Goal: Task Accomplishment & Management: Use online tool/utility

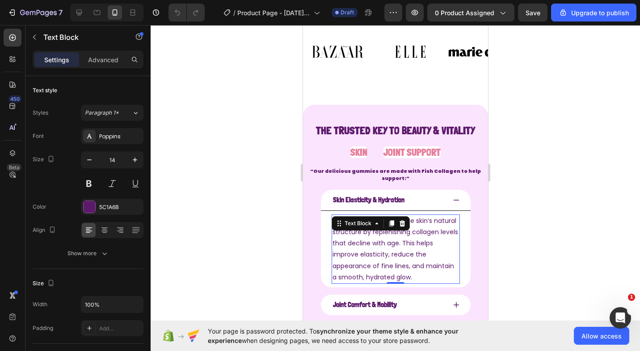
click at [325, 169] on strong "“Our delicious gummies are made with Fish Collagen to help support:”" at bounding box center [395, 174] width 171 height 15
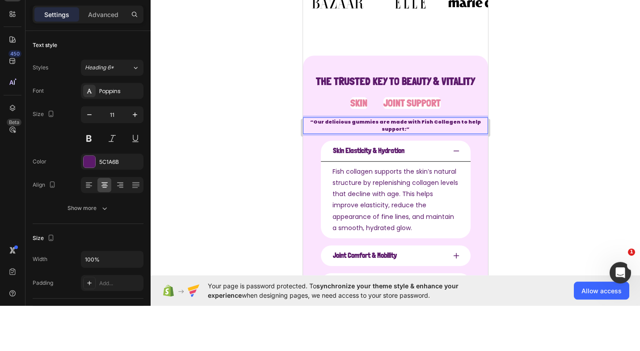
click at [224, 182] on div at bounding box center [396, 188] width 490 height 326
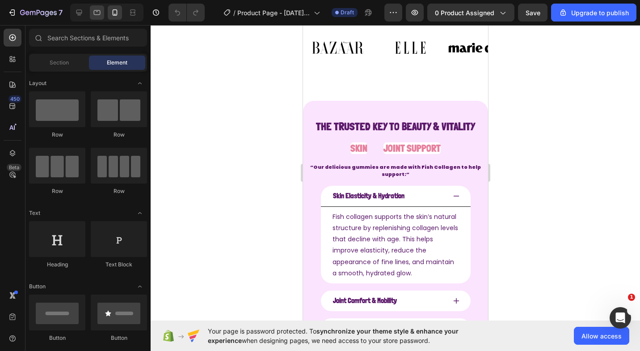
click at [97, 13] on icon at bounding box center [97, 12] width 9 height 9
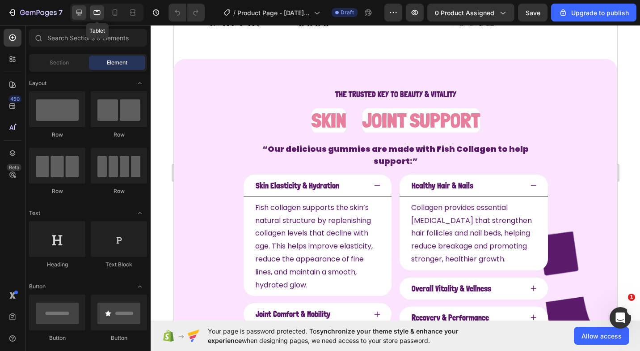
click at [79, 13] on icon at bounding box center [79, 13] width 6 height 6
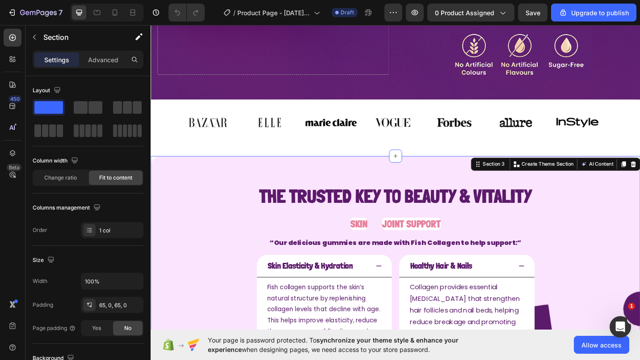
scroll to position [226, 0]
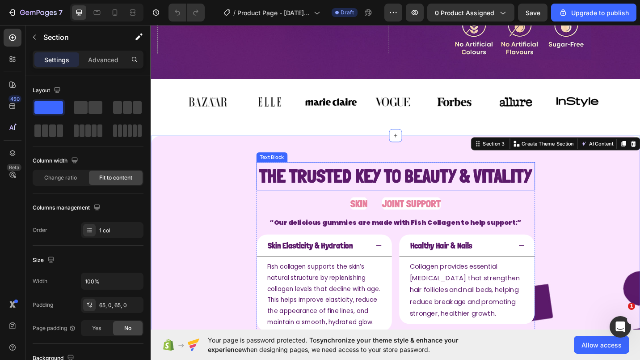
click at [293, 192] on strong "The Trusted Key to Beauty & Vitality" at bounding box center [419, 190] width 299 height 24
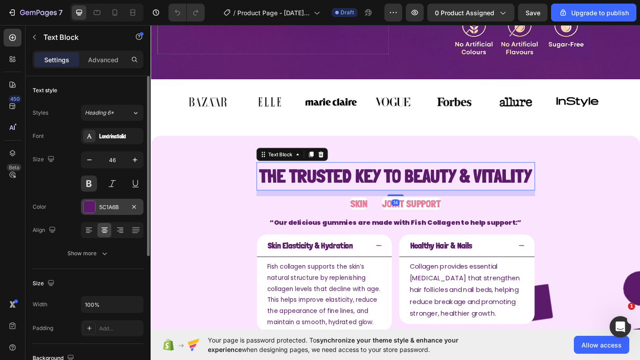
click at [119, 199] on div "5C1A6B" at bounding box center [112, 207] width 63 height 16
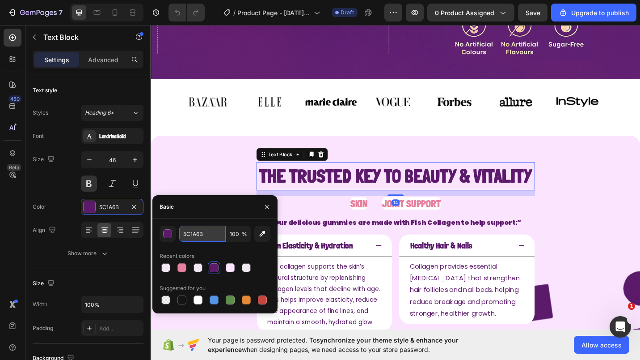
click at [191, 234] on input "5C1A6B" at bounding box center [202, 233] width 47 height 16
paste input "42246a"
type input "42246a"
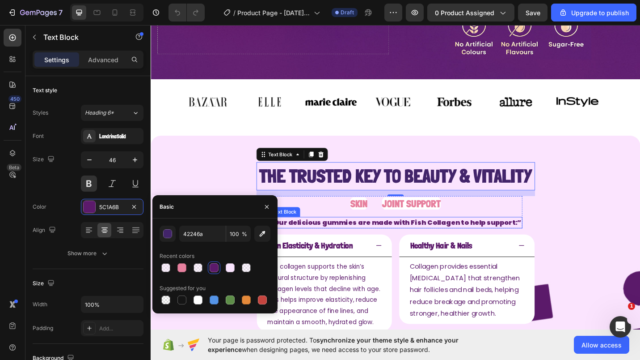
click at [379, 241] on strong "“Our delicious gummies are made with Fish Collagen to help support:”" at bounding box center [419, 241] width 276 height 10
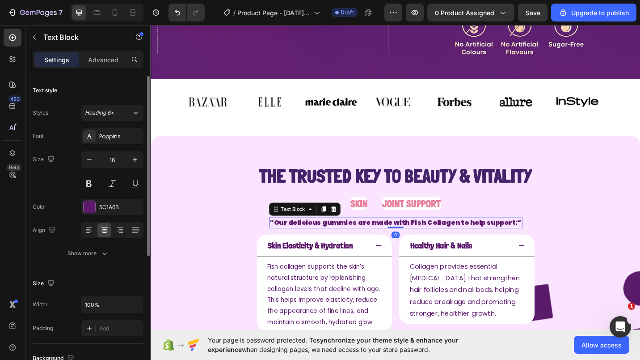
click at [124, 218] on div "Font Poppins Size 16 Color 5C1A6B Align Show more" at bounding box center [88, 194] width 111 height 133
click at [122, 207] on div "5C1A6B" at bounding box center [112, 207] width 26 height 8
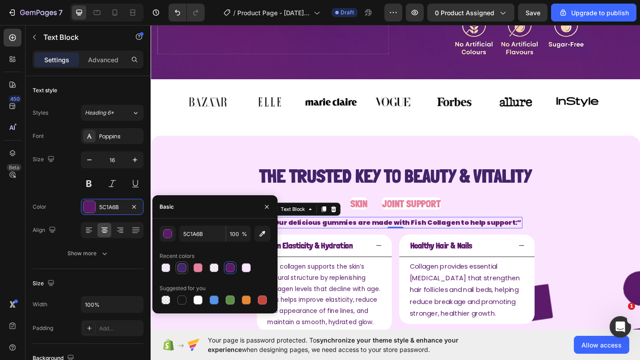
click at [178, 266] on div at bounding box center [182, 267] width 9 height 9
type input "42246A"
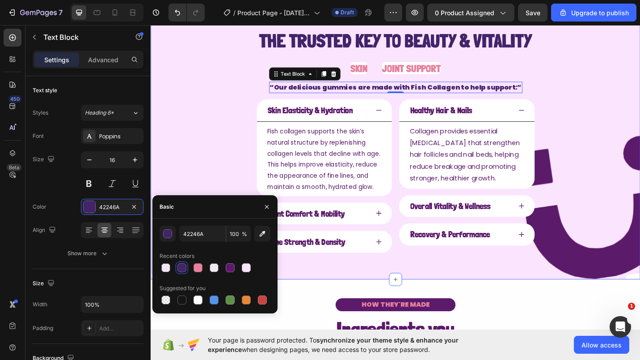
scroll to position [405, 0]
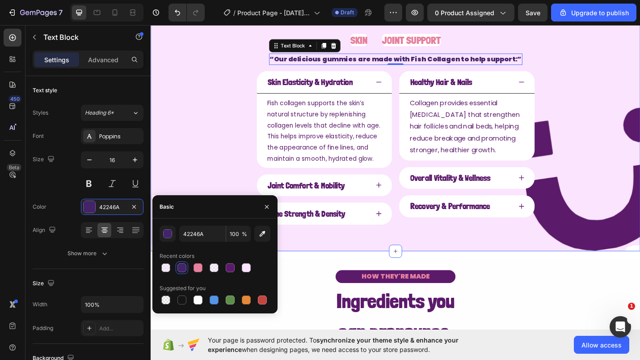
click at [207, 101] on div "The Trusted Key to Beauty & Vitality Text Block SKIN Heading JOINT SUPPORT Head…" at bounding box center [419, 119] width 537 height 305
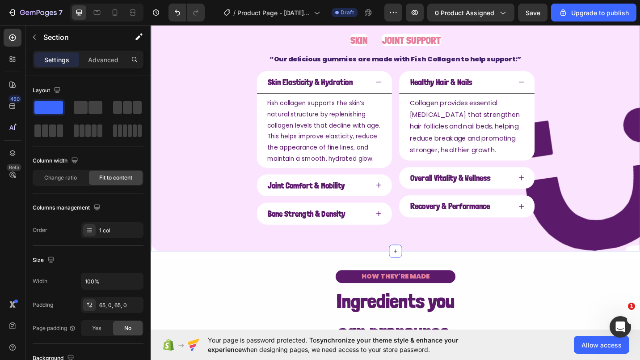
click at [184, 89] on div "The Trusted Key to Beauty & Vitality Text Block SKIN Heading JOINT SUPPORT Head…" at bounding box center [419, 119] width 537 height 305
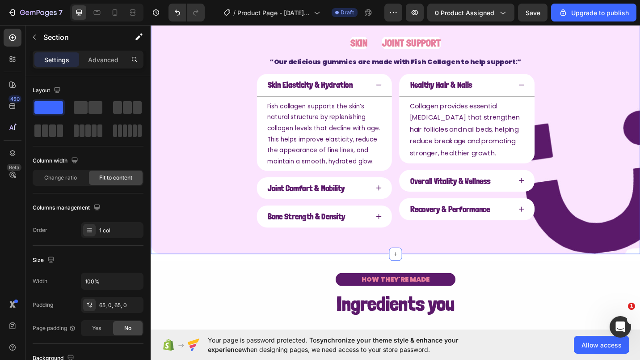
scroll to position [315, 0]
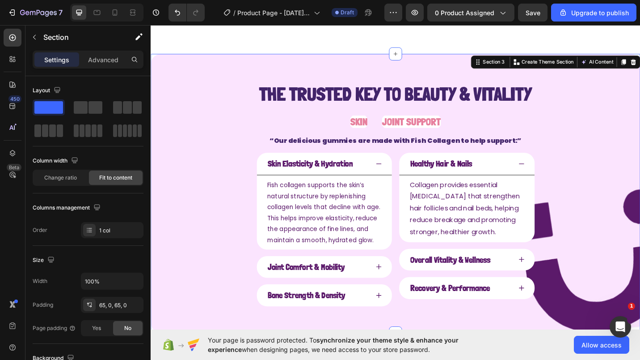
click at [186, 97] on div "The Trusted Key to Beauty & Vitality Text Block SKIN Heading JOINT SUPPORT Head…" at bounding box center [419, 209] width 537 height 305
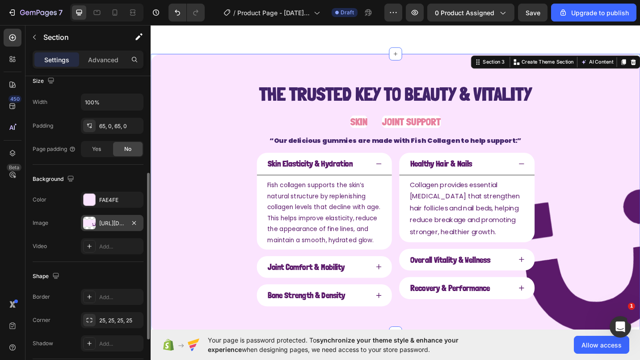
scroll to position [224, 0]
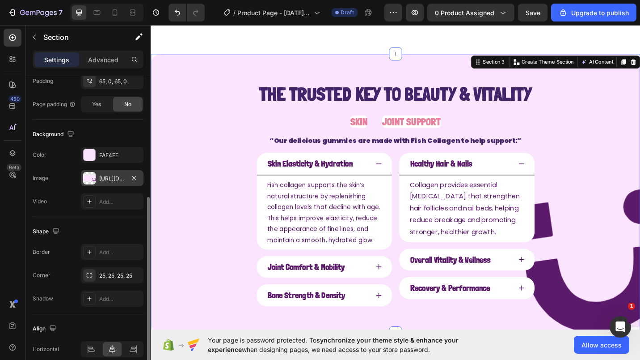
click at [111, 177] on div "[URL][DOMAIN_NAME]" at bounding box center [112, 178] width 26 height 8
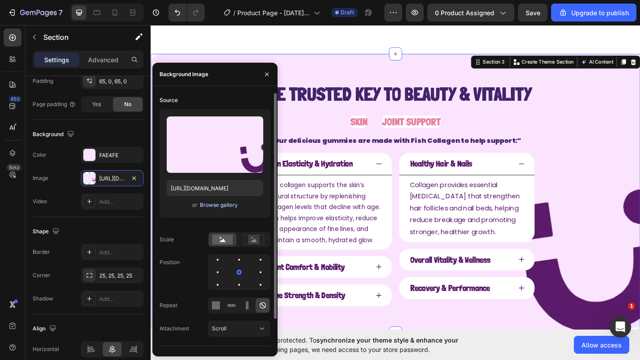
click at [223, 208] on div "Browse gallery" at bounding box center [219, 205] width 38 height 8
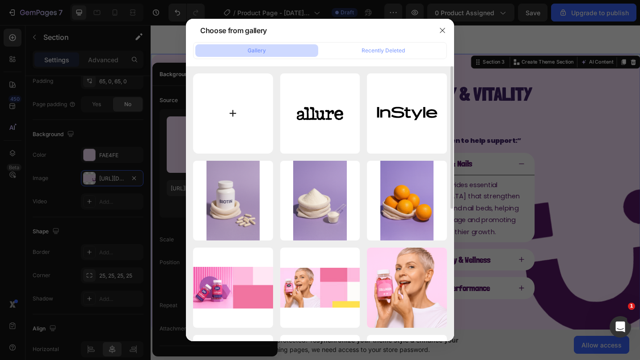
click at [253, 120] on input "file" at bounding box center [233, 113] width 80 height 80
type input "C:\fakepath\Nieuw project - 2025-09-26T145532.051.jpg"
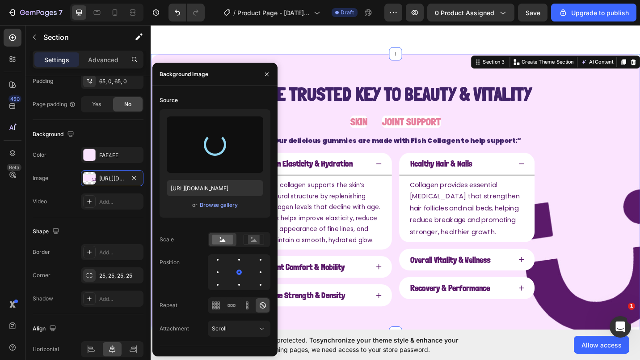
type input "[URL][DOMAIN_NAME]"
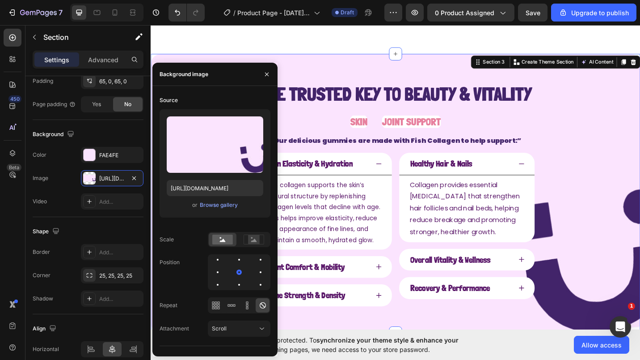
click at [640, 135] on div "The Trusted Key to Beauty & Vitality Text Block SKIN Heading JOINT SUPPORT Head…" at bounding box center [419, 209] width 537 height 305
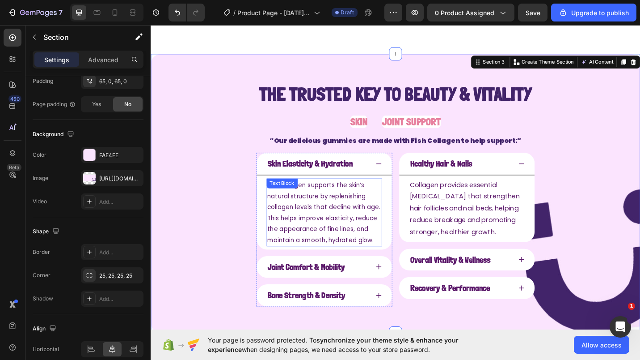
scroll to position [360, 0]
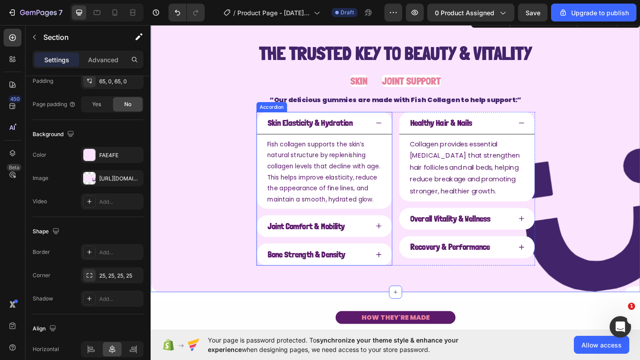
click at [289, 129] on p "Skin Elasticity & Hydration" at bounding box center [325, 132] width 93 height 14
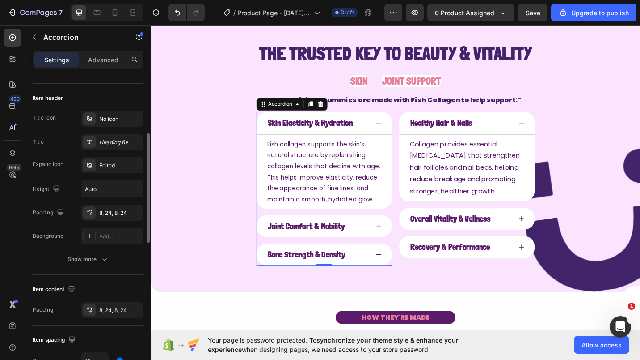
scroll to position [0, 0]
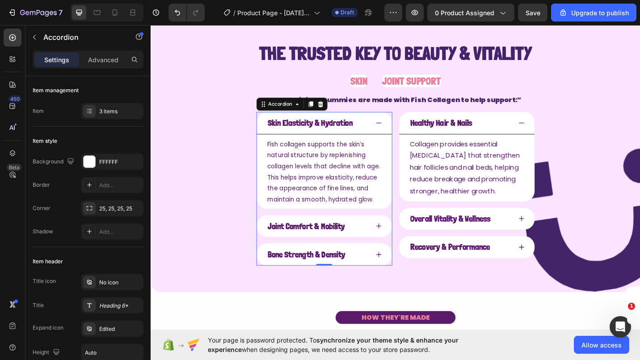
click at [297, 130] on p "Skin Elasticity & Hydration" at bounding box center [325, 132] width 93 height 14
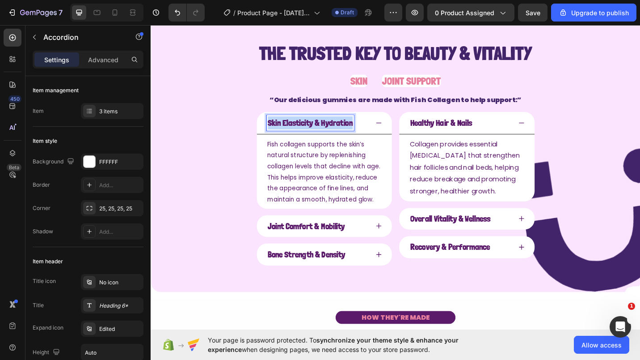
click at [297, 130] on p "Skin Elasticity & Hydration" at bounding box center [325, 132] width 93 height 14
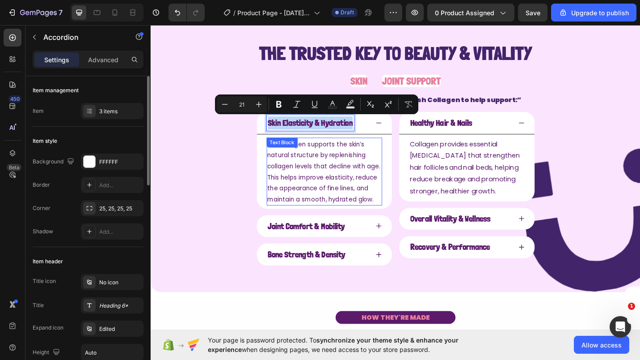
click at [322, 169] on p "Fish collagen supports the skin’s natural structure by replenishing collagen le…" at bounding box center [341, 185] width 125 height 72
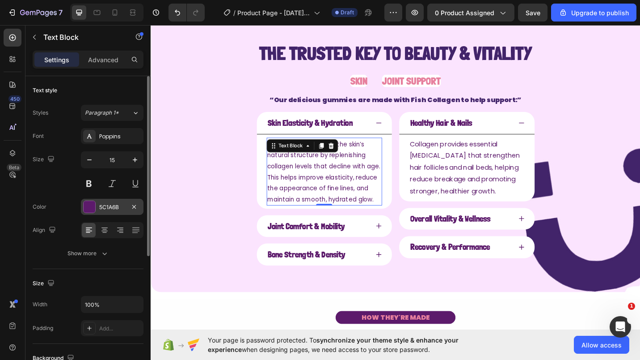
click at [105, 208] on div "5C1A6B" at bounding box center [112, 207] width 26 height 8
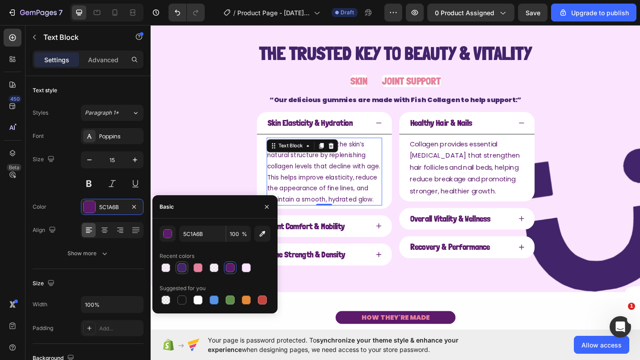
click at [182, 264] on div at bounding box center [182, 267] width 9 height 9
type input "42246A"
click at [530, 171] on p "Collagen provides essential [MEDICAL_DATA] that strengthen hair follicles and n…" at bounding box center [497, 181] width 125 height 64
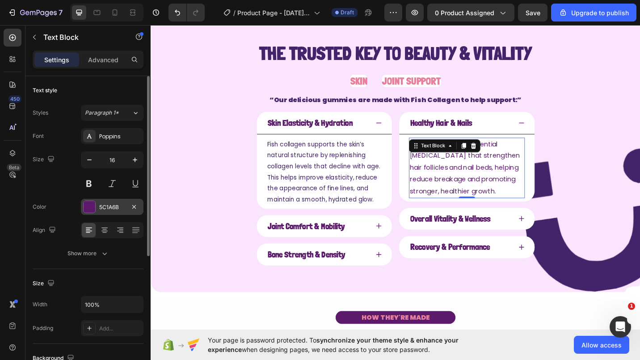
click at [113, 207] on div "5C1A6B" at bounding box center [112, 207] width 26 height 8
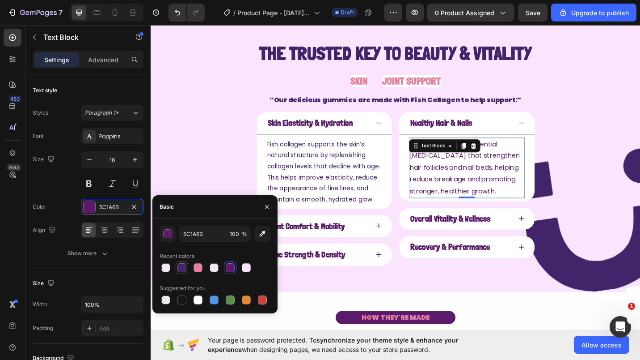
click at [181, 267] on div at bounding box center [182, 267] width 9 height 9
type input "42246A"
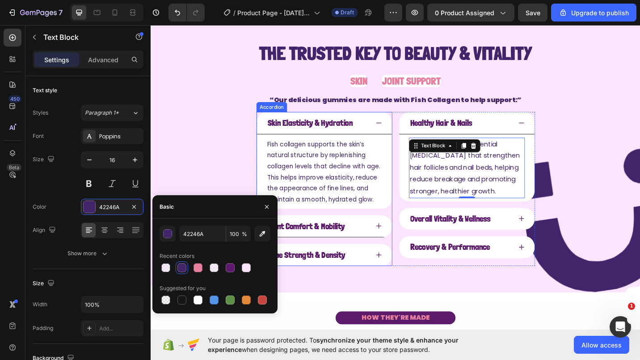
click at [398, 243] on icon at bounding box center [400, 244] width 7 height 7
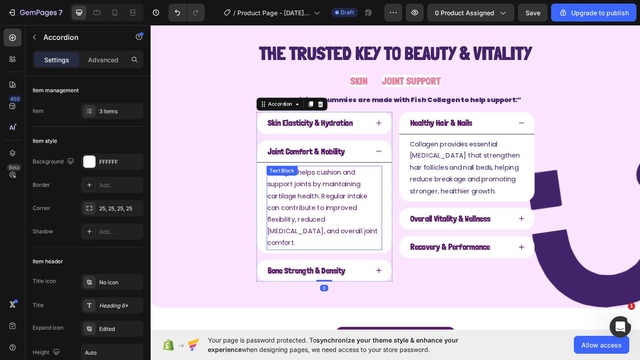
click at [279, 214] on p "Collagen helps cushion and support joints by maintaining cartilage health. Regu…" at bounding box center [341, 225] width 125 height 90
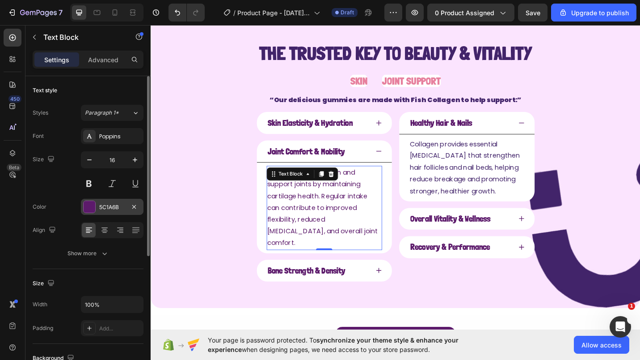
click at [99, 213] on div "5C1A6B" at bounding box center [112, 207] width 63 height 16
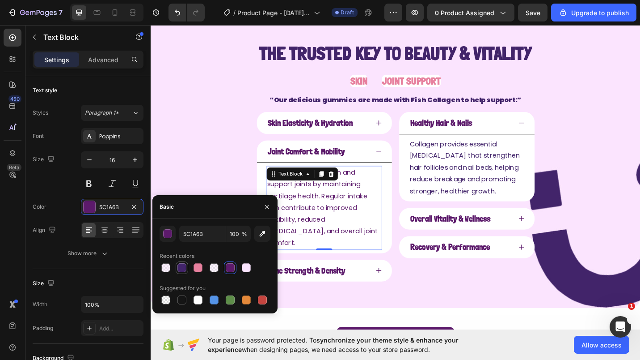
click at [180, 269] on div at bounding box center [182, 267] width 9 height 9
type input "42246A"
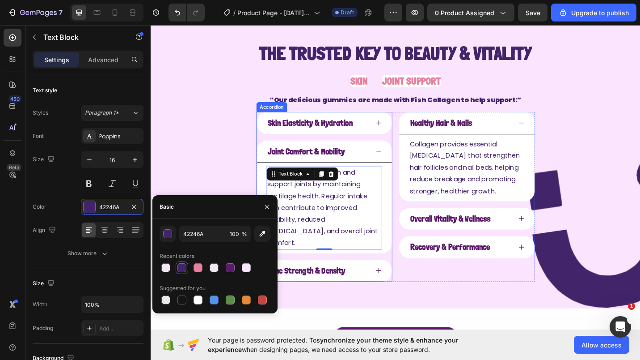
click at [330, 288] on strong "Bone Strength & Density" at bounding box center [321, 293] width 85 height 11
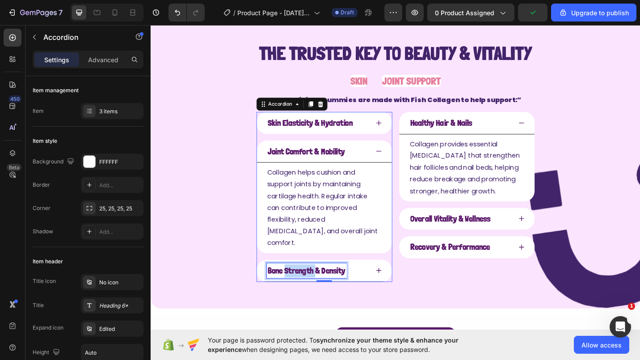
click at [302, 288] on strong "Bone Strength & Density" at bounding box center [321, 293] width 85 height 11
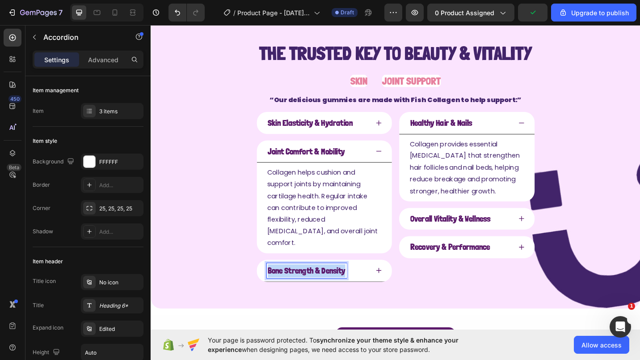
click at [302, 288] on strong "Bone Strength & Density" at bounding box center [321, 293] width 85 height 11
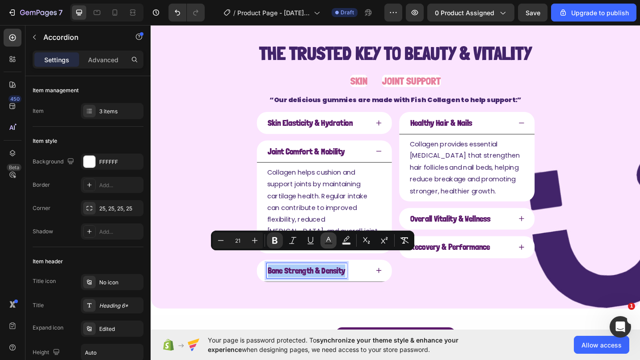
click at [328, 239] on icon "Editor contextual toolbar" at bounding box center [328, 239] width 4 height 5
type input "5C1A6B"
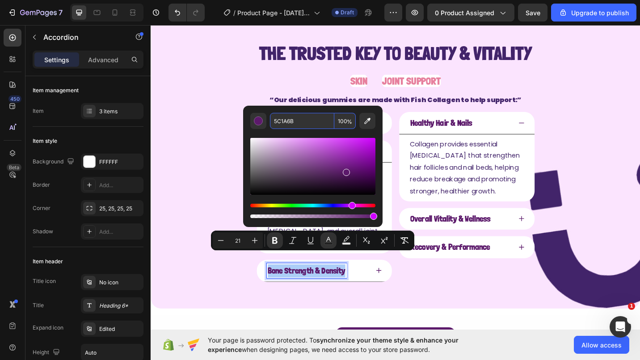
click at [296, 125] on input "5C1A6B" at bounding box center [302, 121] width 64 height 16
paste input "42246a"
type input "42246A"
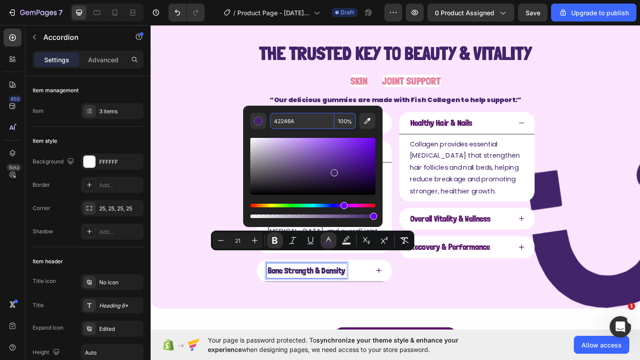
click at [225, 133] on div "The Trusted Key to Beauty & Vitality Text Block SKIN Heading JOINT SUPPORT Head…" at bounding box center [419, 174] width 537 height 324
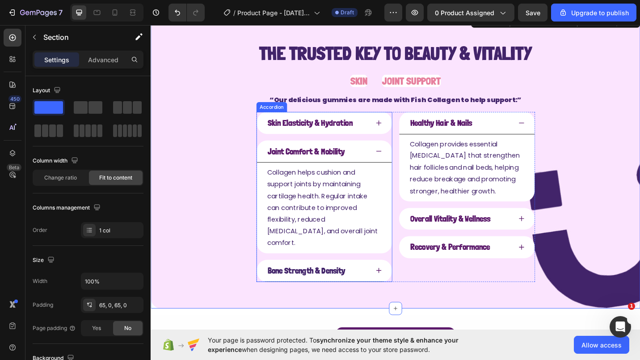
click at [306, 162] on strong "Joint Comfort & Mobility" at bounding box center [321, 163] width 85 height 11
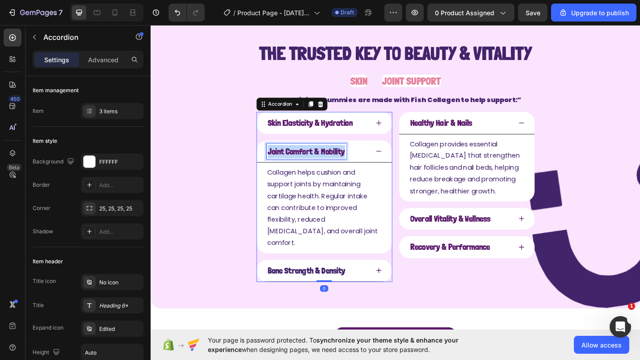
click at [306, 162] on strong "Joint Comfort & Mobility" at bounding box center [321, 163] width 85 height 11
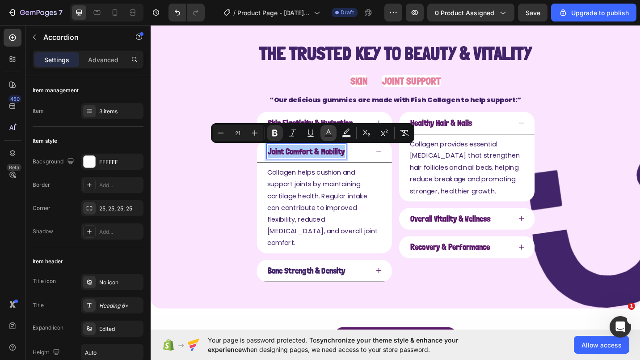
click at [331, 129] on icon "Editor contextual toolbar" at bounding box center [328, 132] width 9 height 9
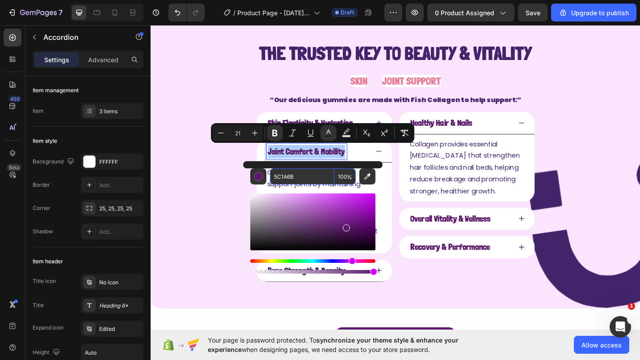
click at [289, 175] on input "5C1A6B" at bounding box center [302, 176] width 64 height 16
paste input "42246a"
type input "42246A"
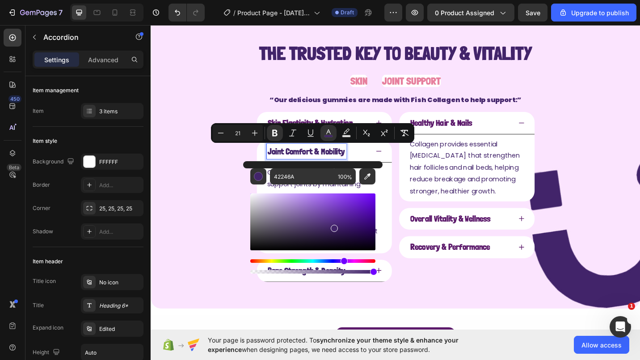
click at [160, 196] on div "The Trusted Key to Beauty & Vitality Text Block SKIN Heading JOINT SUPPORT Head…" at bounding box center [419, 174] width 537 height 324
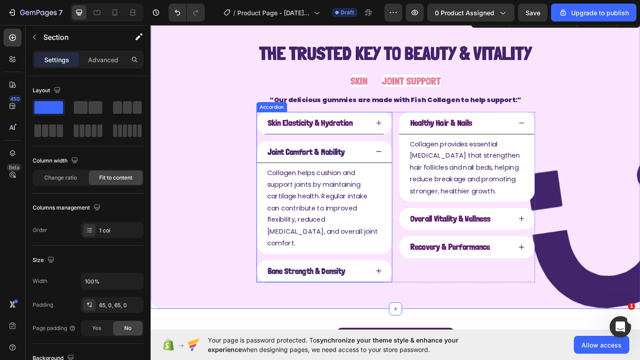
click at [292, 132] on p "Skin Elasticity & Hydration" at bounding box center [325, 132] width 93 height 14
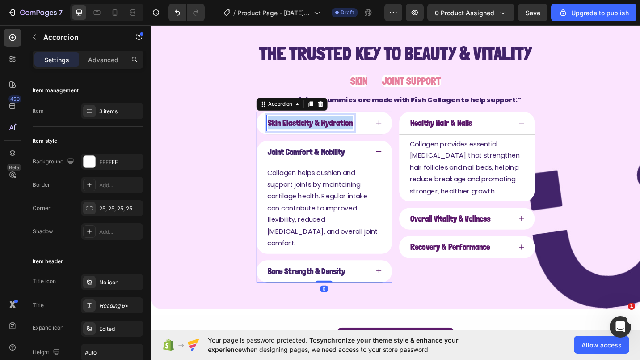
click at [292, 132] on p "Skin Elasticity & Hydration" at bounding box center [325, 132] width 93 height 14
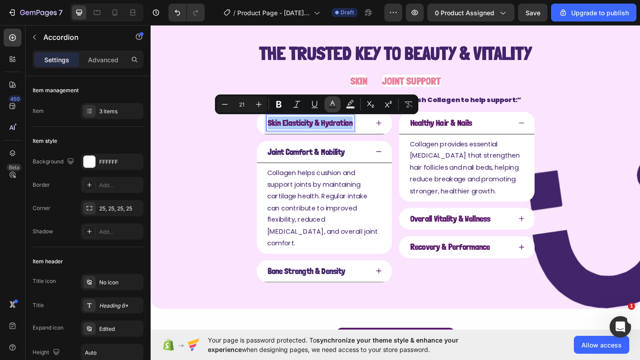
drag, startPoint x: 329, startPoint y: 106, endPoint x: 195, endPoint y: 111, distance: 134.3
click at [329, 106] on icon "Editor contextual toolbar" at bounding box center [332, 104] width 9 height 9
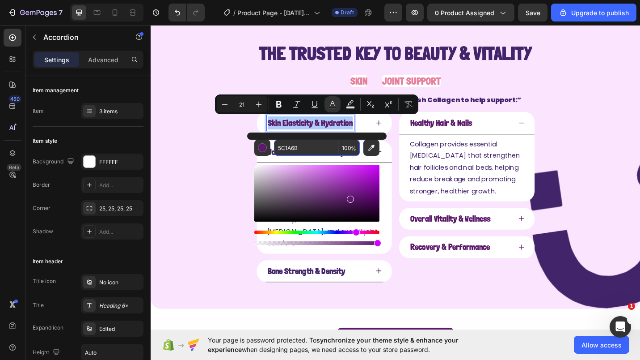
click at [294, 150] on input "5C1A6B" at bounding box center [306, 148] width 64 height 16
paste input "42246a"
type input "42246A"
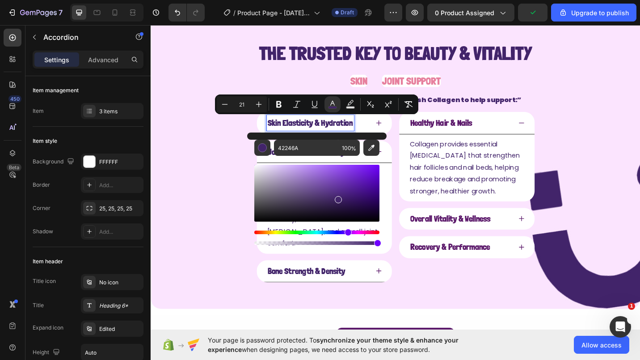
click at [244, 185] on div "The Trusted Key to Beauty & Vitality Text Block SKIN Heading JOINT SUPPORT Head…" at bounding box center [419, 174] width 537 height 324
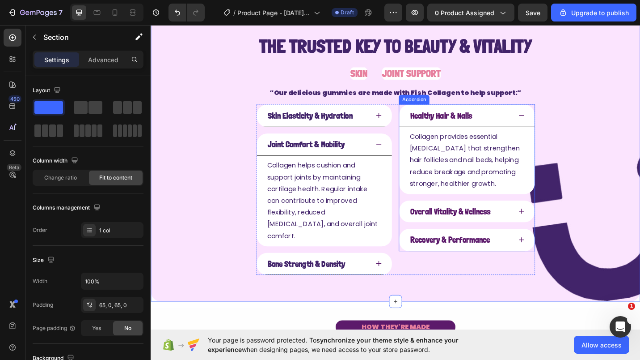
scroll to position [360, 0]
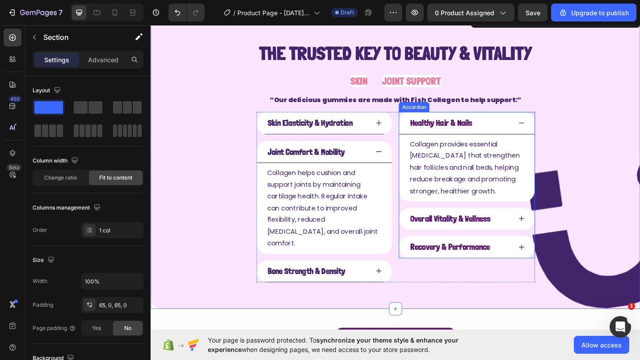
click at [453, 134] on strong "Healthy Hair & Nails" at bounding box center [469, 132] width 68 height 11
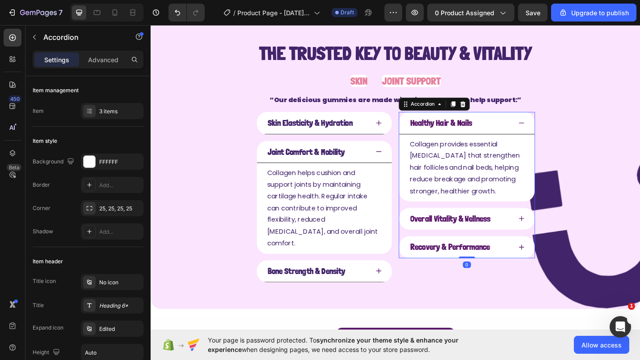
click at [452, 134] on strong "Healthy Hair & Nails" at bounding box center [469, 132] width 68 height 11
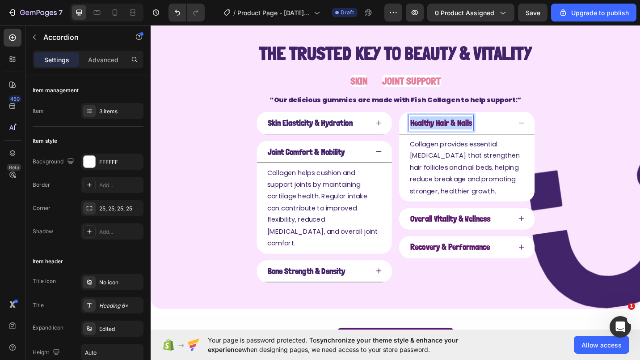
click at [452, 134] on strong "Healthy Hair & Nails" at bounding box center [469, 132] width 68 height 11
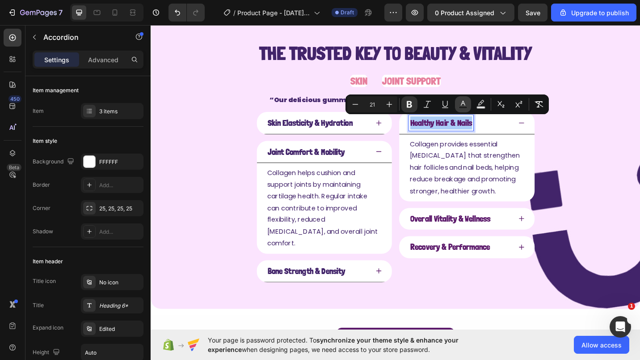
drag, startPoint x: 301, startPoint y: 110, endPoint x: 459, endPoint y: 102, distance: 158.1
click at [459, 102] on icon "Editor contextual toolbar" at bounding box center [463, 104] width 9 height 9
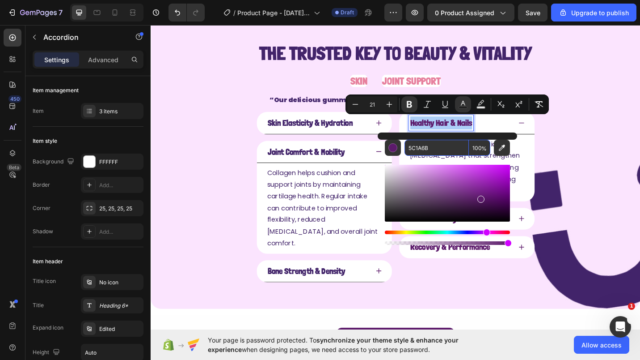
click at [417, 145] on input "5C1A6B" at bounding box center [437, 148] width 64 height 16
paste input "42246a"
type input "42246A"
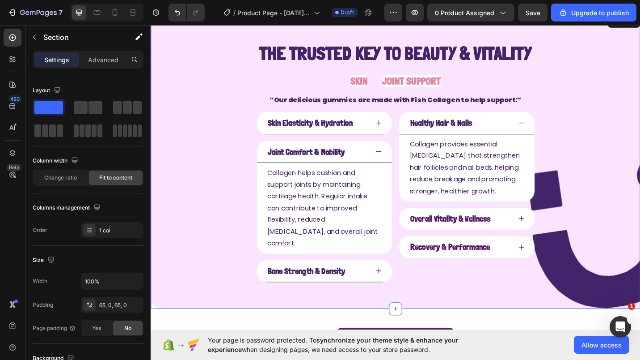
click at [241, 174] on div "The Trusted Key to Beauty & Vitality Text Block SKIN Heading JOINT SUPPORT Head…" at bounding box center [419, 174] width 537 height 324
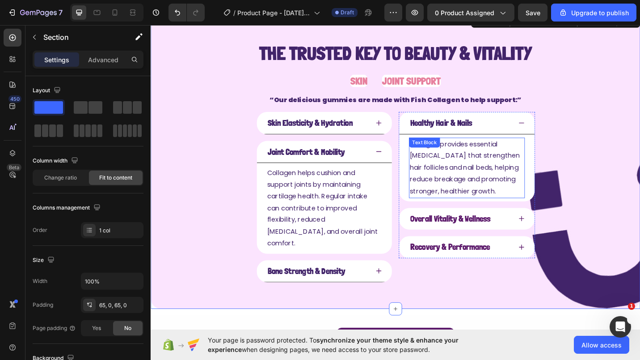
click at [451, 204] on p "Collagen provides essential [MEDICAL_DATA] that strengthen hair follicles and n…" at bounding box center [497, 181] width 125 height 64
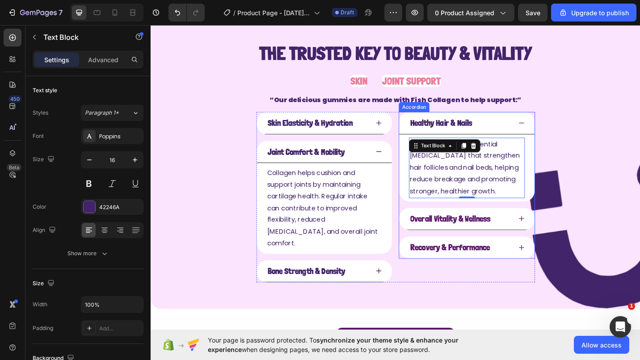
click at [453, 233] on strong "Overall Vitality & Wellness" at bounding box center [479, 237] width 88 height 11
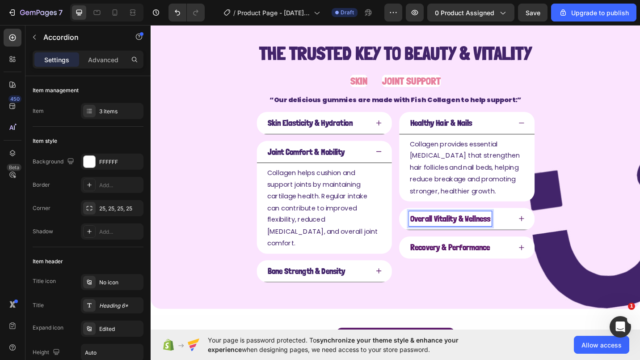
click at [449, 235] on strong "Overall Vitality & Wellness" at bounding box center [479, 237] width 88 height 11
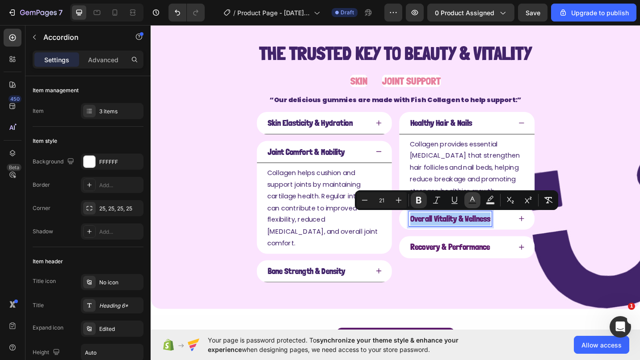
click at [469, 201] on icon "Editor contextual toolbar" at bounding box center [472, 199] width 9 height 9
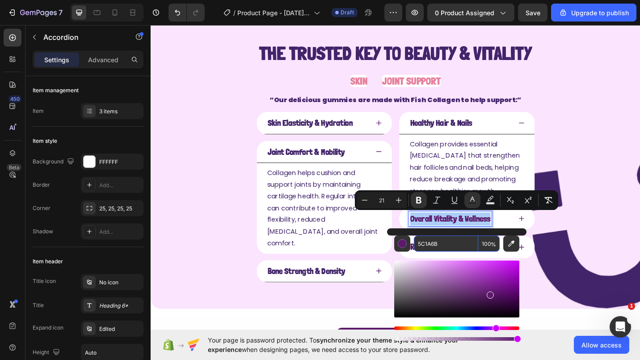
click at [432, 239] on input "5C1A6B" at bounding box center [446, 243] width 64 height 16
paste input "42246a"
type input "42246A"
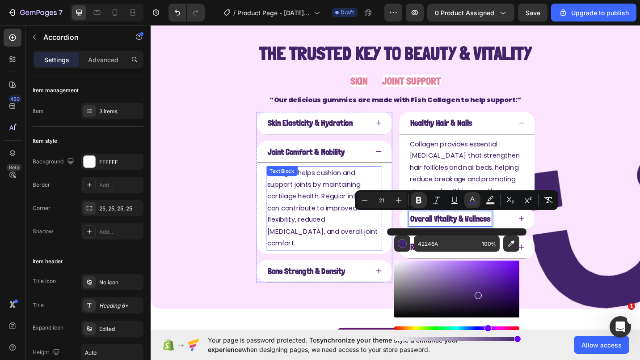
click at [248, 216] on div "The Trusted Key to Beauty & Vitality Text Block SKIN Heading JOINT SUPPORT Head…" at bounding box center [419, 174] width 537 height 324
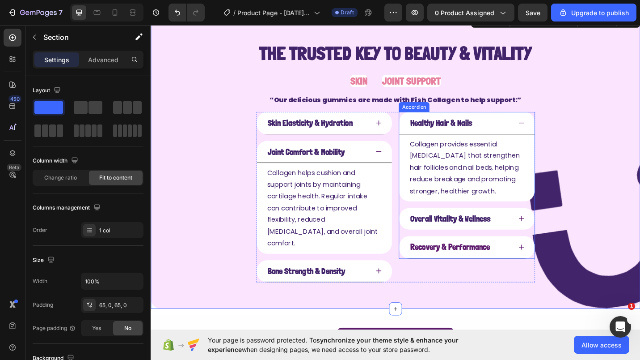
click at [449, 271] on strong "Recovery & Performance" at bounding box center [479, 268] width 88 height 11
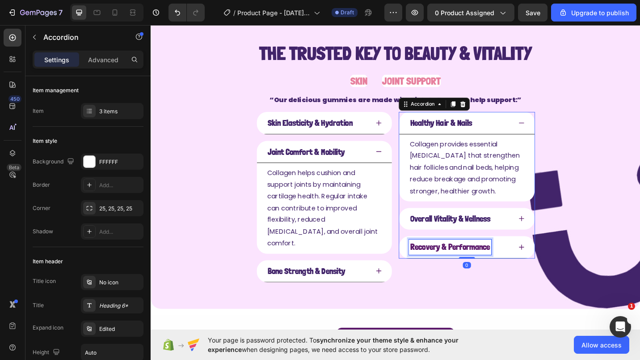
click at [449, 271] on strong "Recovery & Performance" at bounding box center [479, 268] width 88 height 11
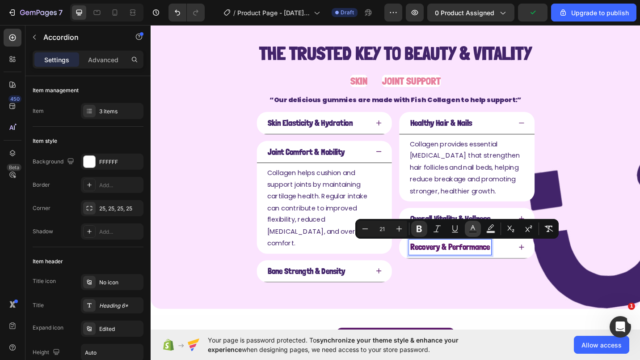
click at [468, 228] on button "Text Color" at bounding box center [473, 228] width 16 height 16
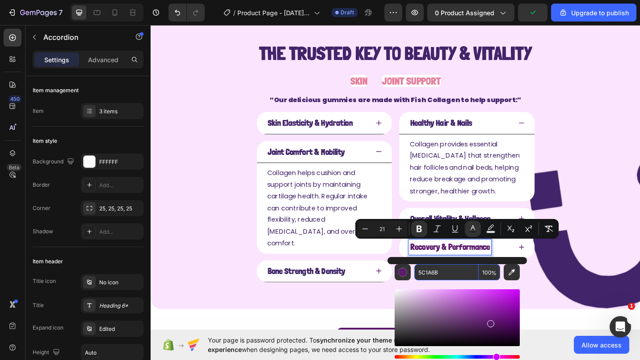
click at [432, 279] on input "5C1A6B" at bounding box center [447, 272] width 64 height 16
paste input "42246a"
type input "42246A"
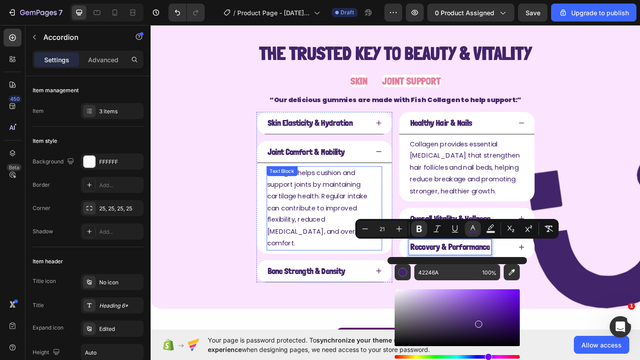
click at [238, 196] on div "The Trusted Key to Beauty & Vitality Text Block SKIN Heading JOINT SUPPORT Head…" at bounding box center [419, 174] width 537 height 324
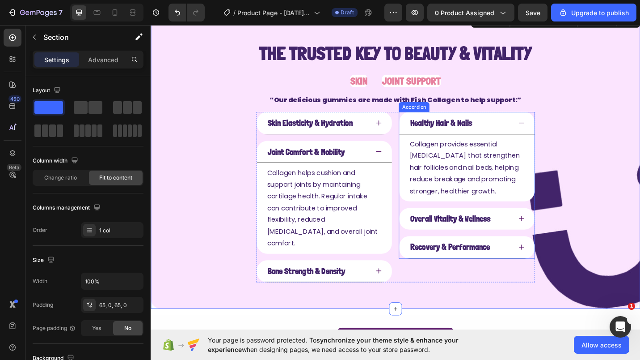
scroll to position [315, 0]
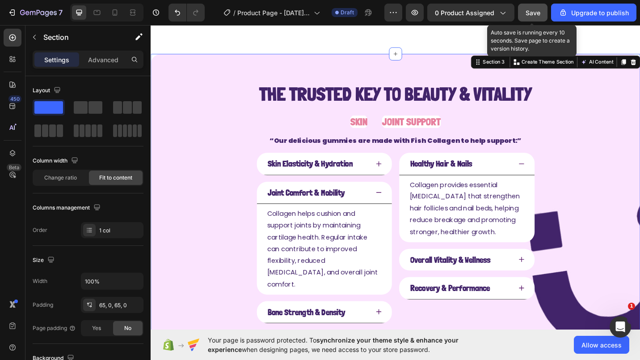
click at [535, 12] on span "Save" at bounding box center [533, 13] width 15 height 8
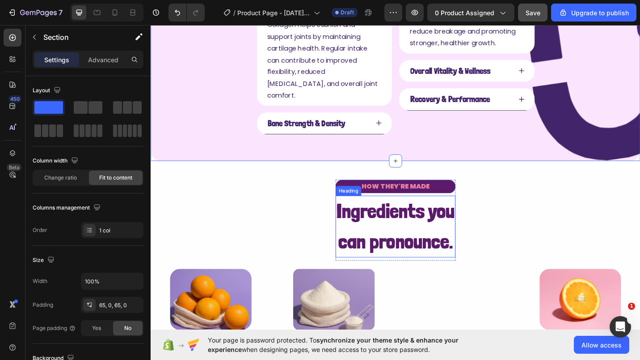
scroll to position [539, 0]
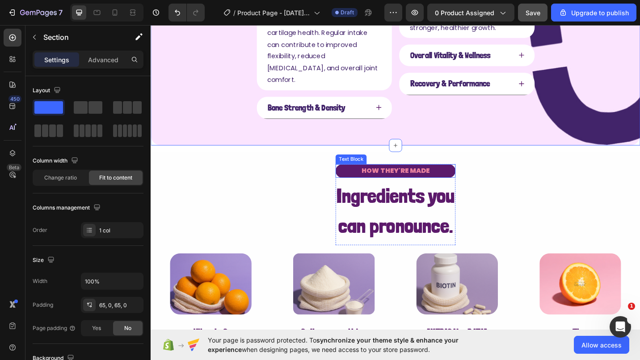
click at [369, 178] on div "HOW THEY'RE MADE" at bounding box center [418, 185] width 131 height 15
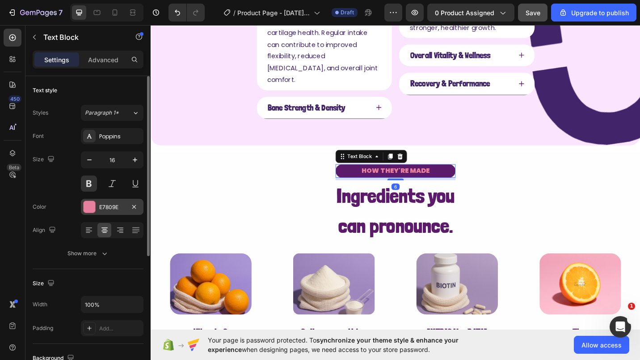
click at [114, 204] on div "E7809E" at bounding box center [112, 207] width 26 height 8
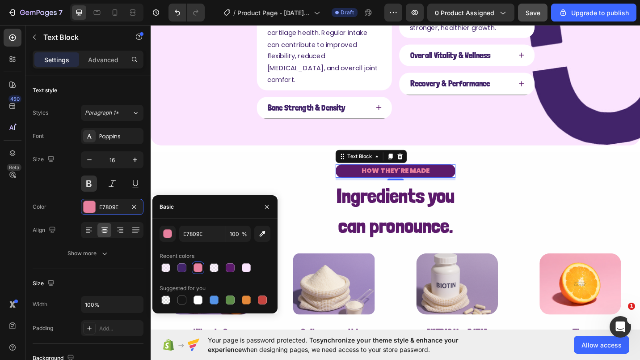
click at [371, 178] on div "HOW THEY'RE MADE" at bounding box center [418, 185] width 131 height 15
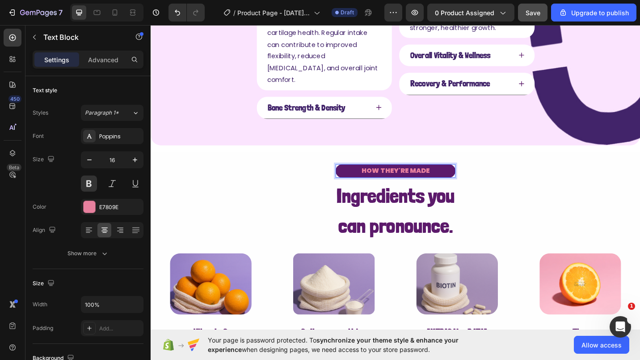
click at [361, 178] on p "HOW THEY'RE MADE" at bounding box center [419, 184] width 130 height 13
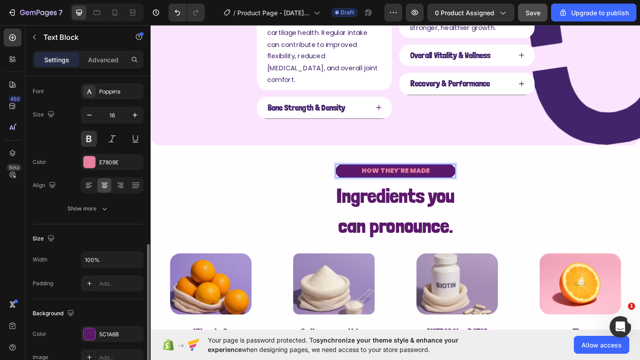
scroll to position [179, 0]
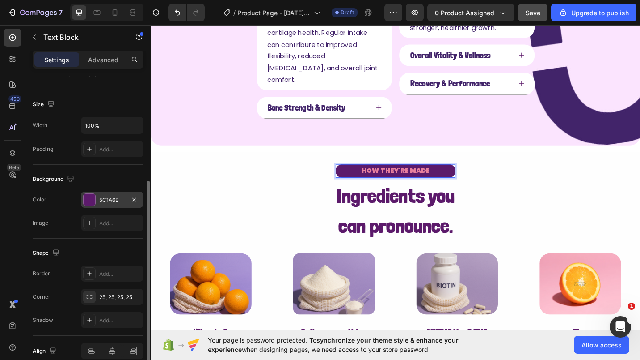
click at [106, 204] on div "5C1A6B" at bounding box center [112, 199] width 63 height 16
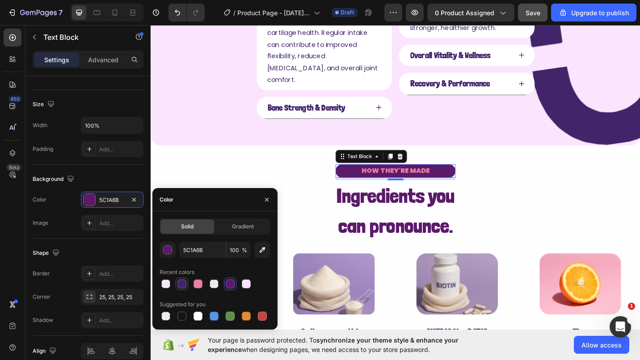
click at [182, 282] on div at bounding box center [182, 283] width 9 height 9
type input "42246A"
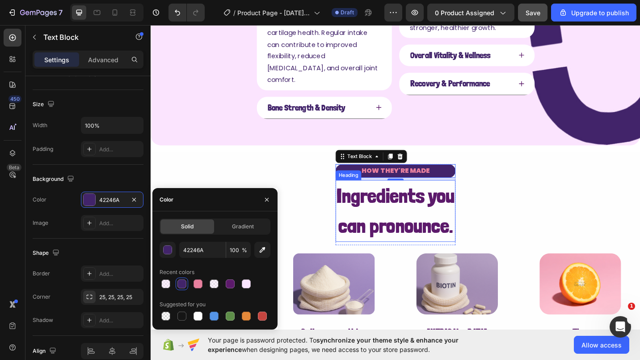
click at [363, 203] on span "Ingredients you" at bounding box center [419, 212] width 130 height 26
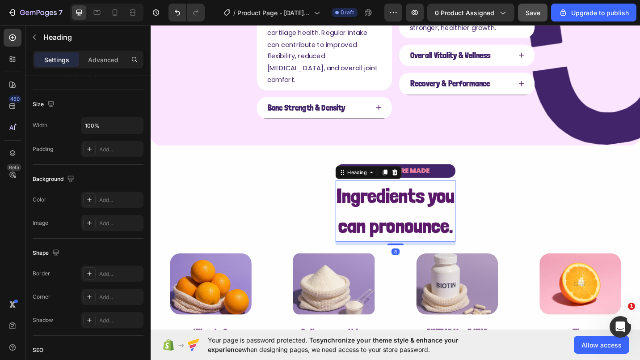
scroll to position [0, 0]
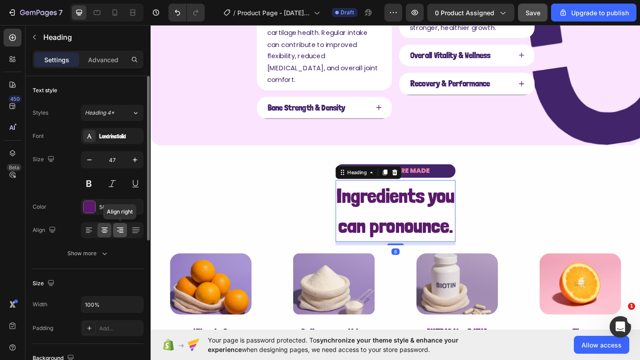
click at [114, 223] on div at bounding box center [120, 230] width 14 height 14
click at [99, 205] on div "5C1A6B" at bounding box center [112, 207] width 26 height 8
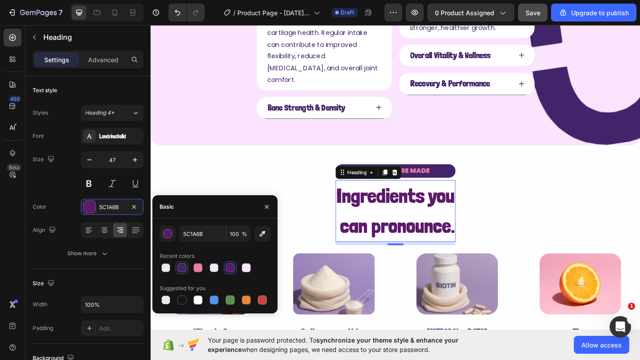
click at [179, 272] on div at bounding box center [182, 267] width 11 height 11
type input "42246A"
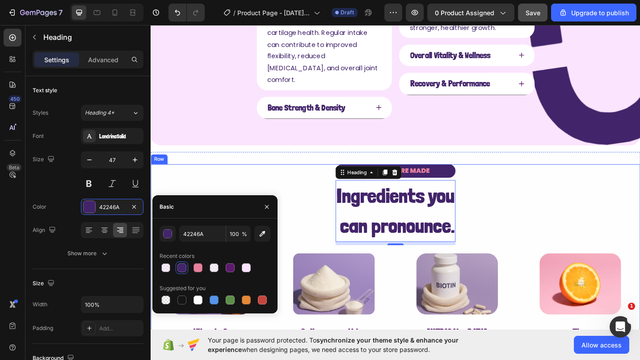
click at [219, 199] on div "HOW THEY'RE MADE Text Block Ingredients you can pronounce. Heading 8 Row Image …" at bounding box center [419, 293] width 537 height 231
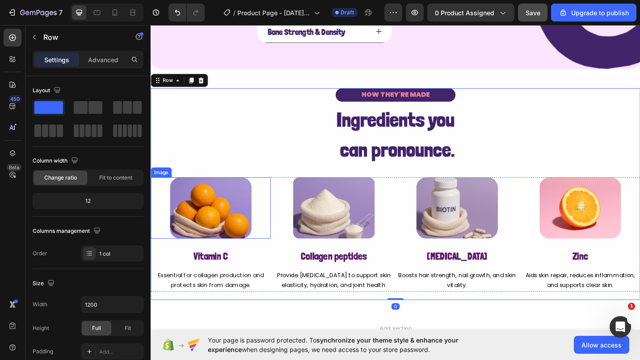
scroll to position [628, 0]
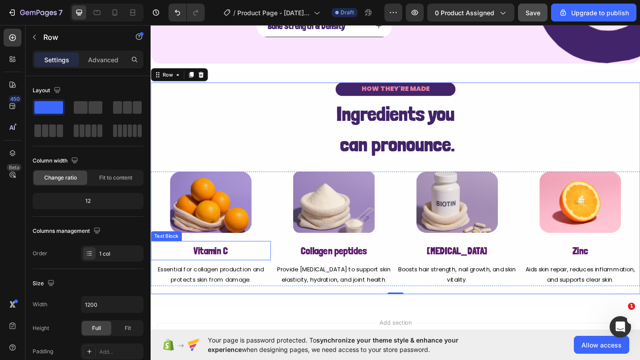
click at [229, 263] on p "Vitamin C" at bounding box center [217, 272] width 130 height 19
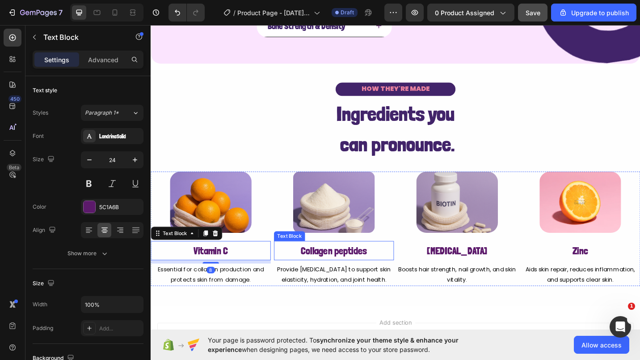
click at [346, 263] on p "Collagen peptides" at bounding box center [352, 272] width 130 height 19
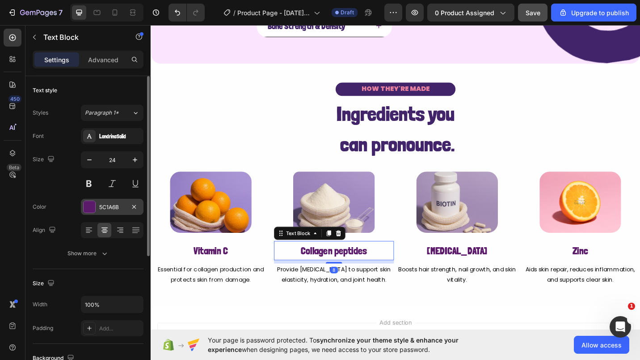
click at [120, 207] on div "5C1A6B" at bounding box center [112, 207] width 26 height 8
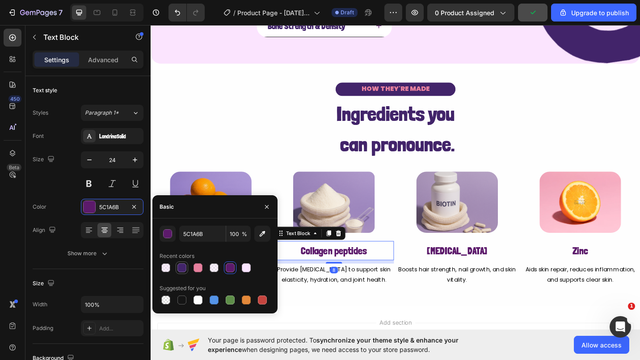
drag, startPoint x: 180, startPoint y: 266, endPoint x: 182, endPoint y: 233, distance: 32.7
click at [180, 266] on div at bounding box center [182, 267] width 9 height 9
type input "42246A"
click at [472, 267] on p "[MEDICAL_DATA]" at bounding box center [487, 272] width 130 height 19
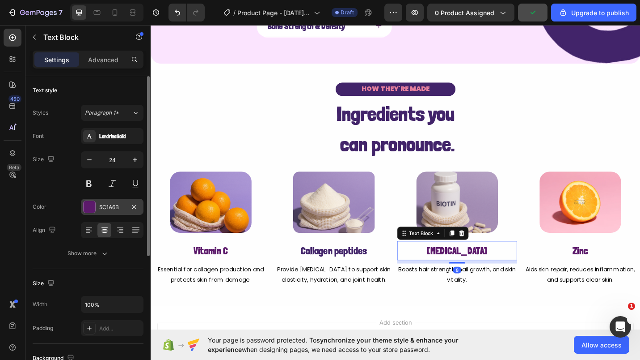
click at [105, 212] on div "5C1A6B" at bounding box center [112, 207] width 63 height 16
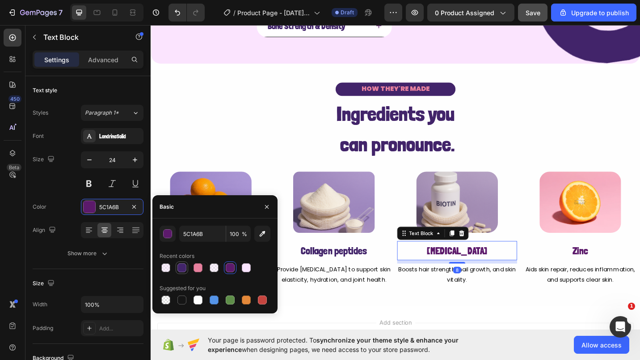
drag, startPoint x: 185, startPoint y: 266, endPoint x: 304, endPoint y: 234, distance: 123.6
click at [185, 266] on div at bounding box center [182, 267] width 9 height 9
type input "42246A"
click at [613, 263] on p "Zinc" at bounding box center [622, 272] width 130 height 19
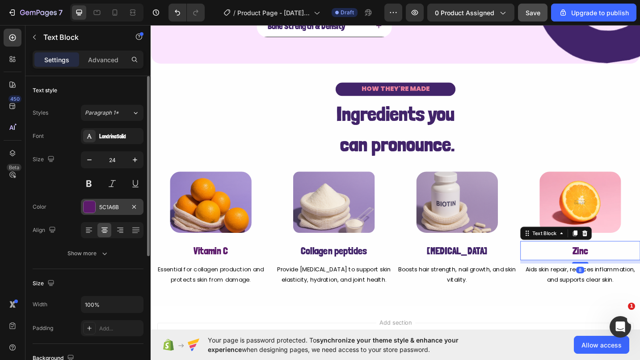
click at [94, 210] on div at bounding box center [90, 207] width 12 height 12
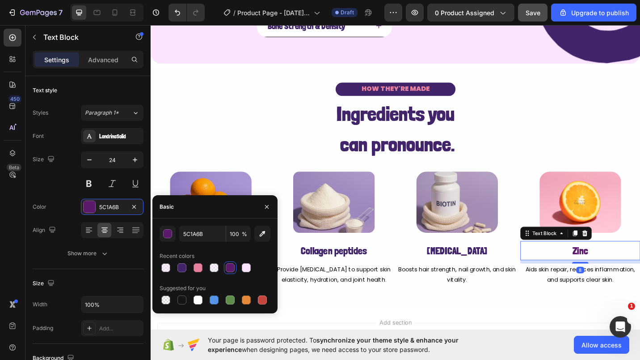
click at [181, 268] on div at bounding box center [182, 267] width 9 height 9
type input "42246A"
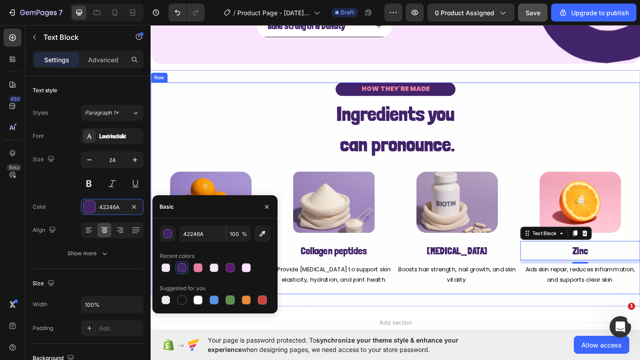
click at [159, 117] on div "HOW THEY'RE MADE Text Block Ingredients you can pronounce. Heading Row Image Vi…" at bounding box center [419, 203] width 537 height 231
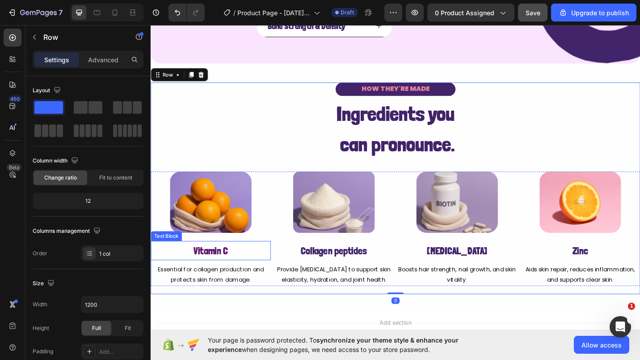
click at [211, 263] on p "Vitamin C" at bounding box center [217, 272] width 130 height 19
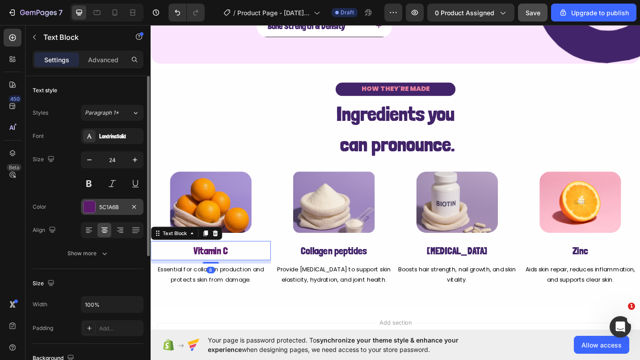
click at [108, 207] on div "5C1A6B" at bounding box center [112, 207] width 26 height 8
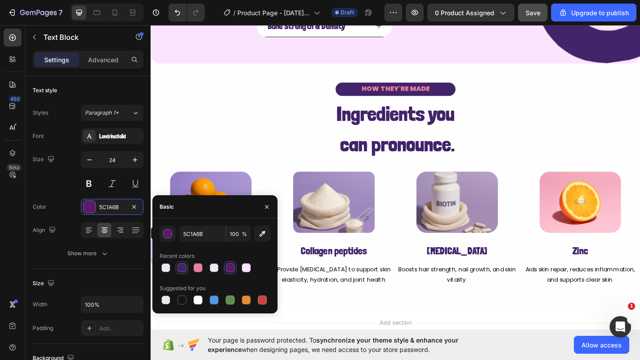
click at [181, 269] on div at bounding box center [182, 267] width 9 height 9
type input "42246A"
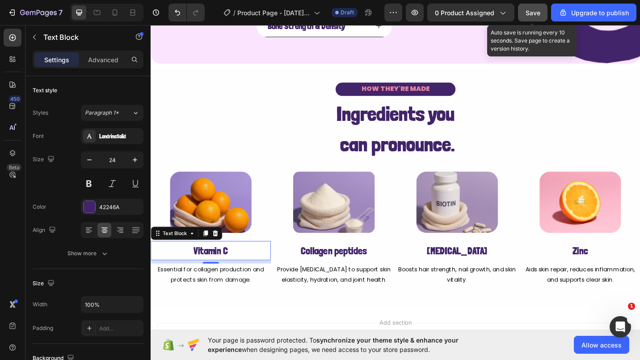
click at [535, 10] on span "Save" at bounding box center [533, 13] width 15 height 8
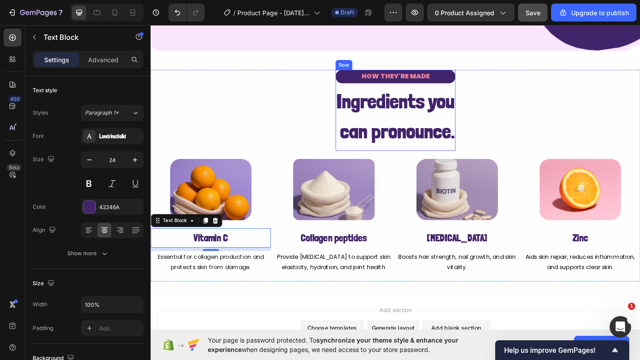
scroll to position [716, 0]
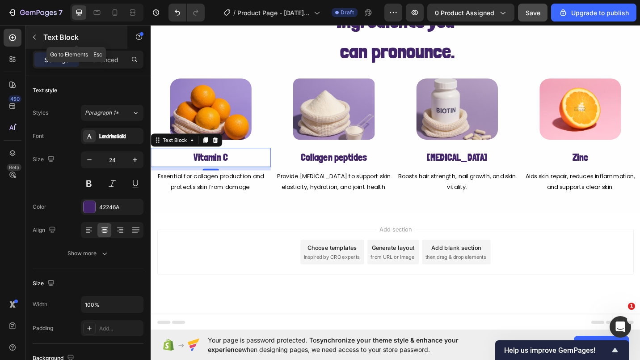
click at [38, 34] on button "button" at bounding box center [34, 37] width 14 height 14
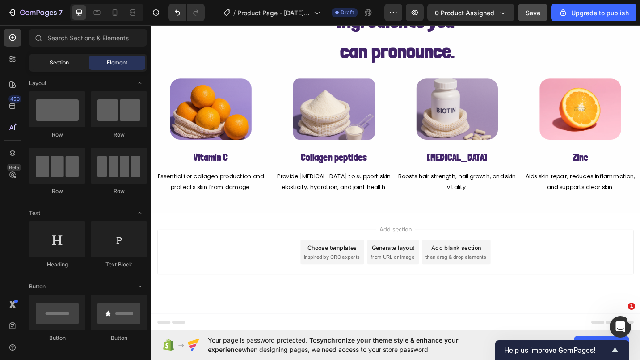
click at [75, 61] on div "Section" at bounding box center [59, 62] width 56 height 14
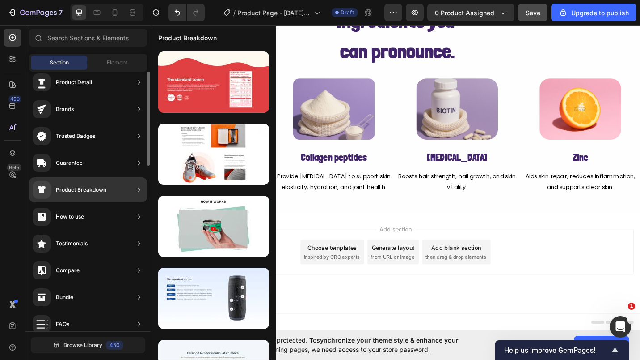
scroll to position [0, 0]
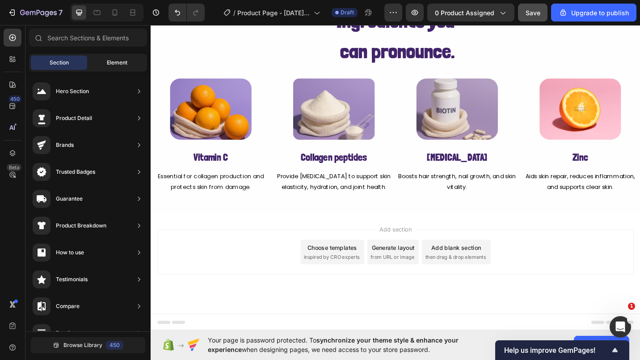
click at [111, 69] on div "Element" at bounding box center [117, 62] width 56 height 14
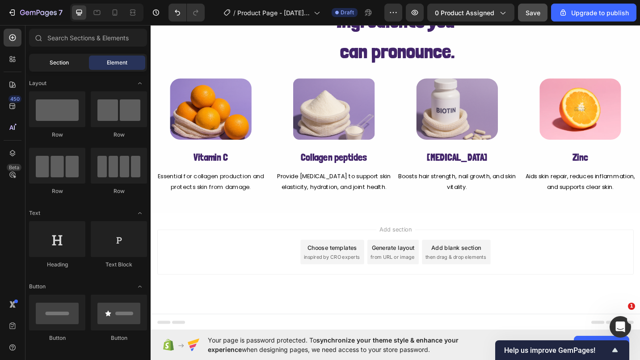
click at [58, 61] on span "Section" at bounding box center [59, 63] width 19 height 8
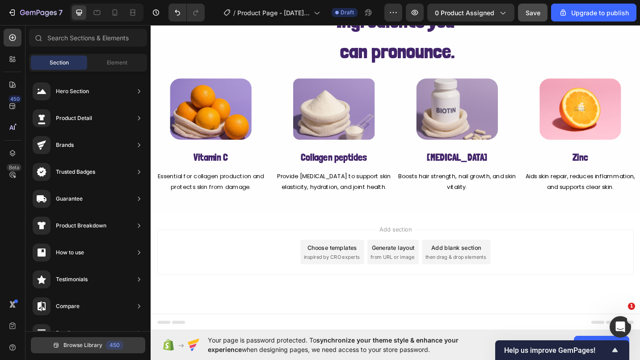
click at [85, 339] on button "Browse Library 450" at bounding box center [88, 345] width 114 height 16
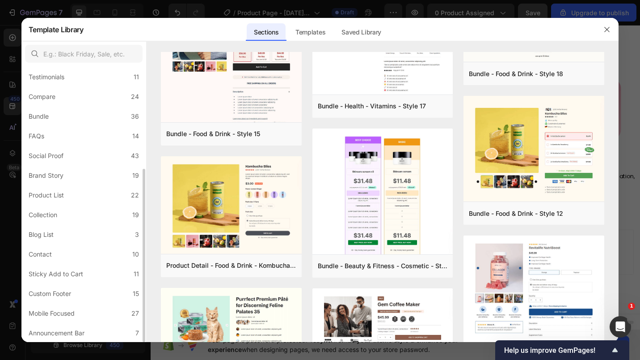
scroll to position [118, 0]
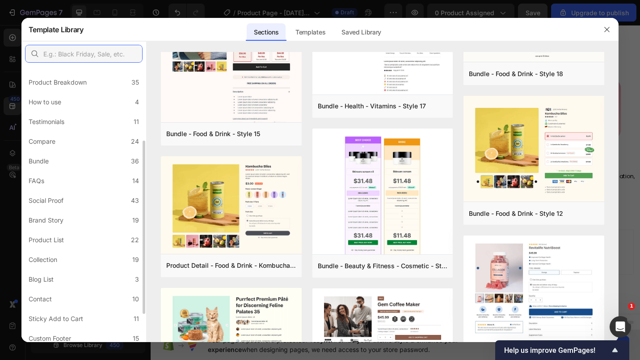
click at [75, 53] on input "text" at bounding box center [84, 54] width 118 height 18
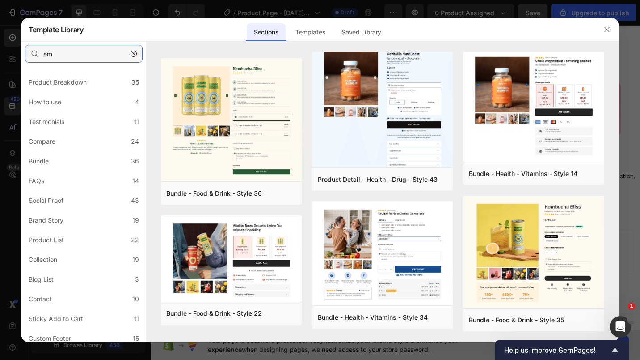
scroll to position [0, 0]
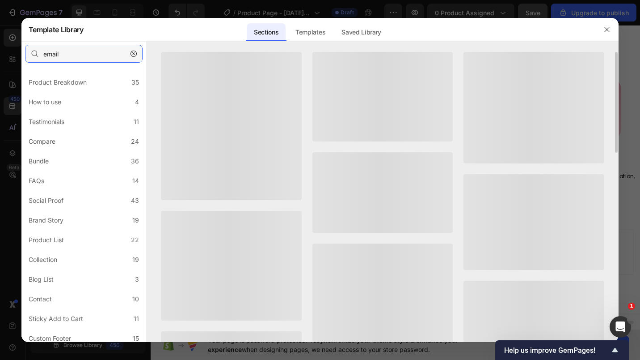
type input "email"
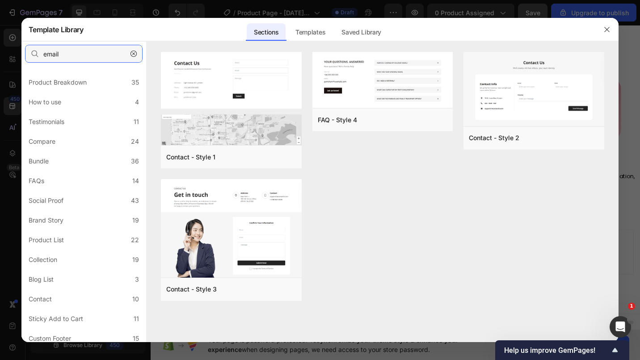
drag, startPoint x: 61, startPoint y: 56, endPoint x: 16, endPoint y: 48, distance: 46.2
click at [9, 47] on div "Template Library Sections Templates Existing pages Saved Library Templates Save…" at bounding box center [320, 180] width 640 height 360
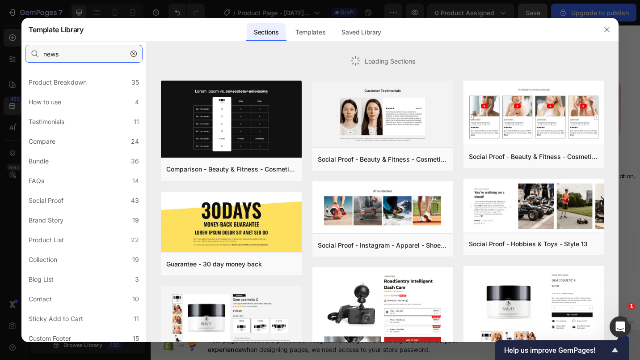
type input "news"
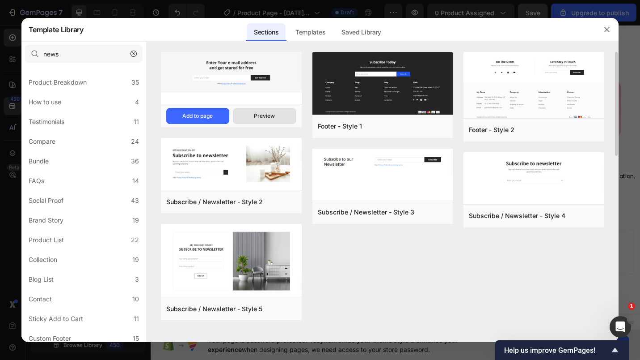
click at [250, 121] on button "Preview" at bounding box center [264, 116] width 63 height 16
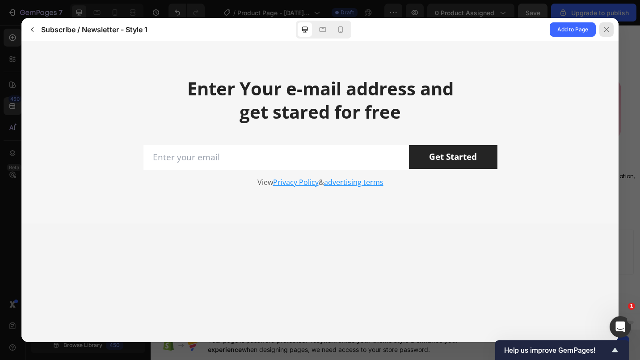
click at [611, 31] on div at bounding box center [607, 29] width 14 height 14
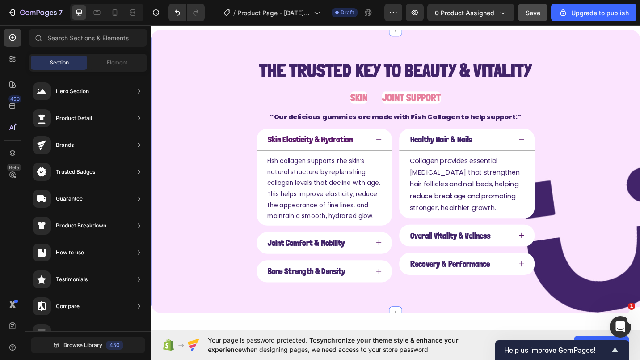
scroll to position [260, 0]
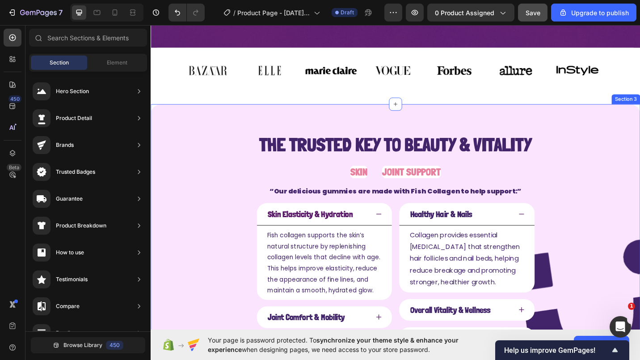
click at [185, 128] on div "The Trusted Key to Beauty & Vitality Text Block SKIN Heading JOINT SUPPORT Head…" at bounding box center [419, 264] width 537 height 305
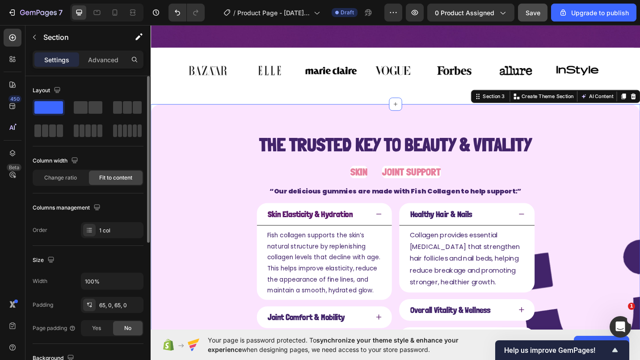
scroll to position [45, 0]
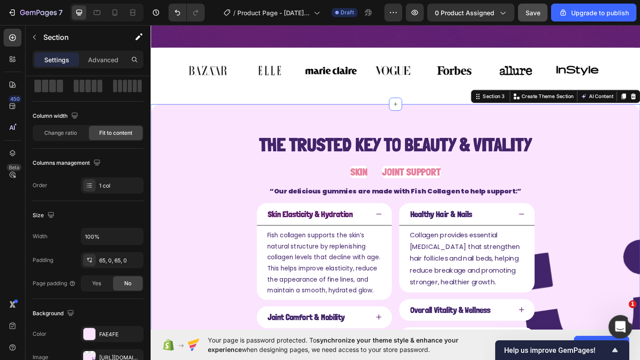
click at [624, 323] on icon "Open Intercom Messenger" at bounding box center [619, 325] width 15 height 15
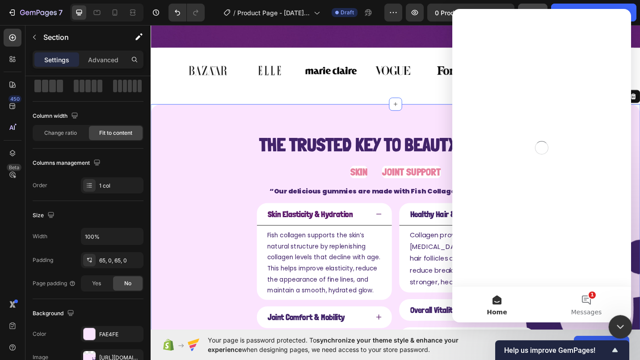
scroll to position [0, 0]
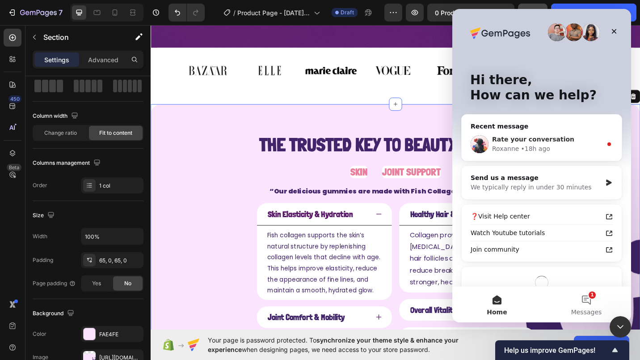
click at [502, 144] on div "Rate your conversation" at bounding box center [547, 139] width 110 height 9
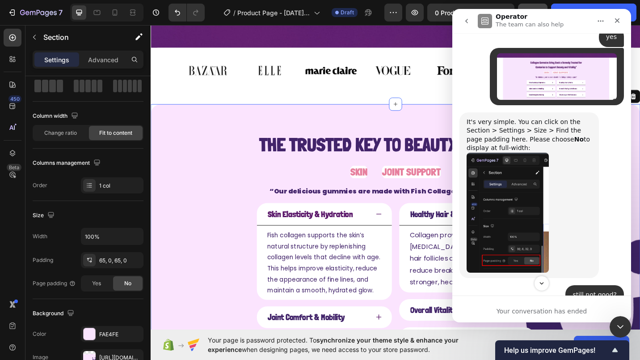
scroll to position [2807, 0]
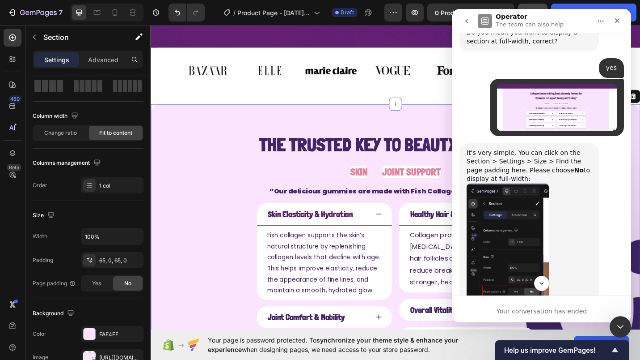
click at [525, 183] on img "Roxanne says…" at bounding box center [508, 243] width 82 height 120
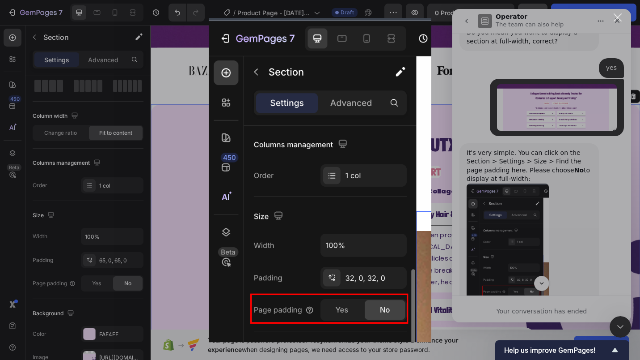
click at [581, 215] on div "Intercom messenger" at bounding box center [320, 180] width 640 height 360
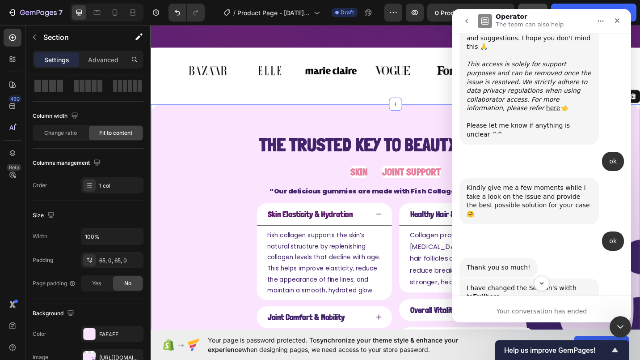
scroll to position [3343, 0]
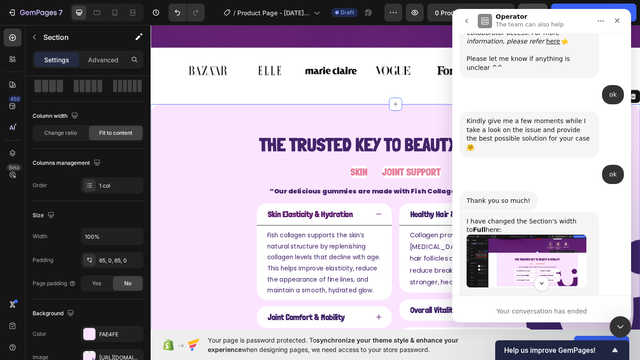
click at [514, 234] on img "Roxanne says…" at bounding box center [527, 260] width 120 height 53
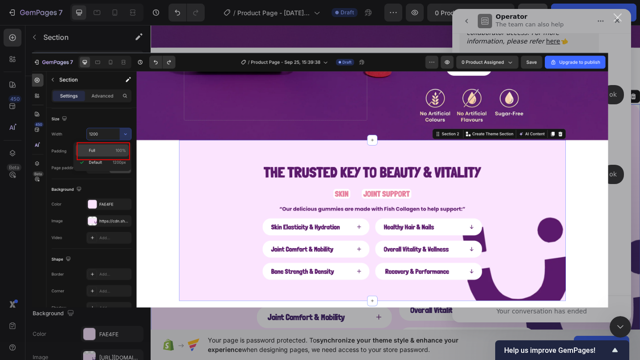
click at [618, 168] on div "Intercom messenger" at bounding box center [320, 180] width 640 height 360
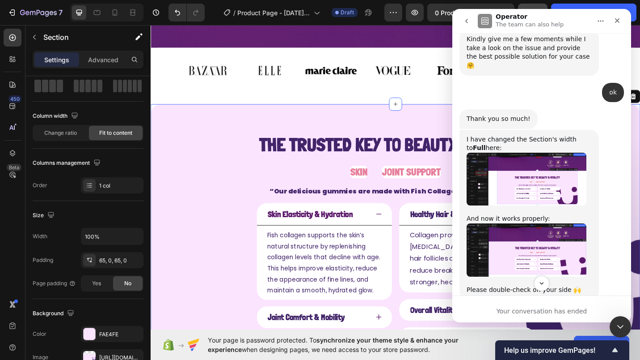
scroll to position [3433, 0]
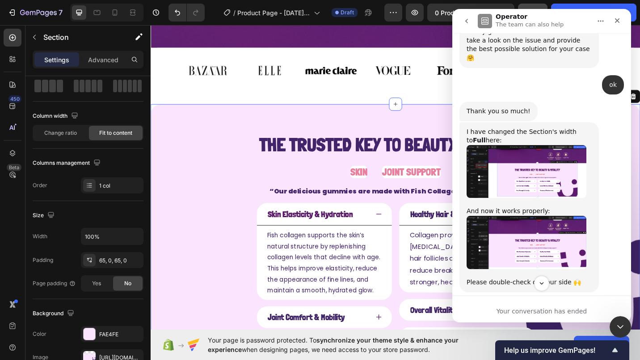
click at [532, 216] on img "Roxanne says…" at bounding box center [527, 243] width 120 height 54
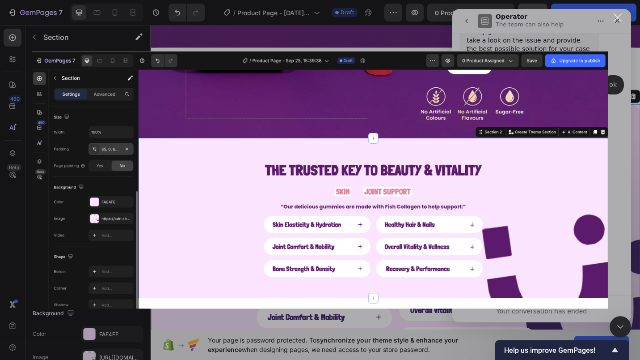
click at [620, 140] on div "Intercom messenger" at bounding box center [320, 180] width 640 height 360
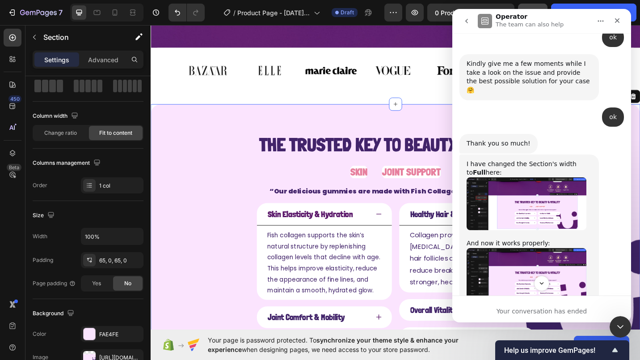
scroll to position [3381, 0]
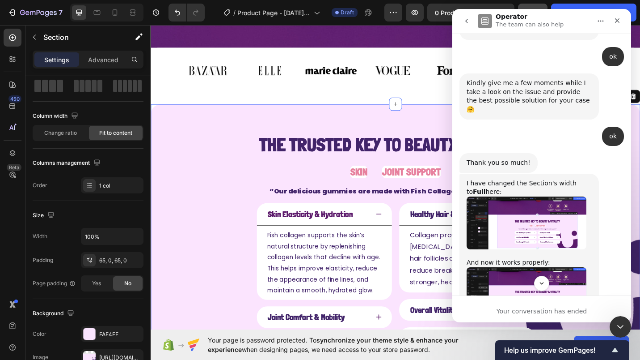
click at [522, 196] on img "Roxanne says…" at bounding box center [527, 222] width 120 height 53
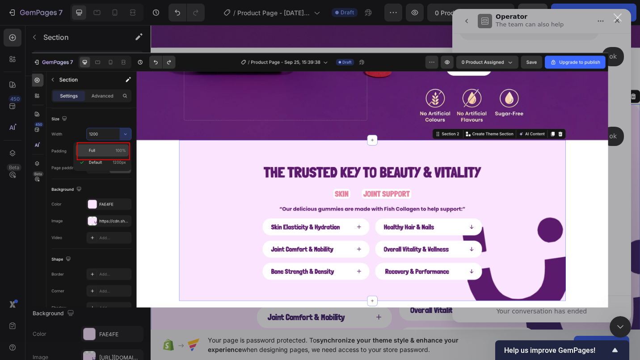
click at [609, 134] on div "Intercom messenger" at bounding box center [320, 180] width 640 height 360
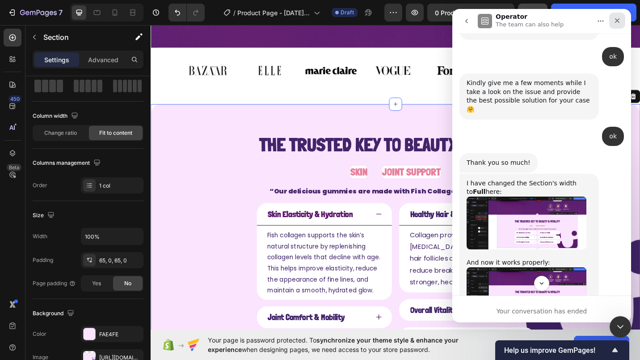
click at [622, 24] on div "Close" at bounding box center [618, 21] width 16 height 16
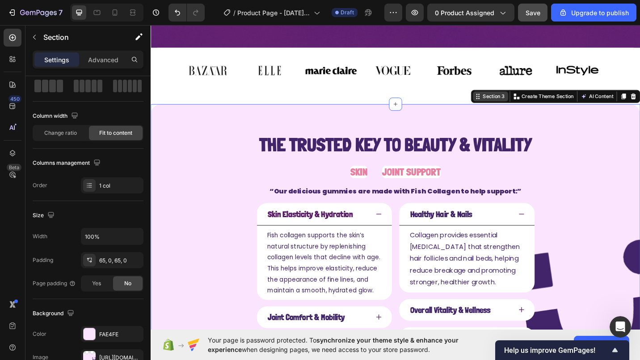
scroll to position [3873, 0]
click at [506, 104] on icon at bounding box center [509, 103] width 7 height 7
click at [97, 257] on div "65, 0, 65, 0" at bounding box center [112, 260] width 63 height 16
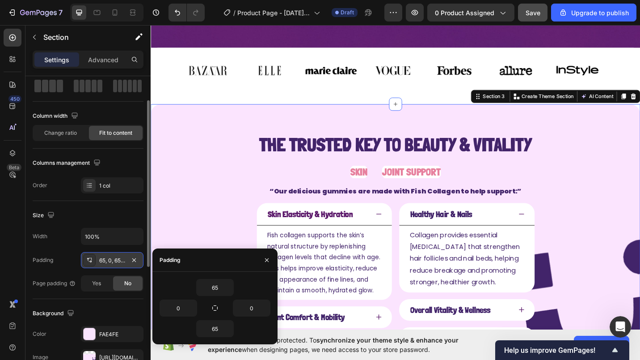
click at [91, 258] on icon at bounding box center [89, 259] width 7 height 7
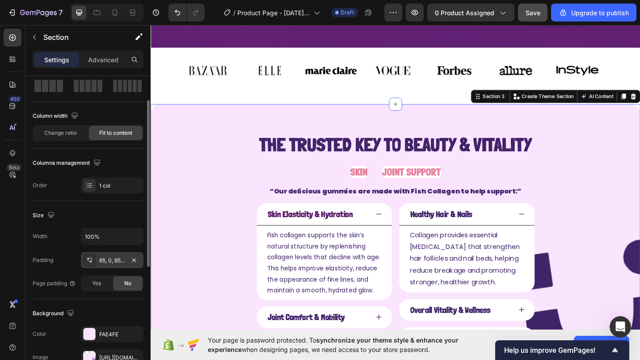
click at [91, 258] on icon at bounding box center [91, 258] width 1 height 1
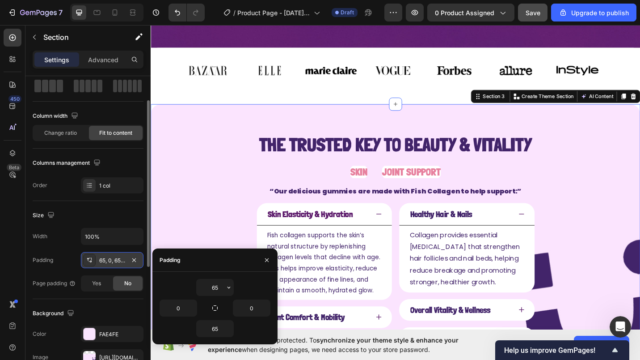
click at [91, 258] on icon at bounding box center [91, 258] width 1 height 1
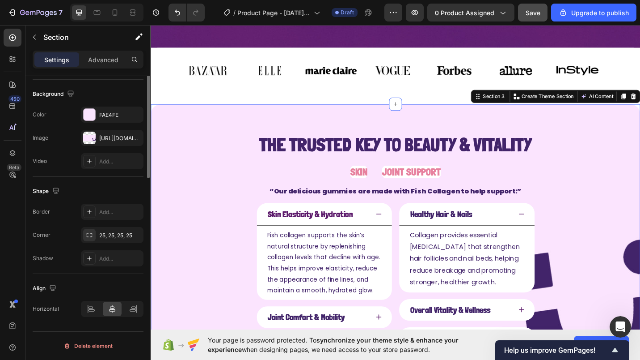
scroll to position [0, 0]
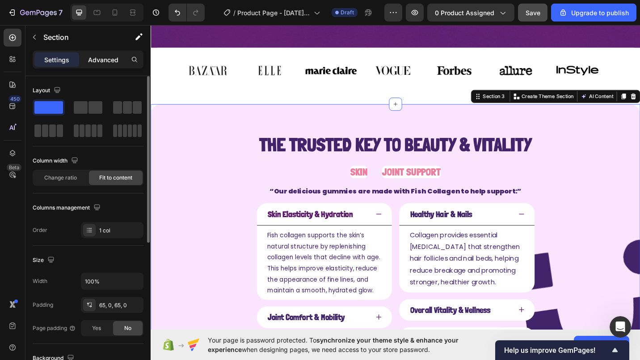
click at [114, 59] on p "Advanced" at bounding box center [103, 59] width 30 height 9
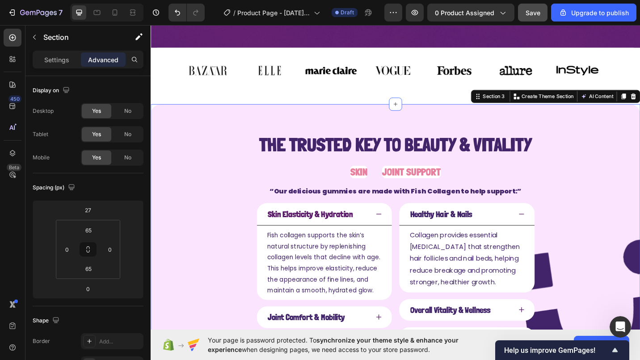
click at [199, 159] on div "The Trusted Key to Beauty & Vitality Text Block SKIN Heading JOINT SUPPORT Head…" at bounding box center [419, 264] width 537 height 305
click at [47, 53] on div "Settings" at bounding box center [56, 59] width 45 height 14
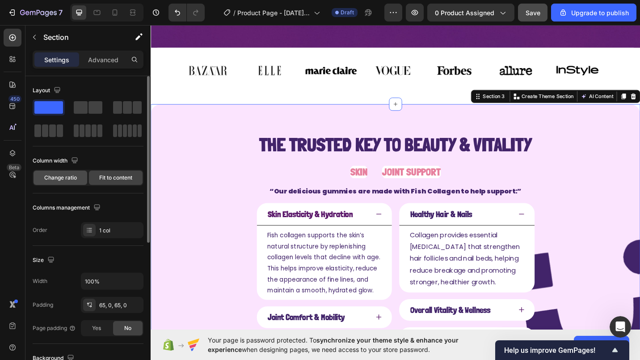
click at [81, 175] on div "Change ratio" at bounding box center [61, 177] width 54 height 14
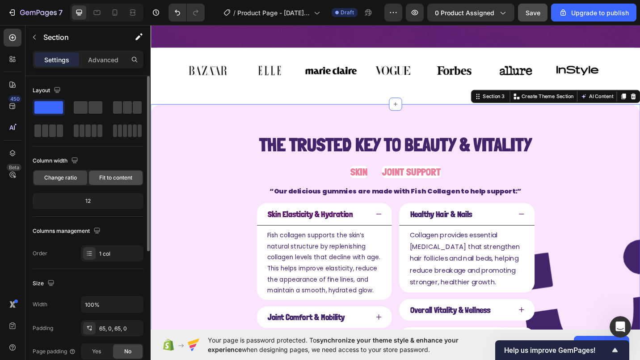
click at [110, 182] on div "Fit to content" at bounding box center [116, 177] width 54 height 14
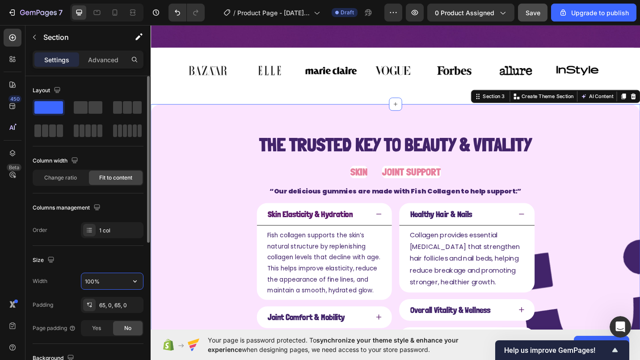
click at [93, 287] on input "100%" at bounding box center [112, 281] width 62 height 16
click at [137, 280] on icon "button" at bounding box center [135, 280] width 9 height 9
click at [95, 313] on div "Default 1200px" at bounding box center [102, 320] width 73 height 17
type input "1200"
click at [99, 299] on div "65, 0, 65, 0" at bounding box center [112, 305] width 63 height 16
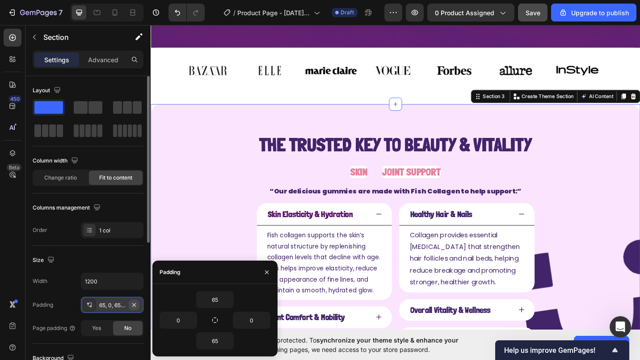
click at [136, 305] on icon "button" at bounding box center [134, 304] width 7 height 7
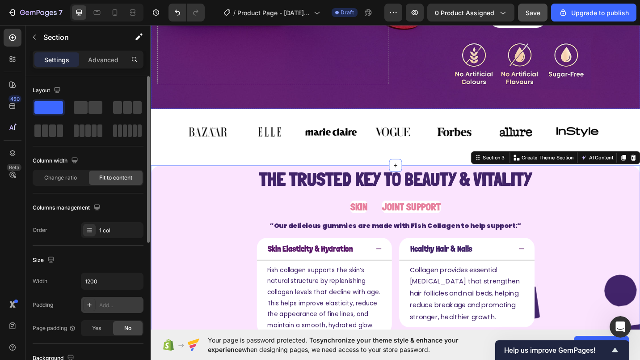
scroll to position [171, 0]
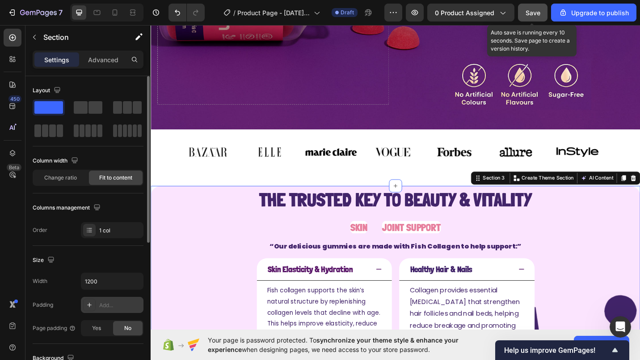
click at [542, 10] on button "Save" at bounding box center [533, 13] width 30 height 18
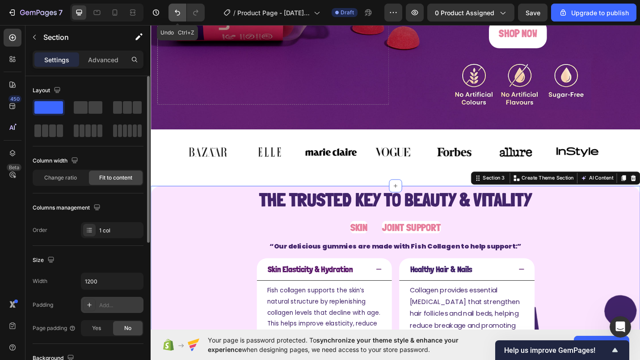
click at [181, 11] on icon "Undo/Redo" at bounding box center [177, 12] width 9 height 9
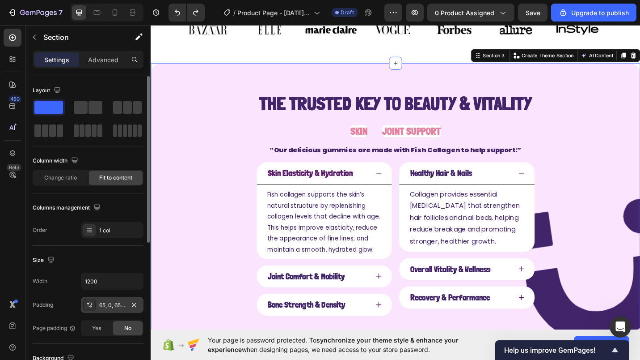
scroll to position [89, 0]
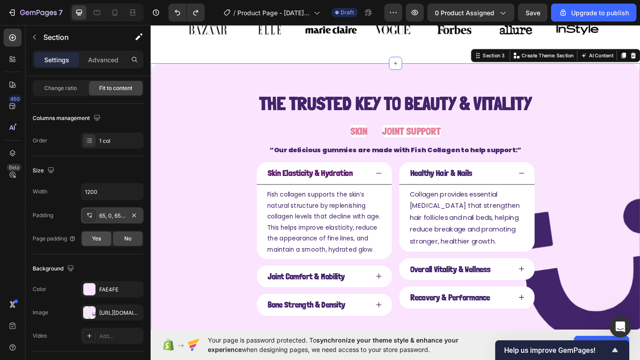
click at [96, 237] on span "Yes" at bounding box center [96, 238] width 9 height 8
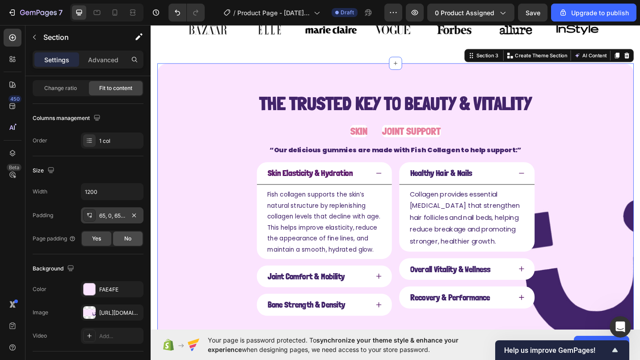
click at [124, 237] on span "No" at bounding box center [127, 238] width 7 height 8
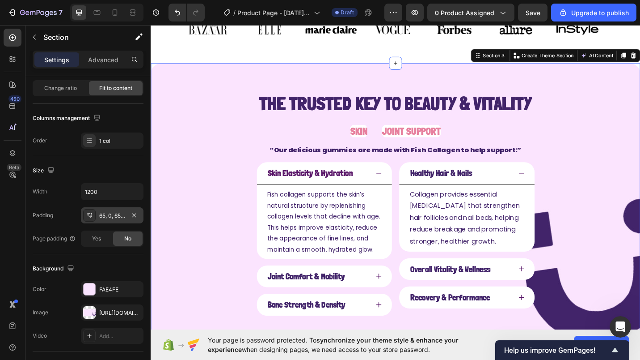
scroll to position [264, 0]
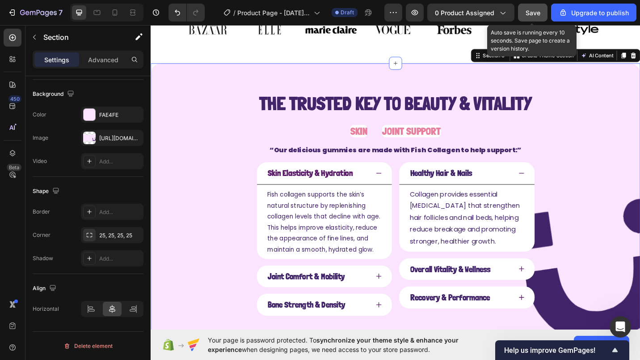
click at [542, 11] on button "Save" at bounding box center [533, 13] width 30 height 18
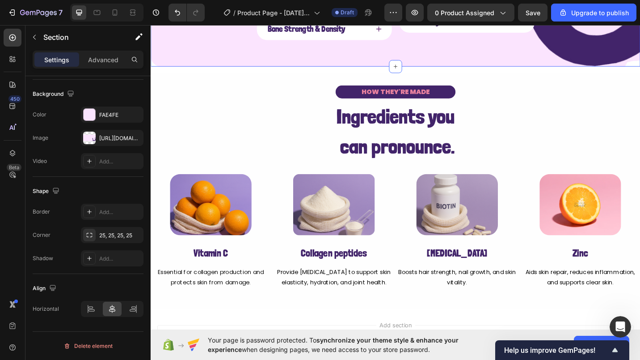
scroll to position [607, 0]
click at [159, 87] on div "HOW THEY'RE MADE Text Block Ingredients you can pronounce. Heading Row Image Vi…" at bounding box center [419, 206] width 537 height 258
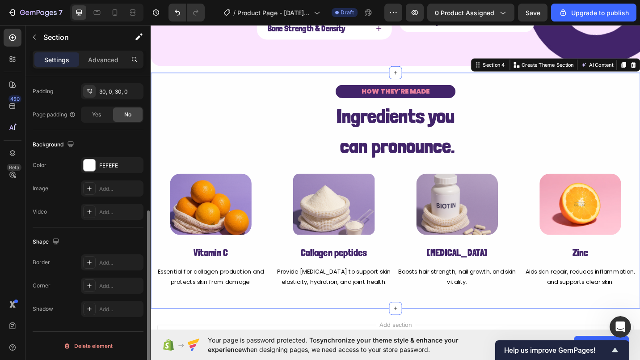
scroll to position [237, 0]
click at [367, 125] on span "Ingredients you" at bounding box center [419, 125] width 130 height 26
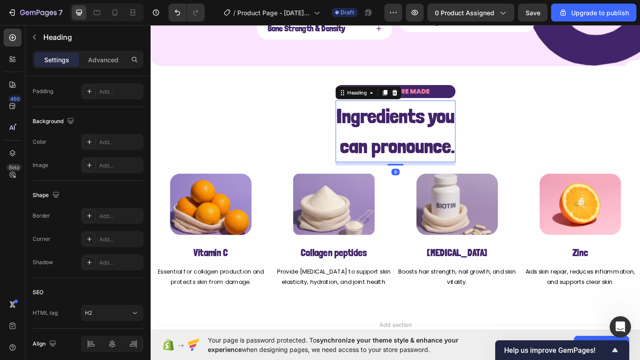
scroll to position [0, 0]
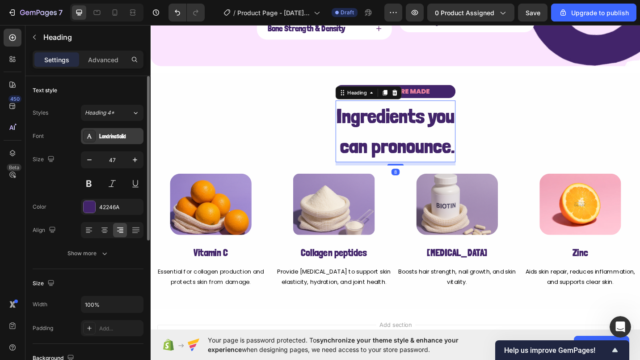
click at [110, 136] on div "LondrinaSolid" at bounding box center [120, 136] width 42 height 8
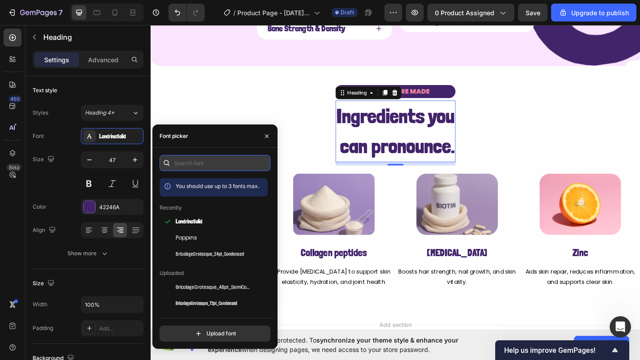
click at [180, 161] on input "text" at bounding box center [215, 163] width 111 height 16
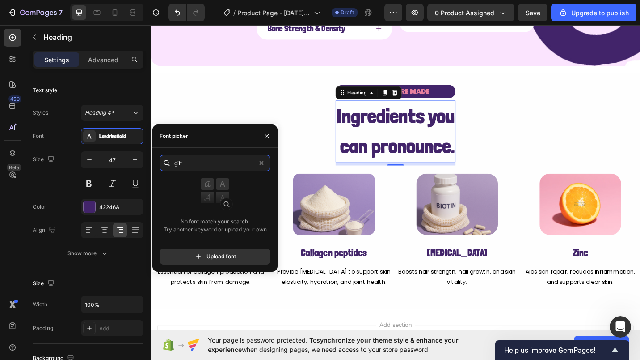
type input "gilt"
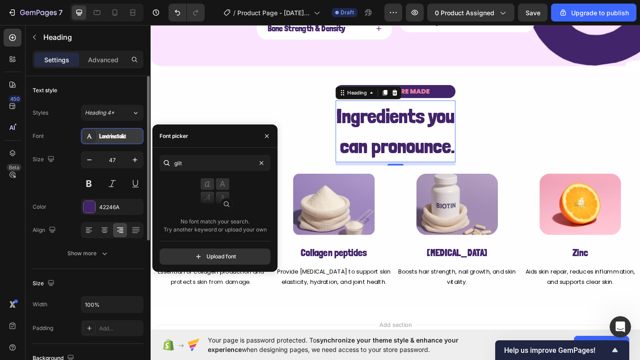
click at [108, 136] on div "LondrinaSolid" at bounding box center [120, 136] width 42 height 8
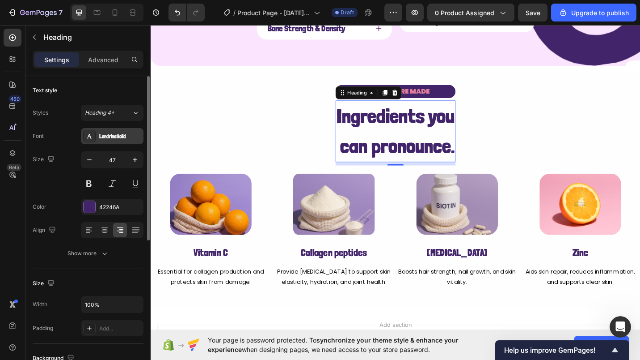
click at [120, 137] on div "LondrinaSolid" at bounding box center [120, 136] width 42 height 8
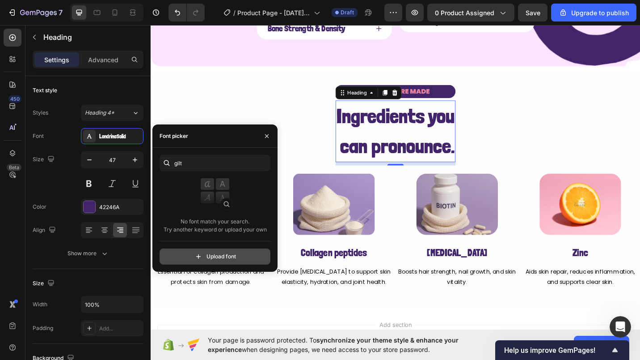
click at [206, 254] on input "file" at bounding box center [235, 256] width 224 height 15
type input "C:\fakepath\Gilroy-Black.ttf"
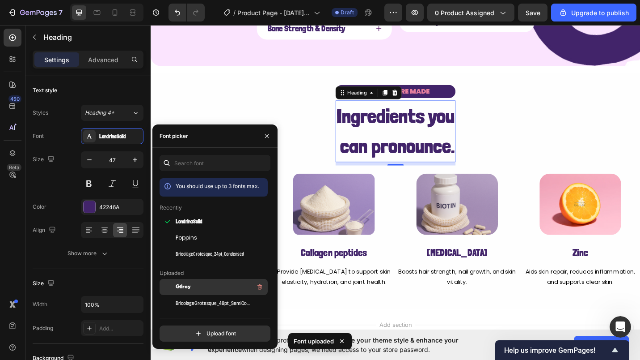
click at [202, 283] on div "Gilroy" at bounding box center [221, 286] width 90 height 11
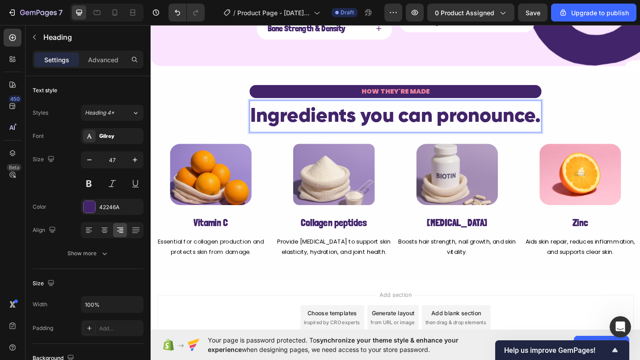
click at [217, 123] on div "HOW THEY'RE MADE Text Block Ingredients you can pronounce. Heading 8 Row Image …" at bounding box center [419, 190] width 537 height 199
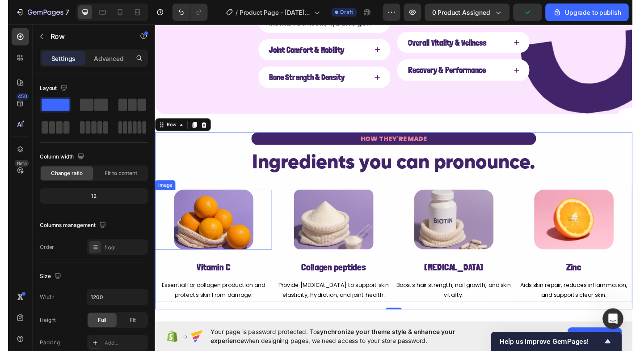
scroll to position [551, 0]
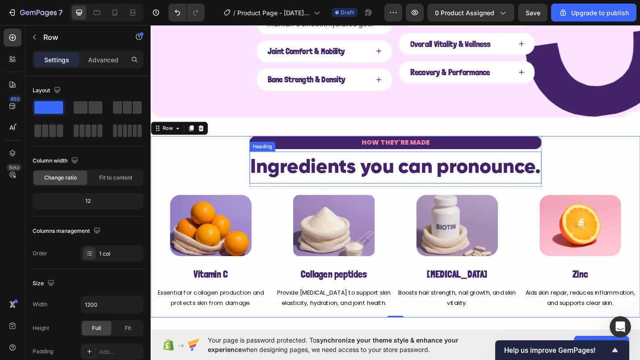
click at [474, 184] on span "Ingredients you can pronounce." at bounding box center [419, 181] width 318 height 22
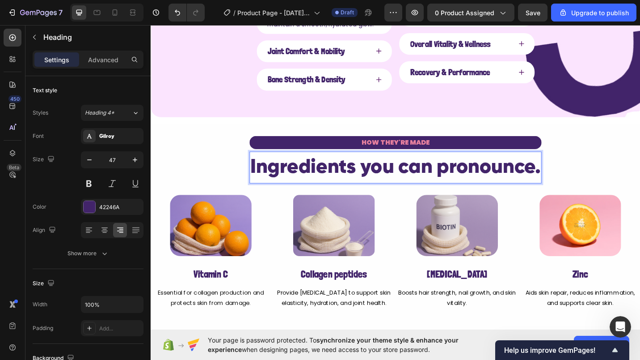
click at [468, 186] on span "Ingredients you can pronounce." at bounding box center [419, 181] width 318 height 22
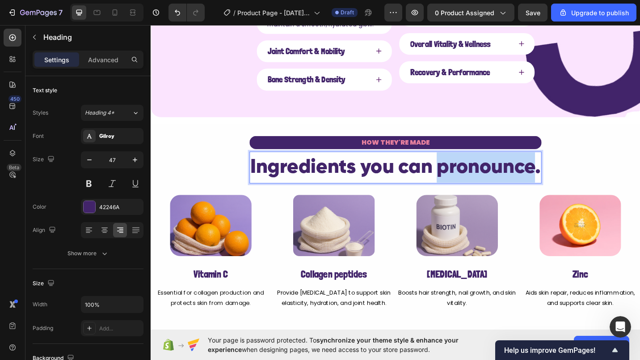
click at [468, 186] on span "Ingredients you can pronounce." at bounding box center [419, 181] width 318 height 22
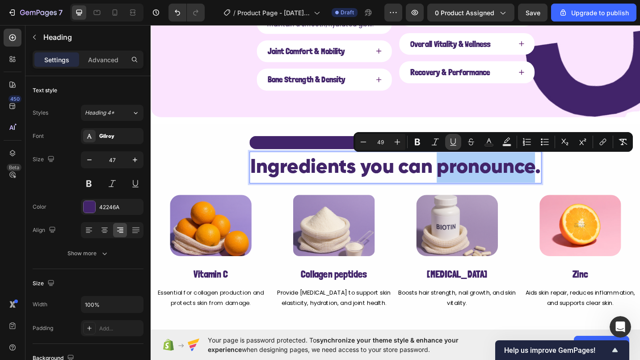
click at [457, 140] on icon "Editor contextual toolbar" at bounding box center [453, 141] width 9 height 9
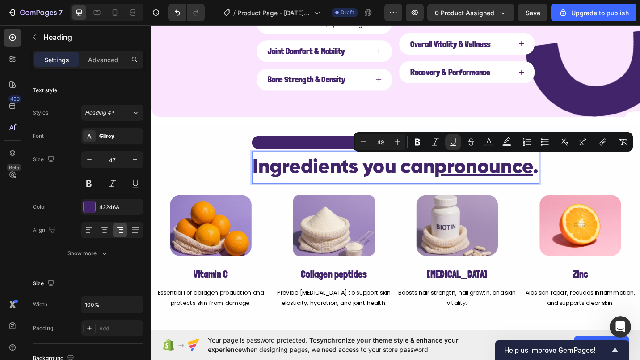
drag, startPoint x: 654, startPoint y: 164, endPoint x: 449, endPoint y: 180, distance: 206.3
click at [449, 180] on span "Ingredients you can pronounce ." at bounding box center [419, 181] width 313 height 22
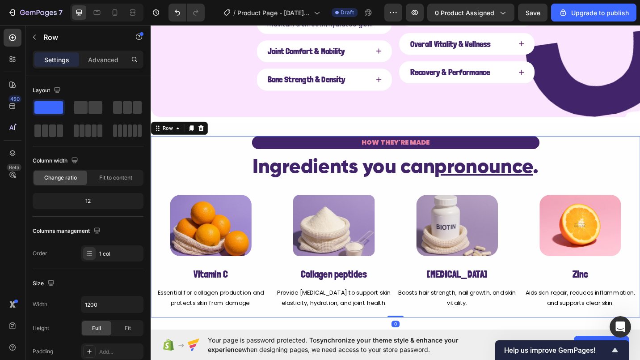
click at [211, 171] on div "HOW THEY'RE MADE Text Block ⁠⁠⁠⁠⁠⁠⁠ Ingredients you can pronounce . Heading Row…" at bounding box center [419, 246] width 537 height 199
click at [234, 221] on img at bounding box center [216, 244] width 89 height 67
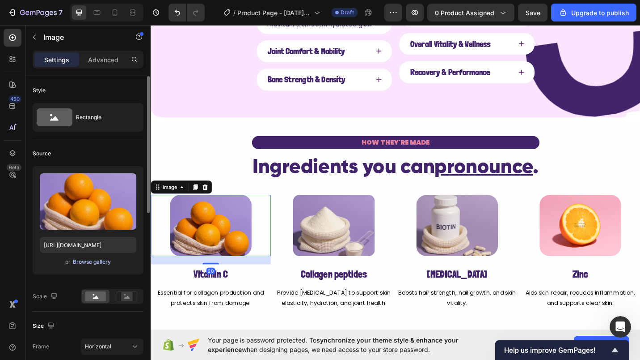
click at [101, 263] on div "Browse gallery" at bounding box center [92, 262] width 38 height 8
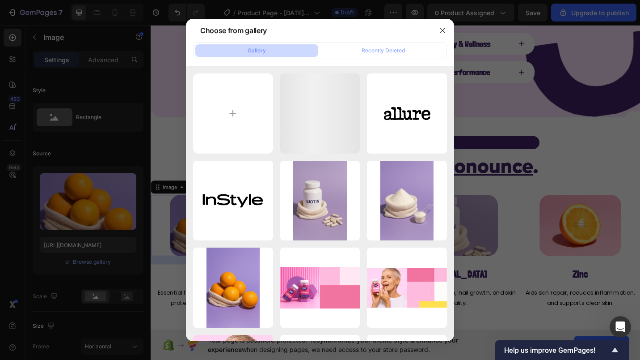
click at [101, 243] on div at bounding box center [320, 180] width 640 height 360
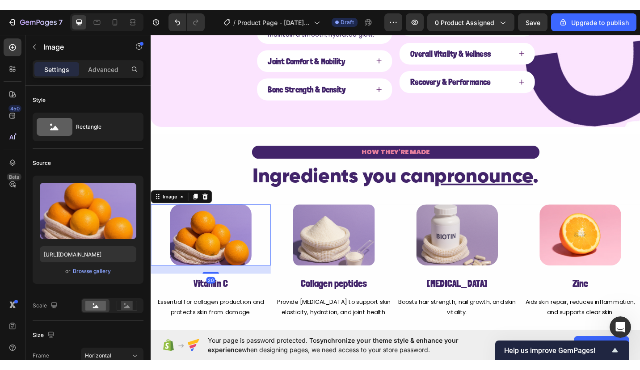
scroll to position [3872, 0]
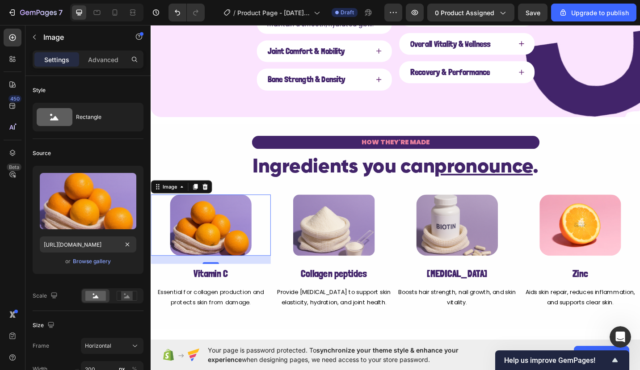
click at [89, 207] on label at bounding box center [88, 201] width 97 height 56
click at [89, 208] on input "file" at bounding box center [88, 215] width 62 height 15
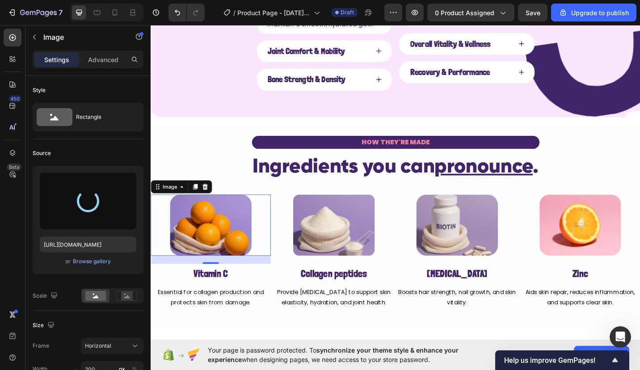
type input "[URL][DOMAIN_NAME]"
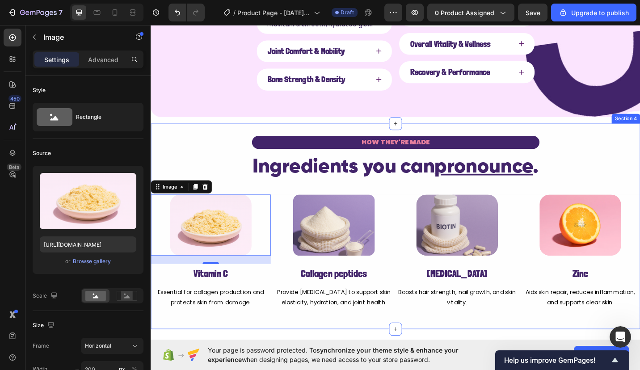
click at [181, 143] on div "HOW THEY'RE MADE Text Block ⁠⁠⁠⁠⁠⁠⁠ Ingredients you can pronounce . Heading Row…" at bounding box center [419, 245] width 537 height 225
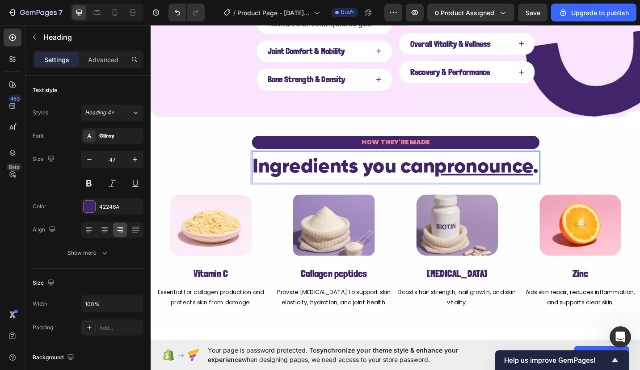
click at [491, 184] on u "pronounce" at bounding box center [516, 181] width 108 height 22
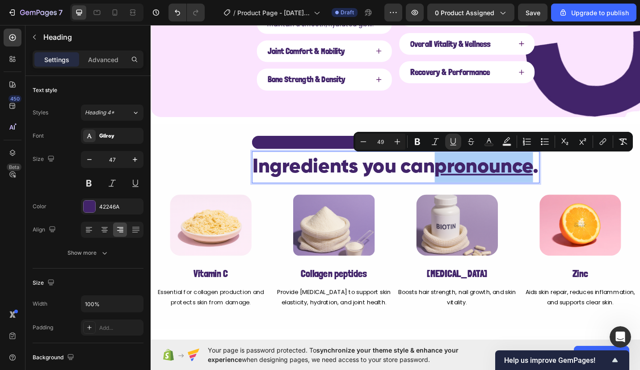
click at [457, 143] on icon "Editor contextual toolbar" at bounding box center [453, 141] width 9 height 9
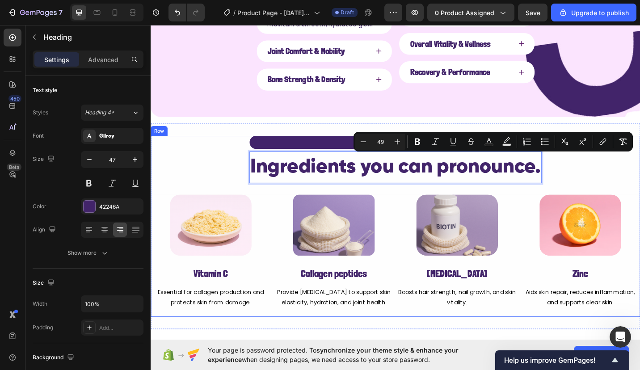
click at [583, 184] on div "HOW THEY'RE MADE Text Block Ingredients you can pronounce. Heading 8 Row Image …" at bounding box center [419, 246] width 537 height 199
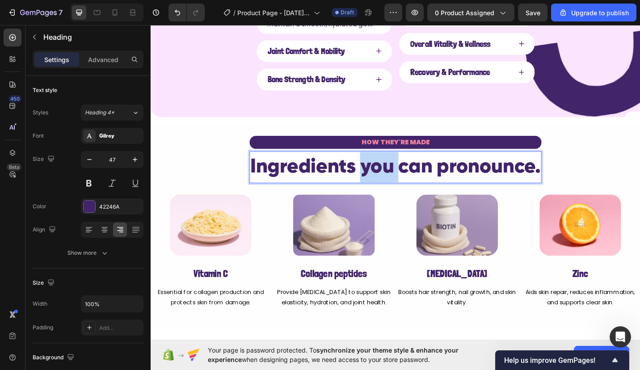
click at [390, 178] on span "Ingredients you can pronounce." at bounding box center [419, 181] width 318 height 22
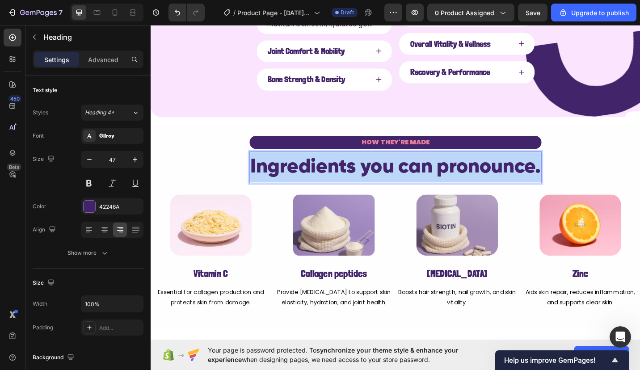
click at [390, 178] on span "Ingredients you can pronounce." at bounding box center [419, 181] width 318 height 22
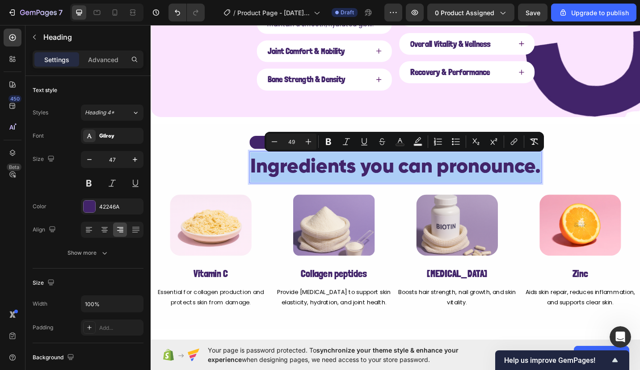
click at [130, 130] on div "Gilroy" at bounding box center [112, 136] width 63 height 16
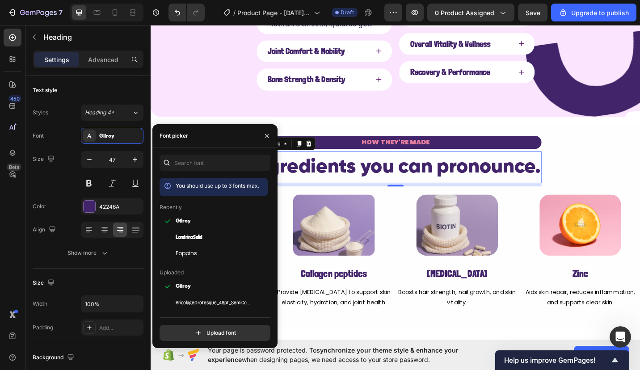
click at [178, 240] on span "LondrinaSolid" at bounding box center [189, 237] width 27 height 8
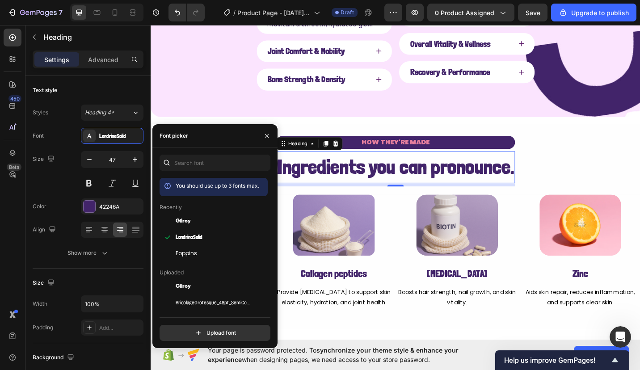
click at [188, 258] on div "Poppins" at bounding box center [214, 254] width 108 height 16
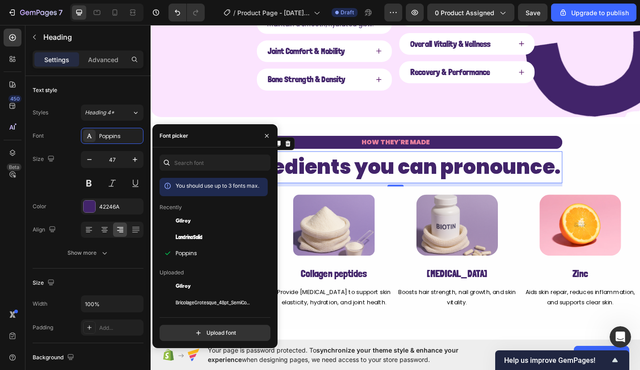
click at [189, 246] on div "Poppins" at bounding box center [214, 254] width 108 height 16
click at [189, 239] on span "LondrinaSolid" at bounding box center [189, 237] width 27 height 8
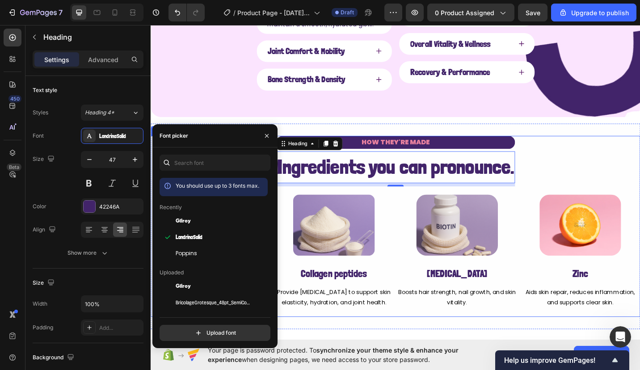
click at [585, 168] on div "HOW THEY'RE MADE Text Block ⁠⁠⁠⁠⁠⁠⁠ Ingredients you can pronounce. Heading 8 Ro…" at bounding box center [419, 246] width 537 height 199
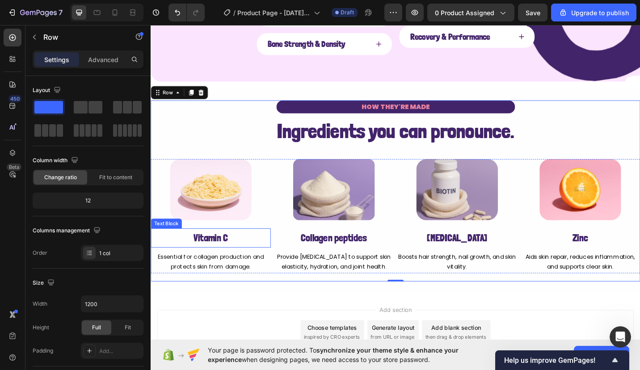
click at [225, 259] on p "Vitamin C" at bounding box center [217, 258] width 130 height 19
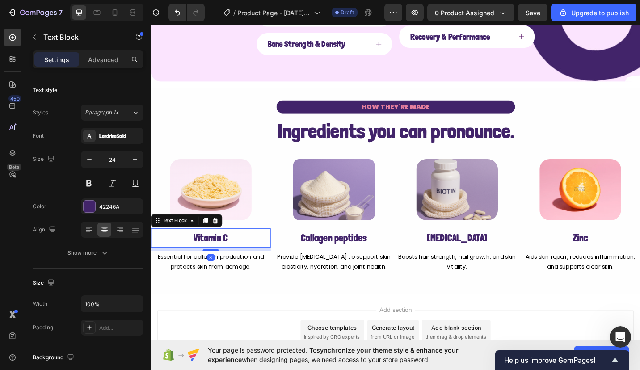
click at [225, 259] on p "Vitamin C" at bounding box center [217, 258] width 130 height 19
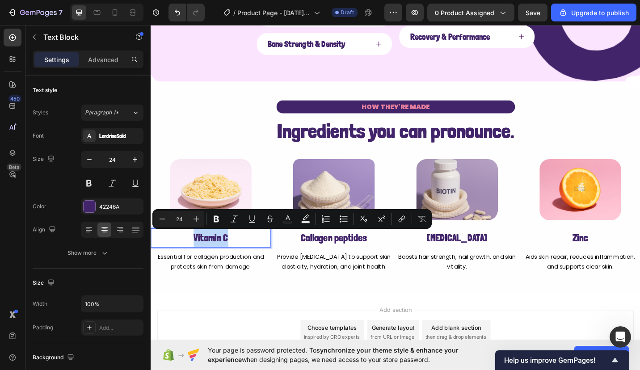
click at [237, 259] on p "Vitamin C" at bounding box center [217, 258] width 130 height 19
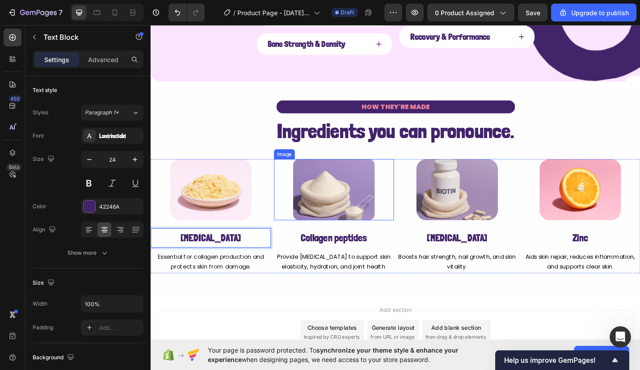
click at [346, 226] on img at bounding box center [351, 205] width 89 height 67
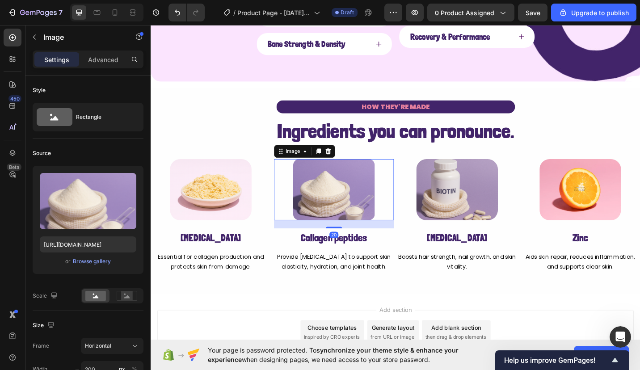
click at [106, 263] on div "Browse gallery" at bounding box center [92, 262] width 38 height 8
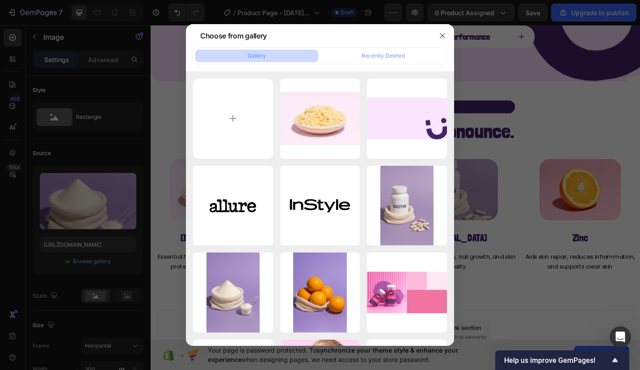
click at [228, 144] on input "file" at bounding box center [233, 119] width 80 height 80
type input "C:\fakepath\f515b691-6669-41ca-bdb8-6720c7b80edb.png"
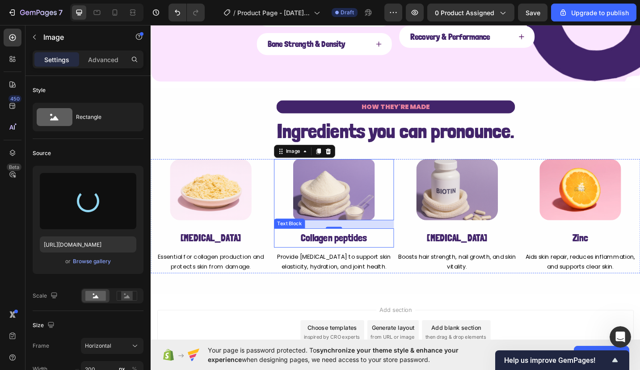
click at [331, 262] on p "Collagen peptides" at bounding box center [352, 258] width 130 height 19
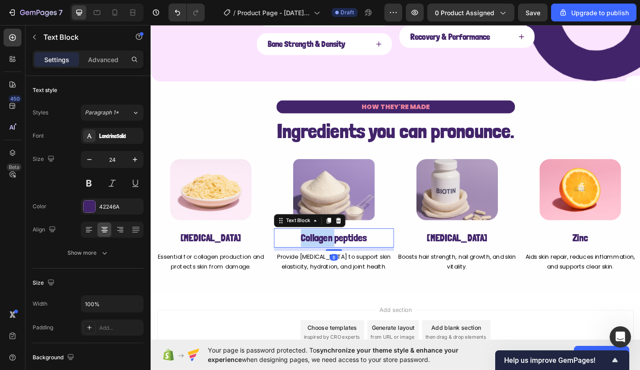
click at [331, 262] on p "Collagen peptides" at bounding box center [352, 258] width 130 height 19
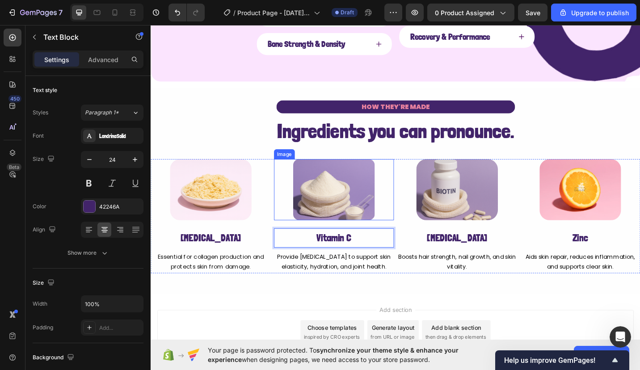
click at [327, 207] on img at bounding box center [351, 205] width 89 height 67
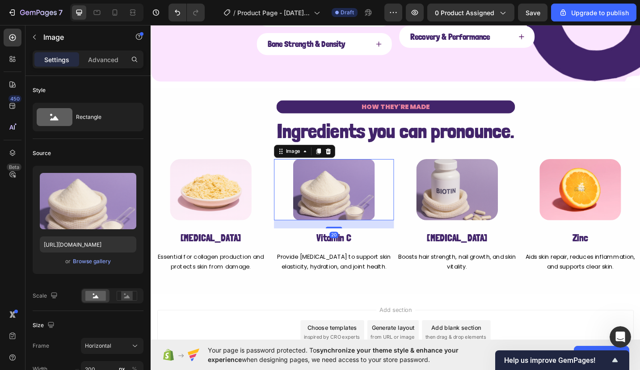
click at [82, 212] on input "file" at bounding box center [88, 215] width 62 height 15
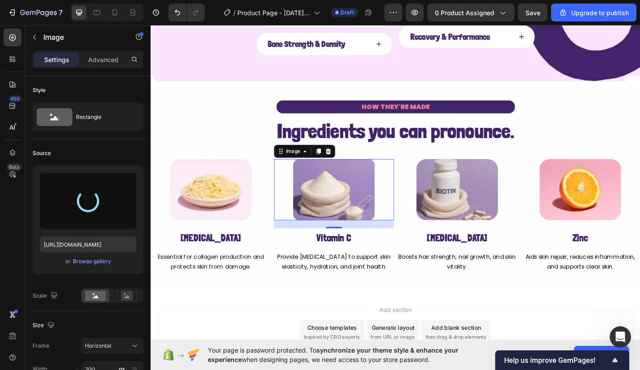
type input "[URL][DOMAIN_NAME]"
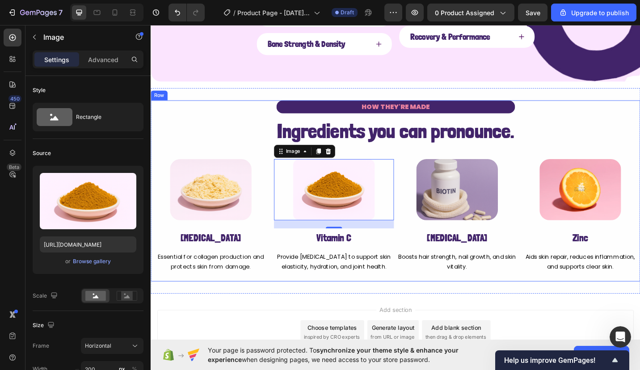
click at [250, 158] on div "HOW THEY'RE MADE Text Block ⁠⁠⁠⁠⁠⁠⁠ Ingredients you can pronounce. Heading Row …" at bounding box center [419, 207] width 537 height 199
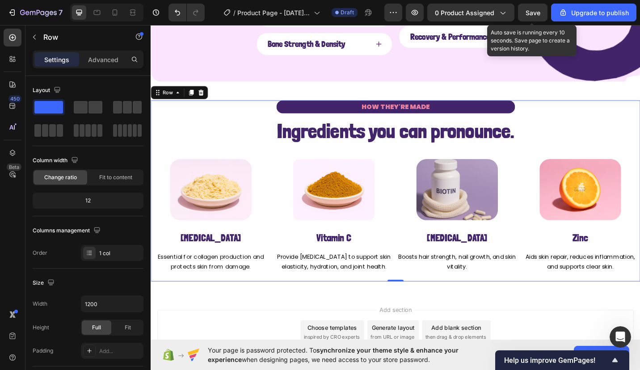
click at [541, 21] on button "Save" at bounding box center [533, 13] width 30 height 18
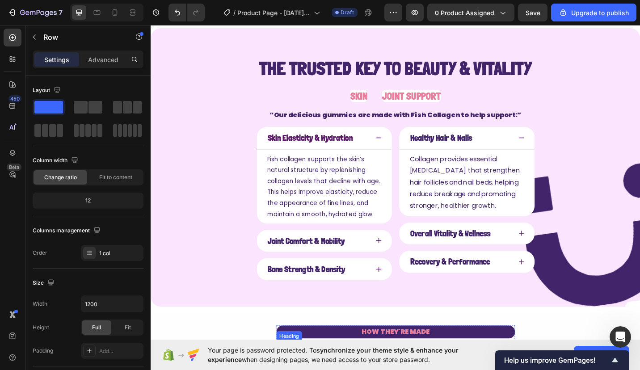
scroll to position [343, 0]
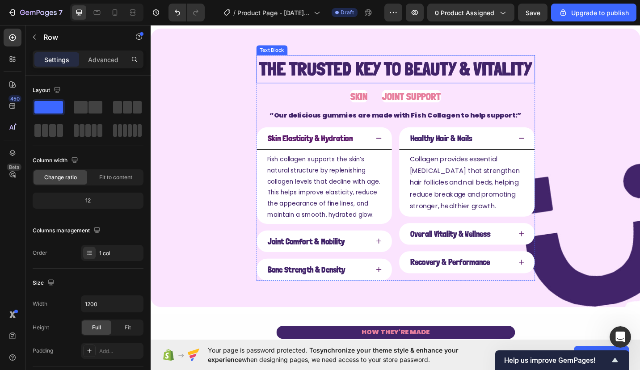
click at [317, 74] on strong "The Trusted Key to Beauty & Vitality" at bounding box center [419, 73] width 299 height 24
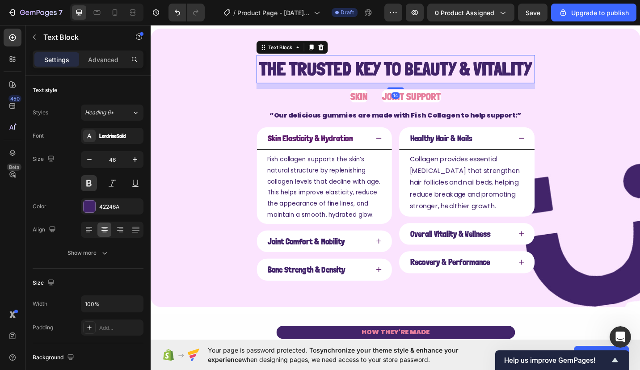
click at [317, 74] on strong "The Trusted Key to Beauty & Vitality" at bounding box center [419, 73] width 299 height 24
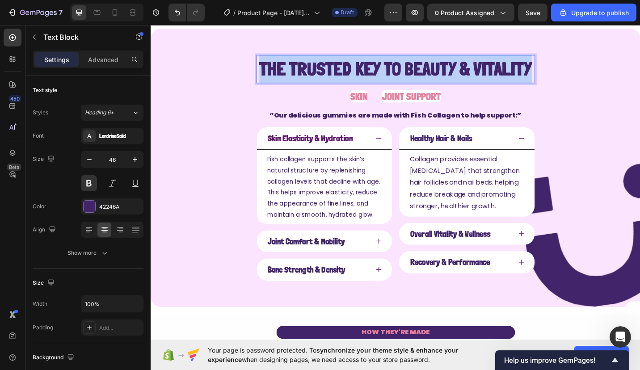
click at [317, 74] on strong "The Trusted Key to Beauty & Vitality" at bounding box center [419, 73] width 299 height 24
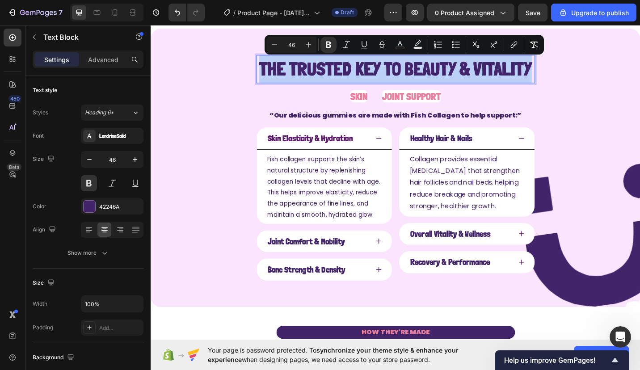
copy strong "The Trusted Key to Beauty & Vitality"
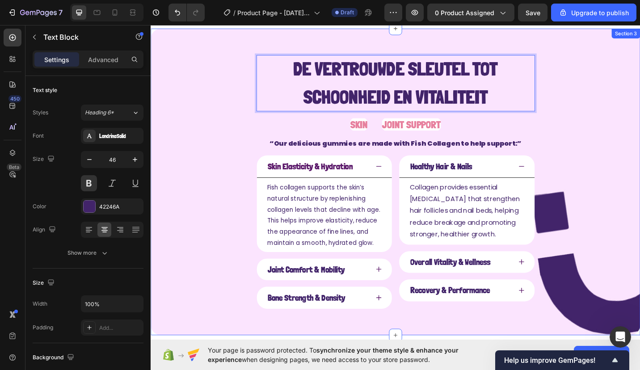
click at [230, 99] on div "De vertrouwde sleutel tot schoonheid en vitaliteit Text Block 14 SKIN Heading J…" at bounding box center [419, 197] width 537 height 336
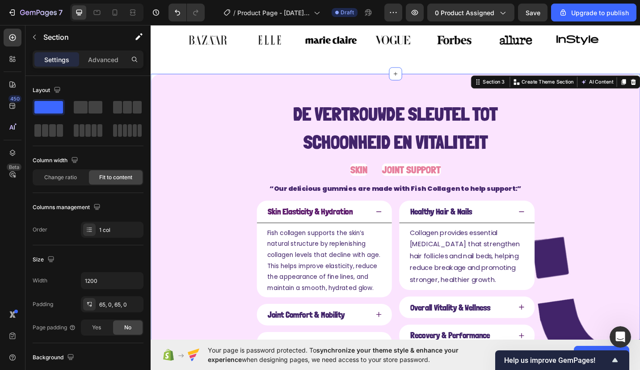
click at [230, 99] on div "De vertrouwde sleutel tot schoonheid en vitaliteit Text Block SKIN Heading JOIN…" at bounding box center [419, 247] width 537 height 336
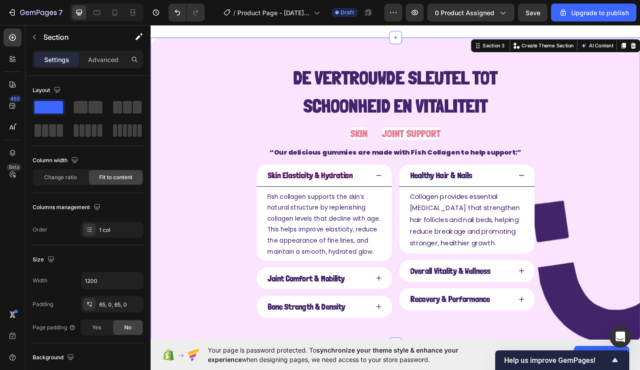
scroll to position [334, 0]
click at [369, 140] on span "SKIN" at bounding box center [378, 143] width 19 height 13
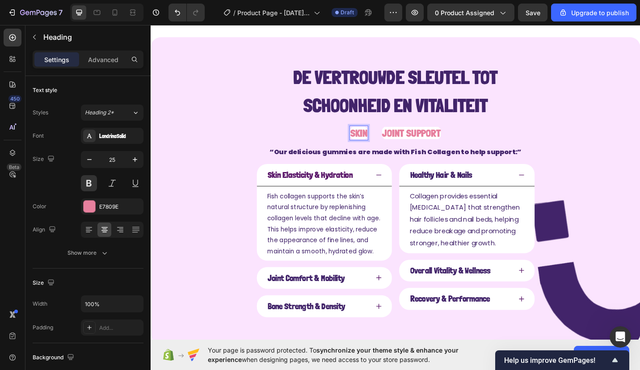
click at [371, 142] on span "SKIN" at bounding box center [378, 143] width 19 height 13
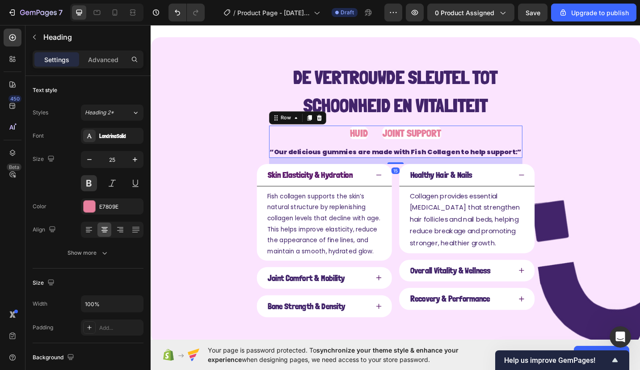
click at [339, 144] on div "⁠⁠⁠⁠⁠⁠⁠ HUID Heading JOINT SUPPORT Heading Row “Our delicious gummies are made …" at bounding box center [419, 154] width 278 height 36
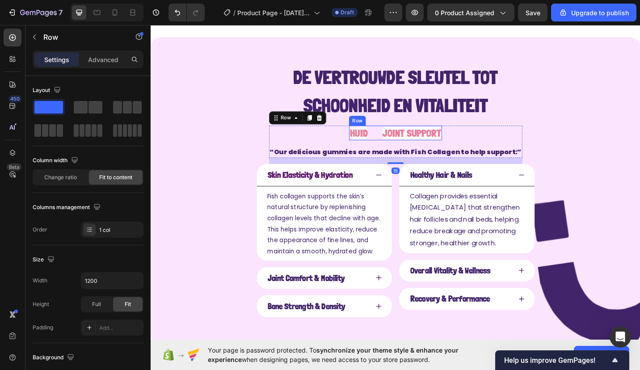
click at [434, 137] on span "JOINT SUPPORT" at bounding box center [437, 143] width 64 height 13
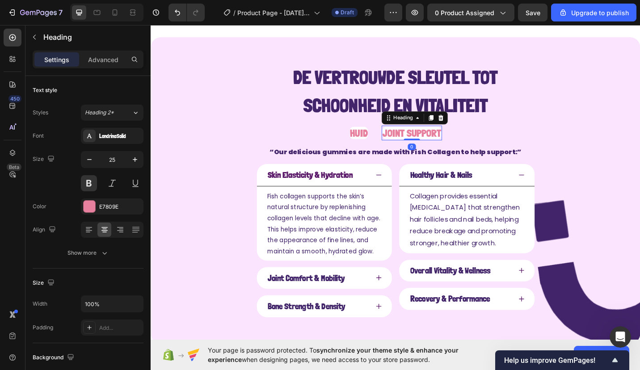
click at [466, 128] on icon at bounding box center [469, 127] width 6 height 6
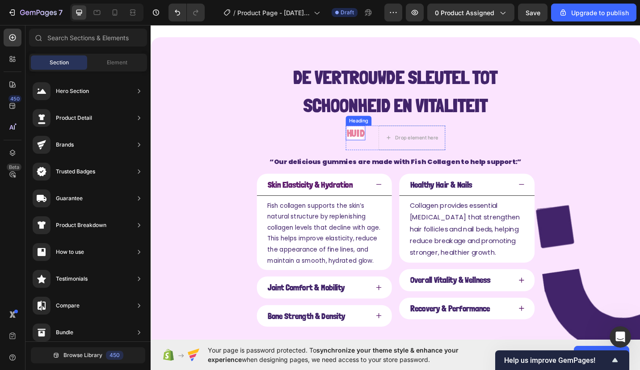
click at [376, 141] on span "HUID" at bounding box center [375, 143] width 20 height 13
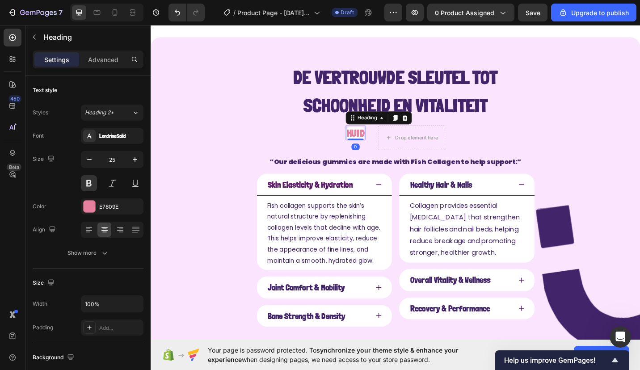
click at [427, 128] on icon at bounding box center [430, 127] width 6 height 6
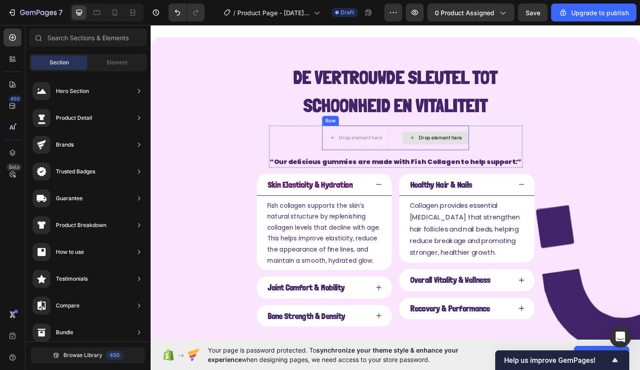
click at [470, 149] on div "Drop element here" at bounding box center [468, 148] width 47 height 7
click at [391, 137] on div "Drop element here" at bounding box center [375, 149] width 73 height 27
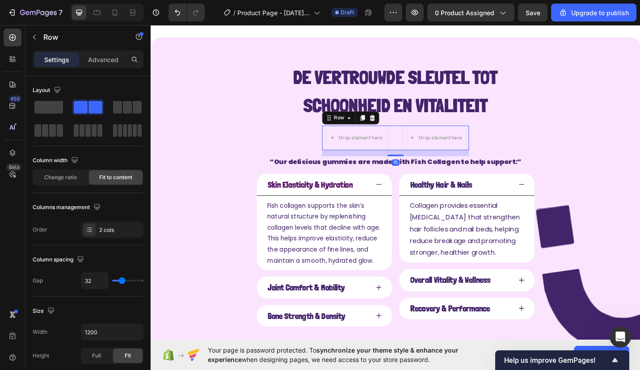
click at [390, 128] on icon at bounding box center [393, 126] width 7 height 7
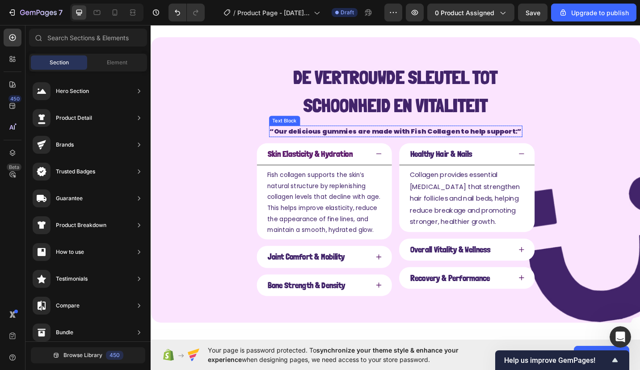
click at [309, 135] on div "De vertrouwde sleutel tot schoonheid en vitaliteit Text Block “Our delicious gu…" at bounding box center [419, 195] width 305 height 255
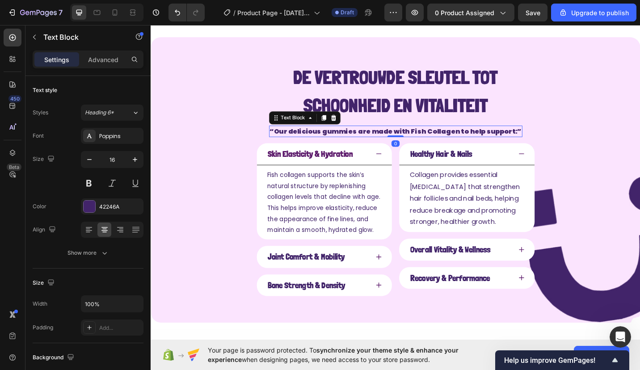
click at [309, 138] on strong "“Our delicious gummies are made with Fish Collagen to help support:”" at bounding box center [419, 141] width 276 height 10
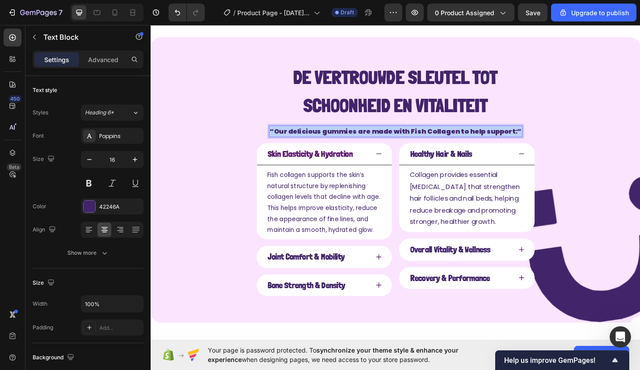
click at [309, 138] on strong "“Our delicious gummies are made with Fish Collagen to help support:”" at bounding box center [419, 141] width 276 height 10
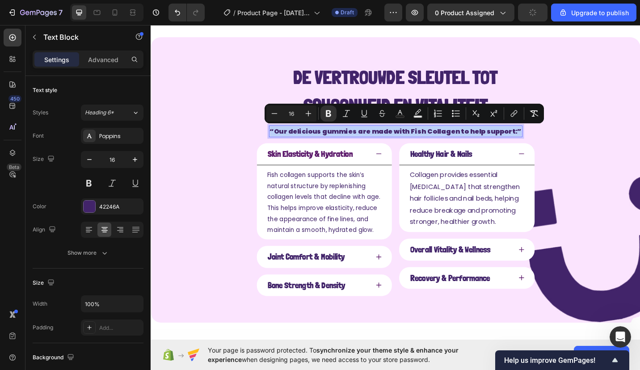
copy strong "“Our delicious gummies are made with Fish Collagen to help support:”"
click at [351, 144] on strong "“Our delicious gummies are made with Fish Collagen to help support:”" at bounding box center [419, 141] width 276 height 10
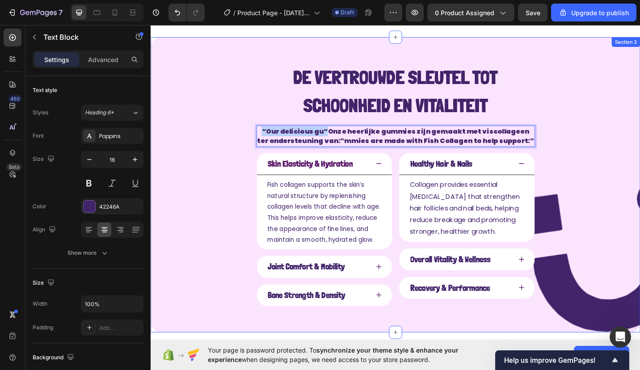
drag, startPoint x: 340, startPoint y: 142, endPoint x: 265, endPoint y: 133, distance: 75.2
click at [267, 133] on div "De vertrouwde sleutel tot schoonheid en vitaliteit Text Block “Our delicious gu…" at bounding box center [419, 201] width 305 height 266
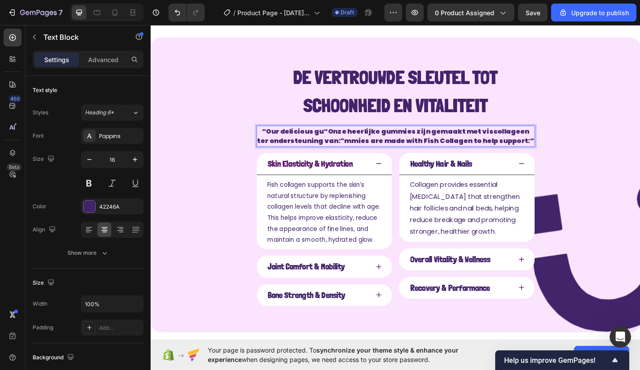
click at [445, 148] on strong "“Our delicious gu“Onze heerlijke gummies zijn gemaakt met viscollageen ter onde…" at bounding box center [419, 146] width 304 height 21
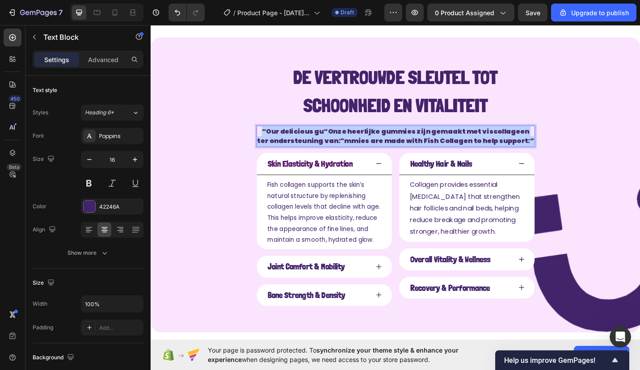
click at [445, 148] on strong "“Our delicious gu“Onze heerlijke gummies zijn gemaakt met viscollageen ter onde…" at bounding box center [419, 146] width 304 height 21
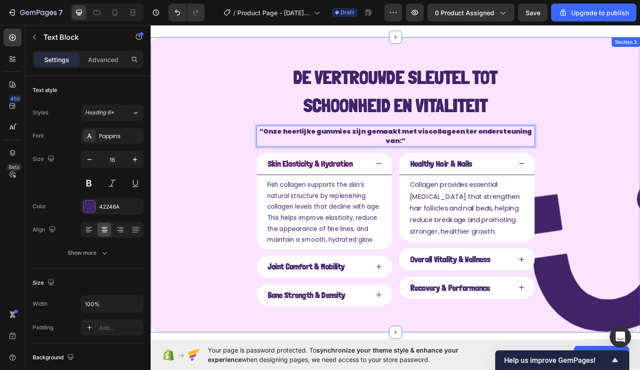
click at [200, 192] on div "De vertrouwde sleutel tot schoonheid en vitaliteit Text Block “Onze heerlijke g…" at bounding box center [419, 200] width 537 height 324
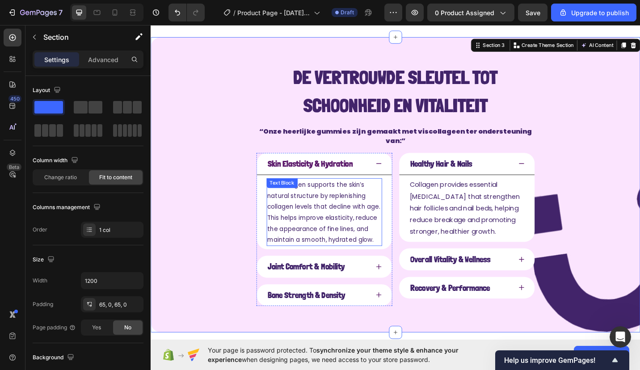
click at [290, 195] on div "Fish collagen supports the skin’s natural structure by replenishing collagen le…" at bounding box center [341, 230] width 127 height 74
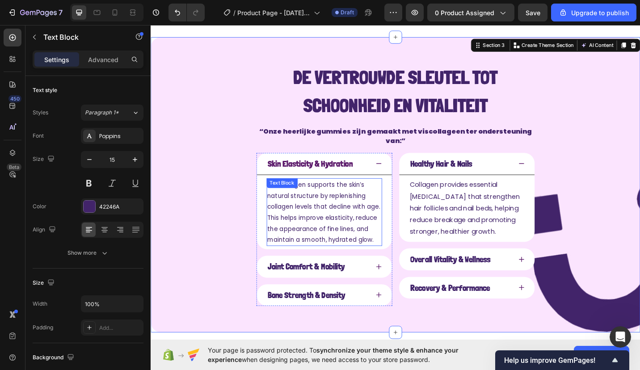
click at [290, 195] on div "Text Block" at bounding box center [295, 199] width 30 height 8
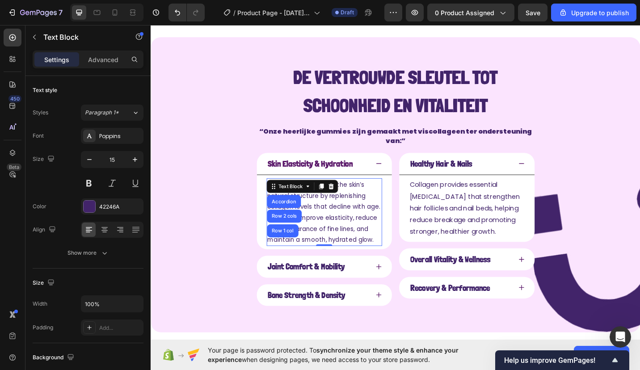
click at [290, 198] on div "Text Block" at bounding box center [304, 202] width 30 height 8
click at [294, 217] on p "Fish collagen supports the skin’s natural structure by replenishing collagen le…" at bounding box center [341, 230] width 125 height 72
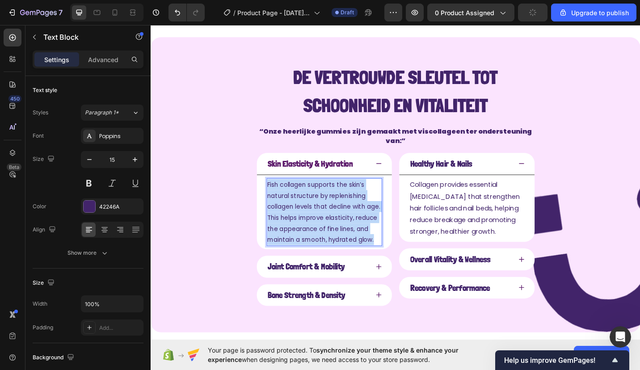
click at [294, 217] on p "Fish collagen supports the skin’s natural structure by replenishing collagen le…" at bounding box center [341, 230] width 125 height 72
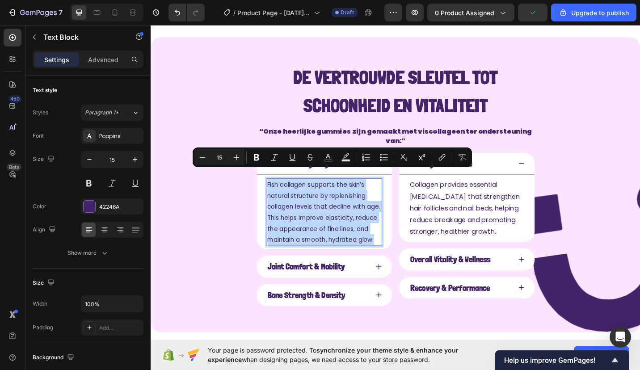
copy p "Fish collagen supports the skin’s natural structure by replenishing collagen le…"
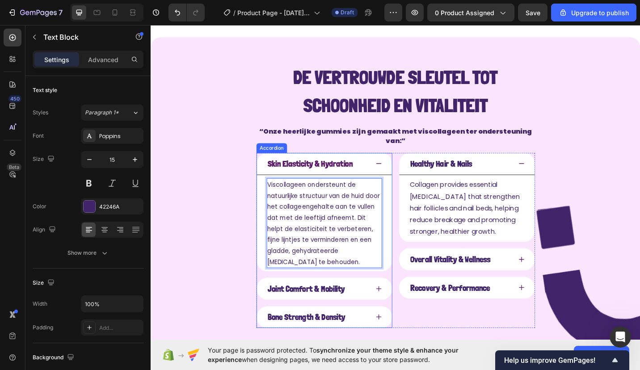
click at [287, 170] on p "Skin Elasticity & Hydration" at bounding box center [325, 177] width 93 height 14
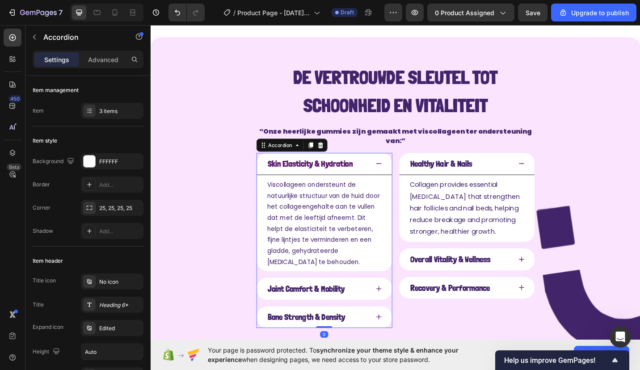
click at [294, 170] on p "Skin Elasticity & Hydration" at bounding box center [325, 177] width 93 height 14
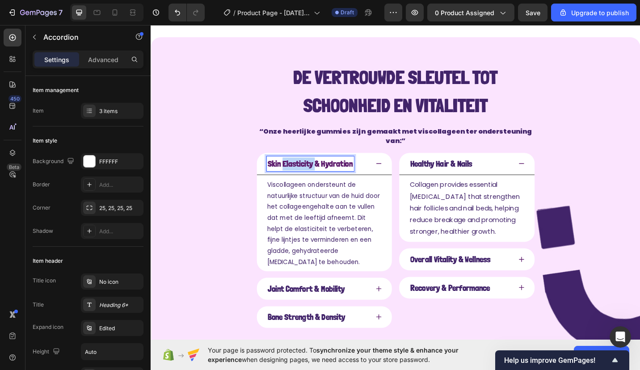
click at [294, 170] on p "Skin Elasticity & Hydration" at bounding box center [325, 177] width 93 height 14
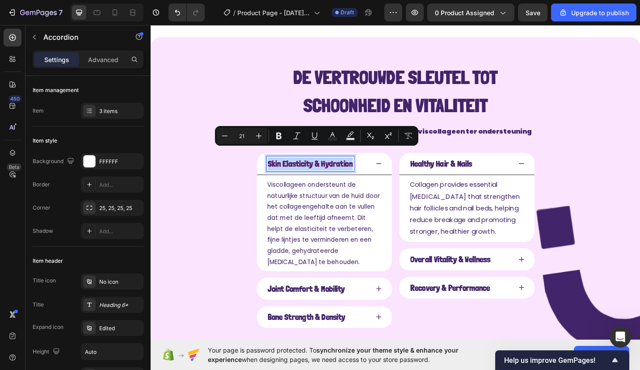
copy p "Skin Elasticity & Hydration"
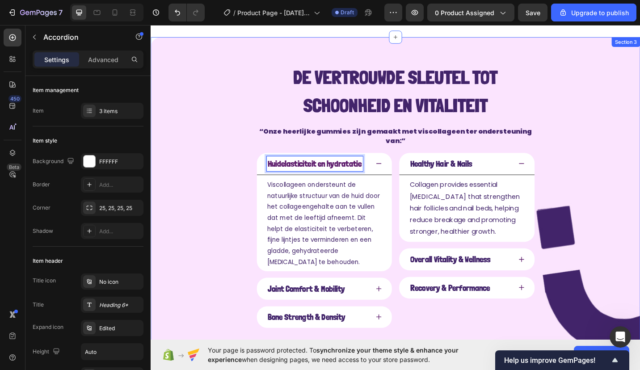
click at [207, 180] on div "De vertrouwde sleutel tot schoonheid en vitaliteit Text Block “Onze heerlijke g…" at bounding box center [419, 212] width 537 height 348
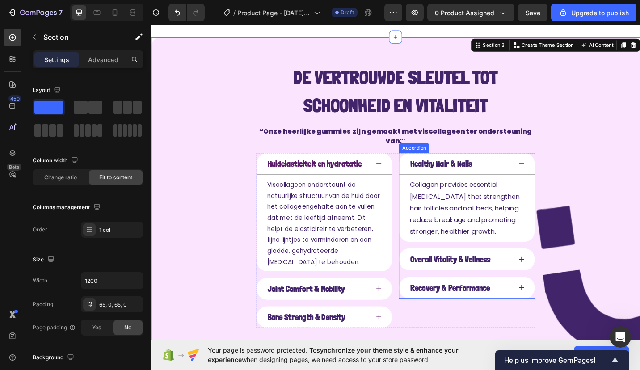
click at [448, 172] on strong "Healthy Hair & Nails" at bounding box center [469, 177] width 68 height 11
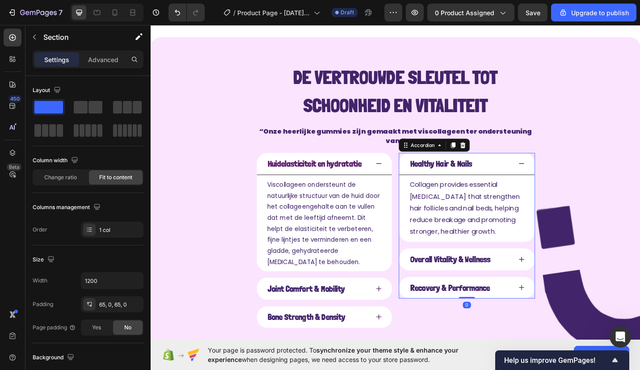
click at [448, 172] on strong "Healthy Hair & Nails" at bounding box center [469, 177] width 68 height 11
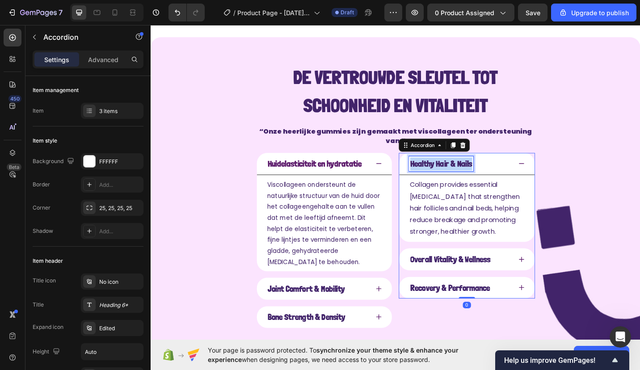
click at [448, 172] on strong "Healthy Hair & Nails" at bounding box center [469, 177] width 68 height 11
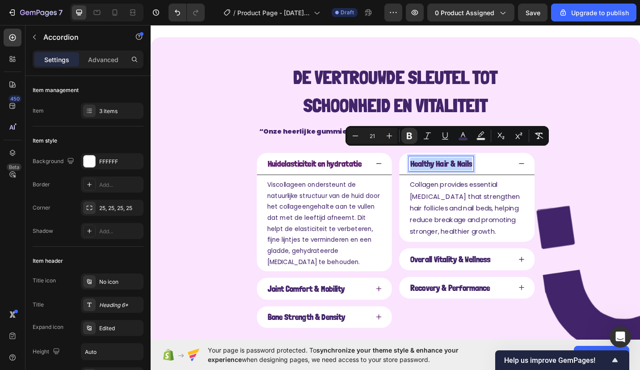
copy strong "Healthy Hair & Nails"
click at [354, 170] on p "Huidelasticiteit en hydratatie" at bounding box center [330, 177] width 103 height 14
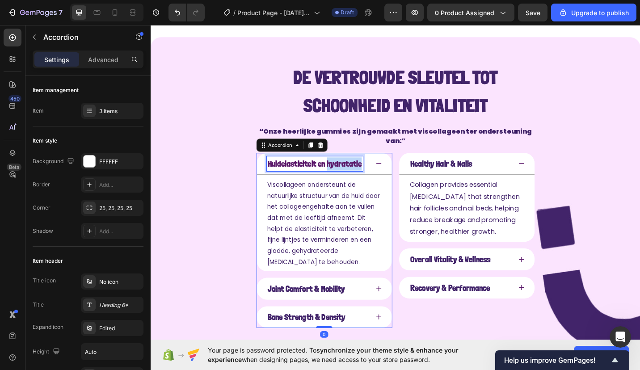
click at [354, 170] on p "Huidelasticiteit en hydratatie" at bounding box center [330, 177] width 103 height 14
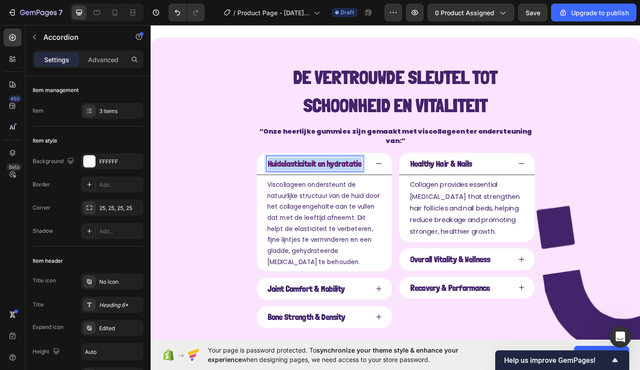
click at [354, 170] on p "Huidelasticiteit en hydratatie" at bounding box center [330, 177] width 103 height 14
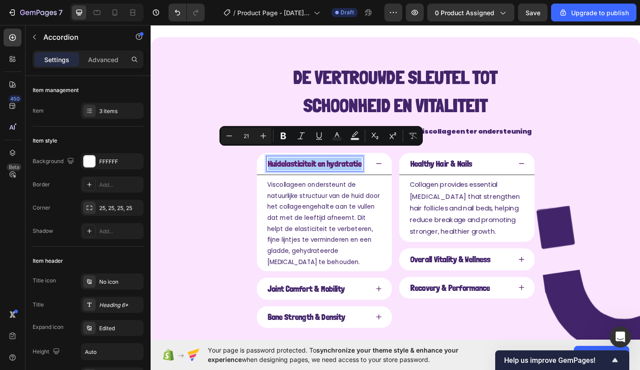
click at [345, 136] on button "Text Color" at bounding box center [337, 136] width 16 height 16
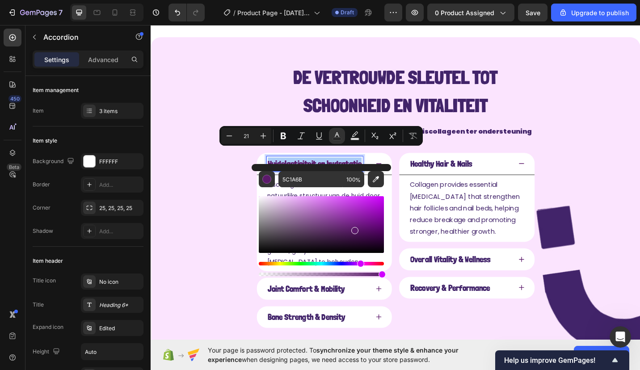
click at [377, 178] on icon "Editor contextual toolbar" at bounding box center [376, 179] width 6 height 6
type input "402668"
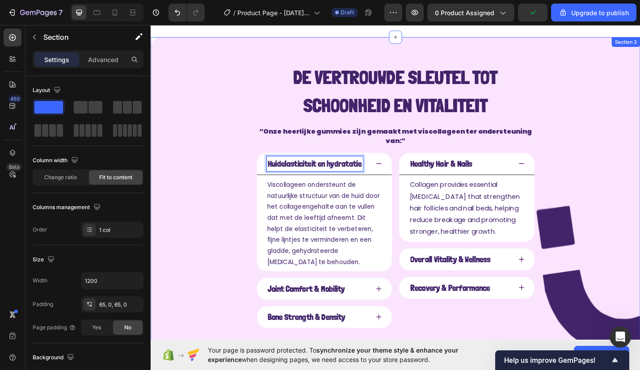
click at [226, 189] on div "De vertrouwde sleutel tot schoonheid en vitaliteit Text Block “Onze heerlijke g…" at bounding box center [419, 212] width 537 height 348
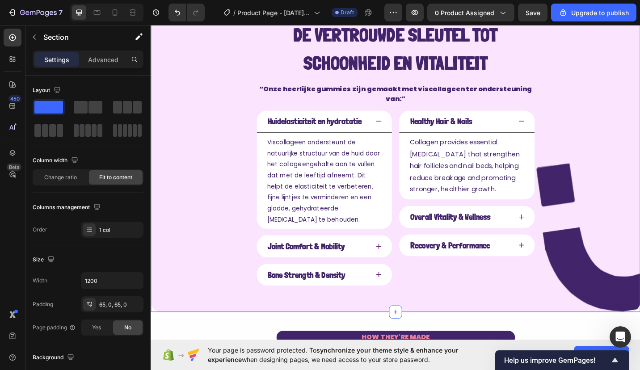
scroll to position [380, 0]
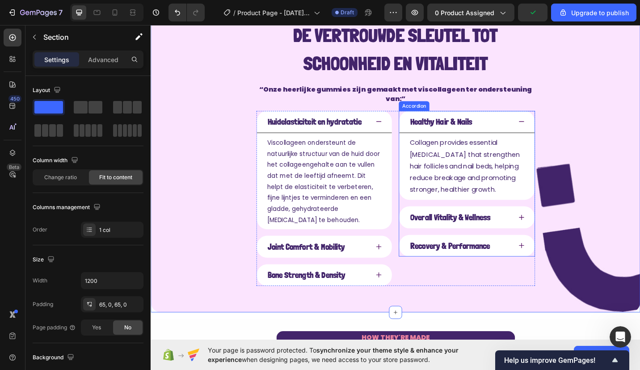
click at [452, 126] on strong "Healthy Hair & Nails" at bounding box center [469, 131] width 68 height 11
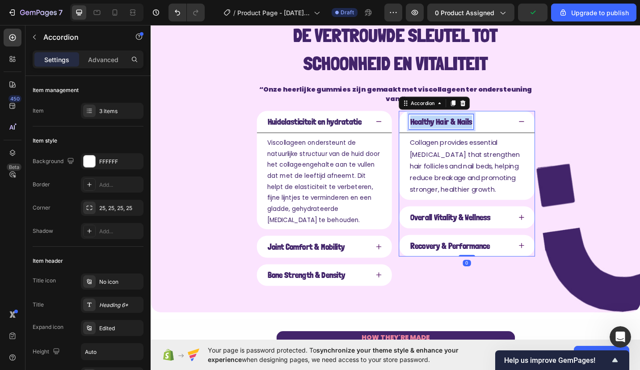
click at [452, 126] on strong "Healthy Hair & Nails" at bounding box center [469, 131] width 68 height 11
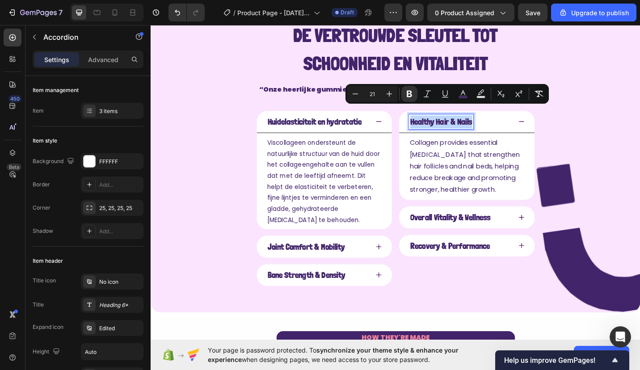
copy strong "Healthy Hair & Nails"
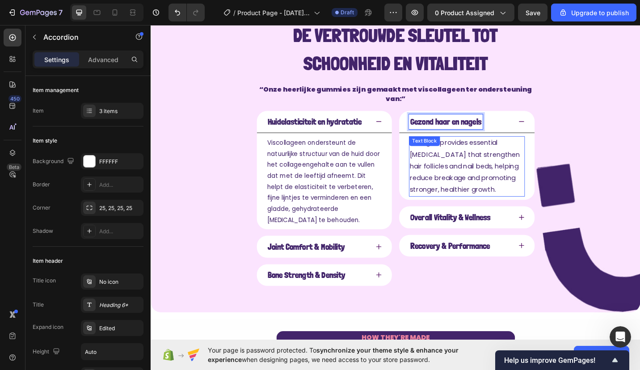
click at [455, 154] on p "Collagen provides essential [MEDICAL_DATA] that strengthen hair follicles and n…" at bounding box center [497, 180] width 125 height 64
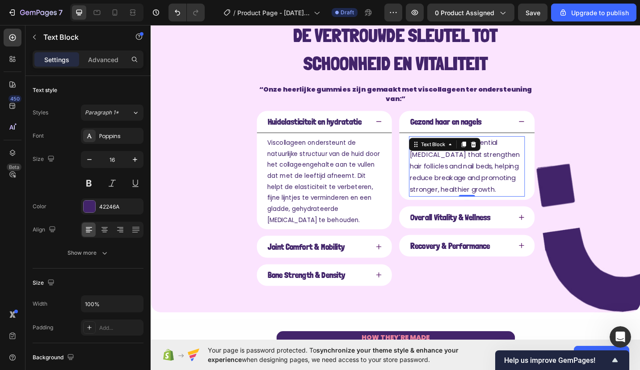
click at [444, 163] on p "Collagen provides essential [MEDICAL_DATA] that strengthen hair follicles and n…" at bounding box center [497, 180] width 125 height 64
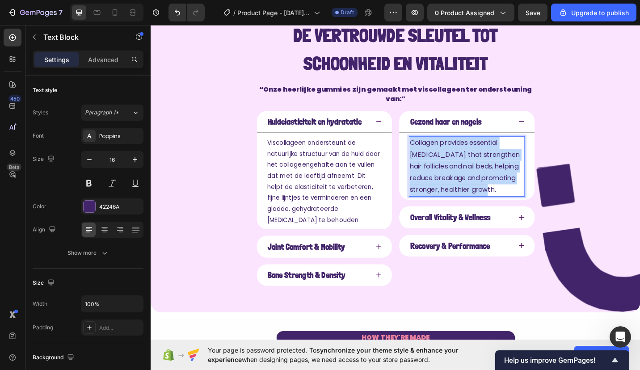
click at [444, 163] on p "Collagen provides essential [MEDICAL_DATA] that strengthen hair follicles and n…" at bounding box center [497, 180] width 125 height 64
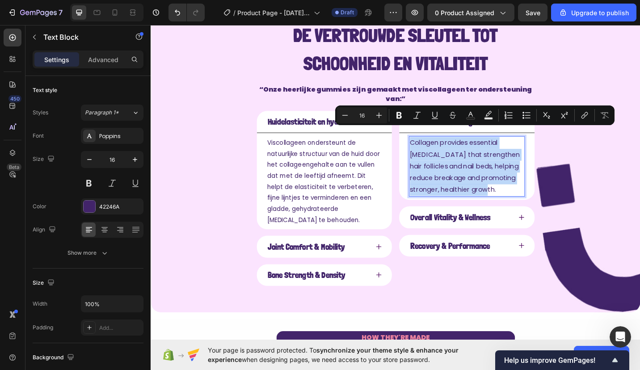
copy p "Collagen provides essential [MEDICAL_DATA] that strengthen hair follicles and n…"
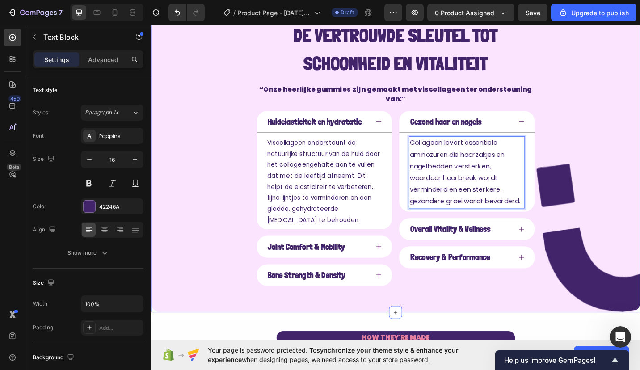
click at [236, 197] on div "De vertrouwde sleutel tot schoonheid en vitaliteit Text Block “Onze heerlijke g…" at bounding box center [419, 166] width 537 height 348
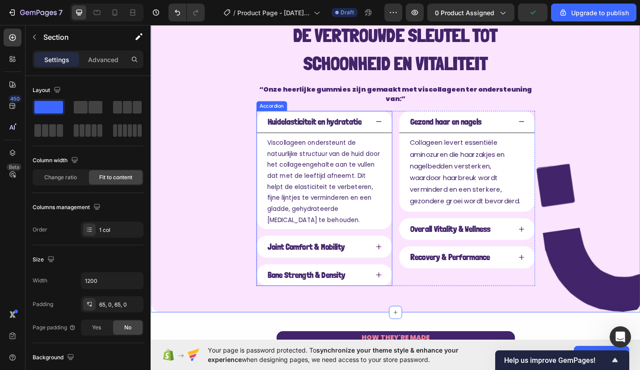
click at [294, 263] on strong "Joint Comfort & Mobility" at bounding box center [321, 268] width 85 height 11
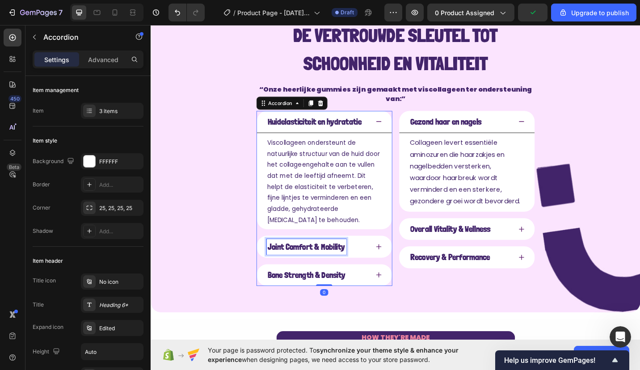
click at [294, 263] on strong "Joint Comfort & Mobility" at bounding box center [321, 268] width 85 height 11
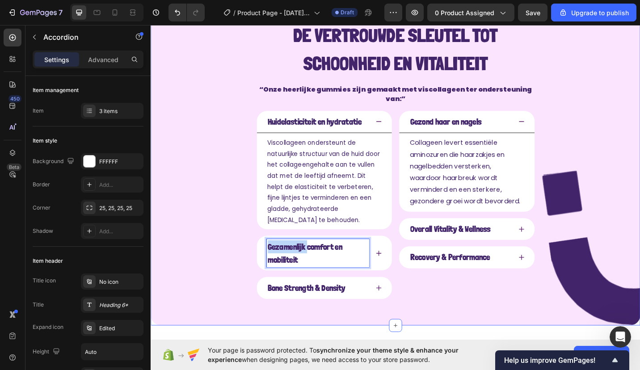
drag, startPoint x: 320, startPoint y: 254, endPoint x: 256, endPoint y: 257, distance: 64.0
click at [256, 257] on div "De vertrouwde sleutel tot schoonheid en vitaliteit Text Block “Onze heerlijke g…" at bounding box center [419, 173] width 537 height 362
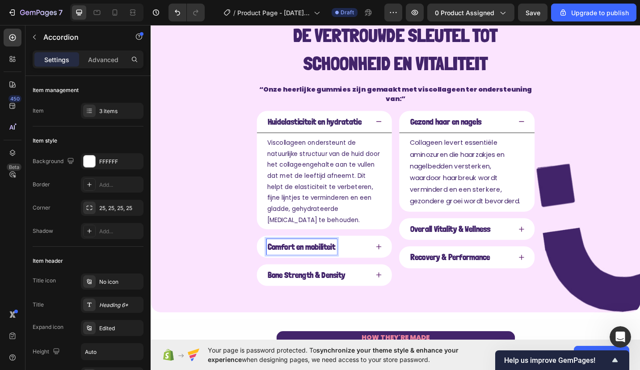
click at [325, 263] on strong "Comfort en mobiliteit" at bounding box center [316, 268] width 74 height 11
click at [246, 252] on div "De vertrouwde sleutel tot schoonheid en vitaliteit Text Block “Onze heerlijke g…" at bounding box center [419, 166] width 537 height 348
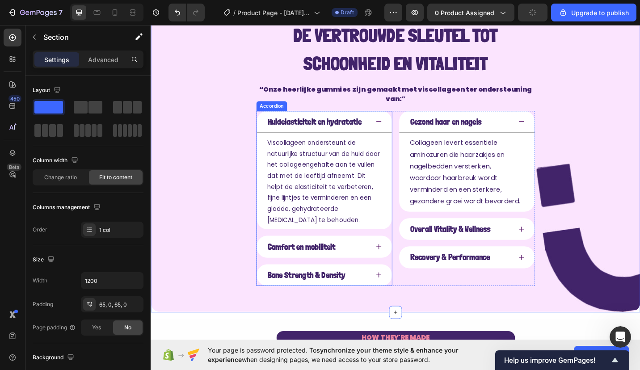
click at [402, 256] on div "Comfort en mobiliteit" at bounding box center [341, 268] width 148 height 24
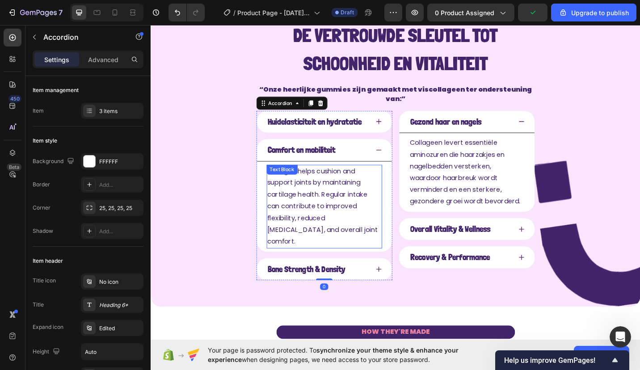
click at [311, 202] on p "Collagen helps cushion and support joints by maintaining cartilage health. Regu…" at bounding box center [341, 224] width 125 height 90
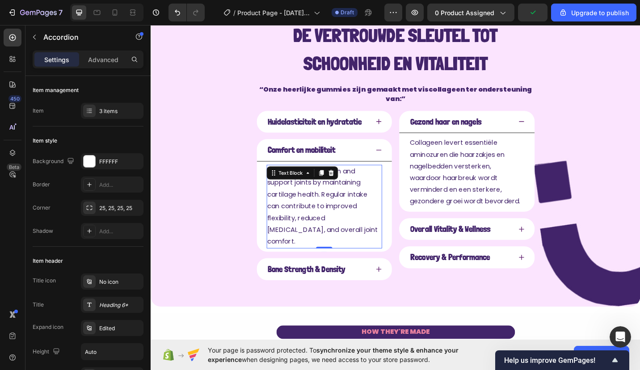
click at [311, 202] on p "Collagen helps cushion and support joints by maintaining cartilage health. Regu…" at bounding box center [341, 224] width 125 height 90
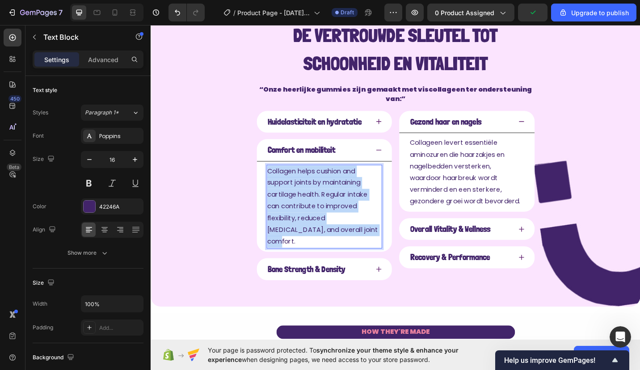
click at [311, 202] on p "Collagen helps cushion and support joints by maintaining cartilage health. Regu…" at bounding box center [341, 224] width 125 height 90
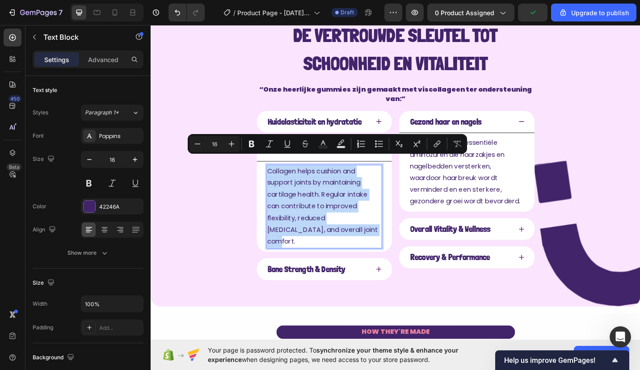
copy p "Collagen helps cushion and support joints by maintaining cartilage health. Regu…"
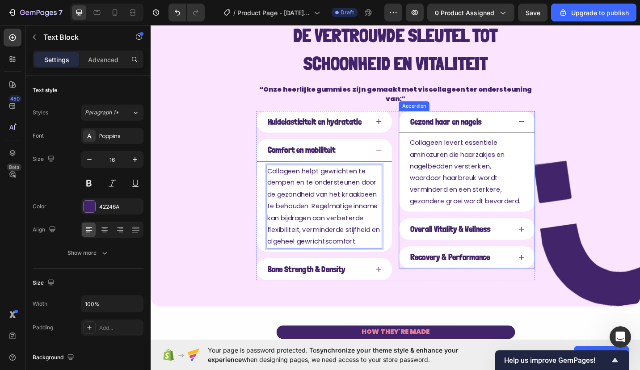
click at [463, 243] on strong "Overall Vitality & Wellness" at bounding box center [479, 248] width 88 height 11
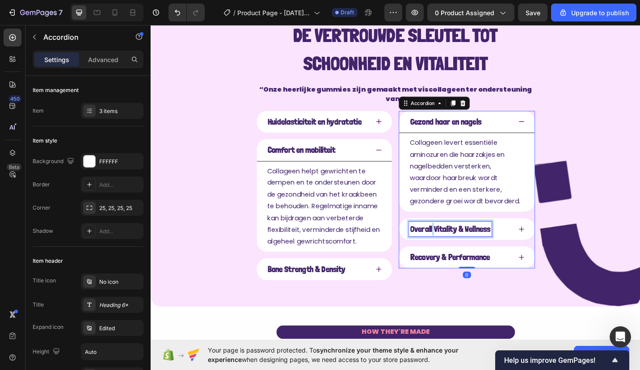
click at [456, 243] on strong "Overall Vitality & Wellness" at bounding box center [479, 248] width 88 height 11
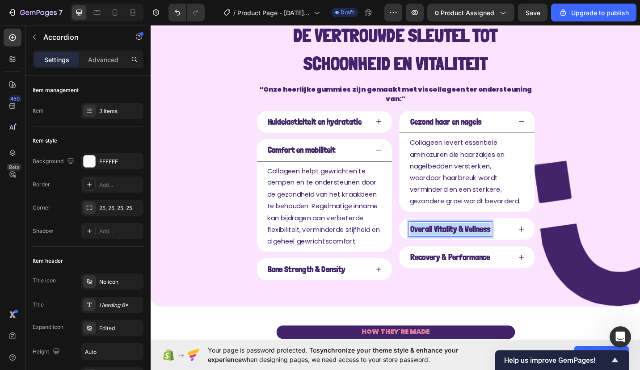
click at [456, 243] on strong "Overall Vitality & Wellness" at bounding box center [479, 248] width 88 height 11
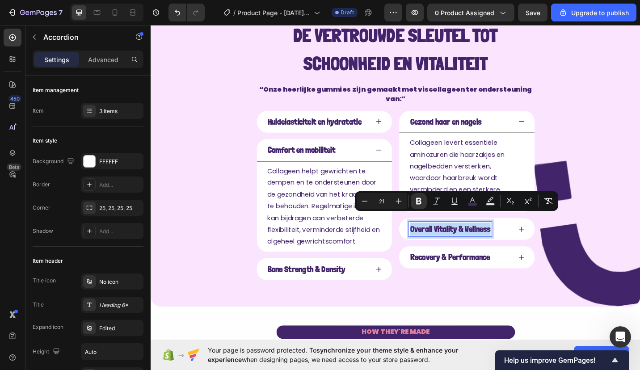
copy strong "Overall Vitality & Wellness"
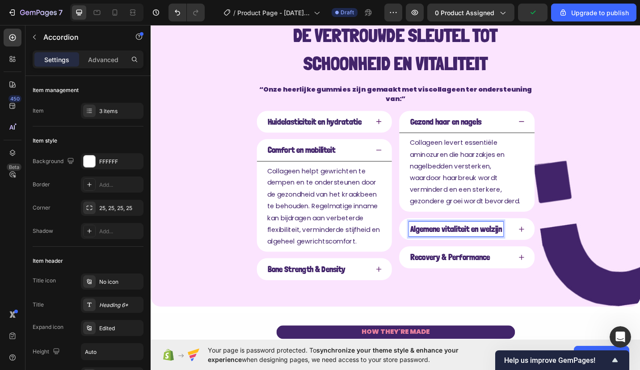
click at [554, 246] on icon at bounding box center [557, 249] width 7 height 7
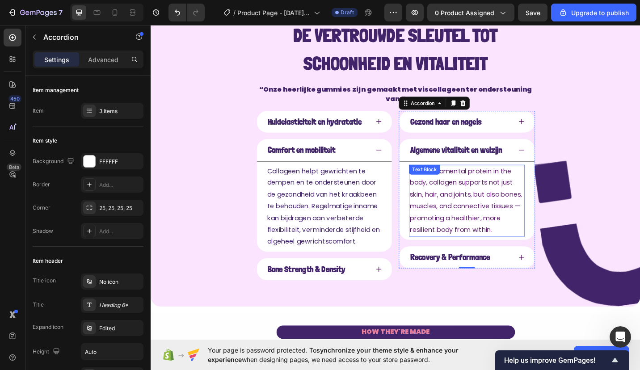
click at [479, 193] on p "As a fundamental protein in the body, collagen supports not just skin, hair, an…" at bounding box center [497, 217] width 125 height 77
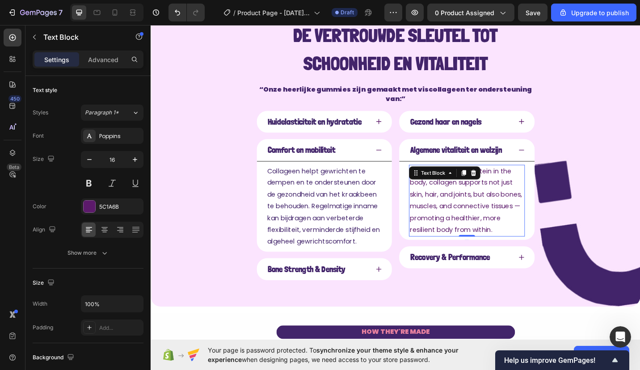
click at [479, 193] on p "As a fundamental protein in the body, collagen supports not just skin, hair, an…" at bounding box center [497, 217] width 125 height 77
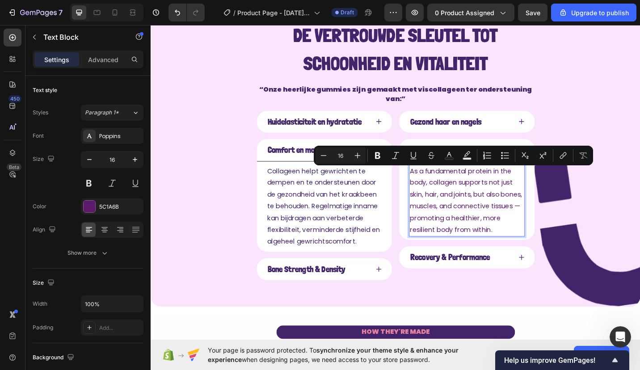
click at [477, 199] on p "As a fundamental protein in the body, collagen supports not just skin, hair, an…" at bounding box center [497, 217] width 125 height 77
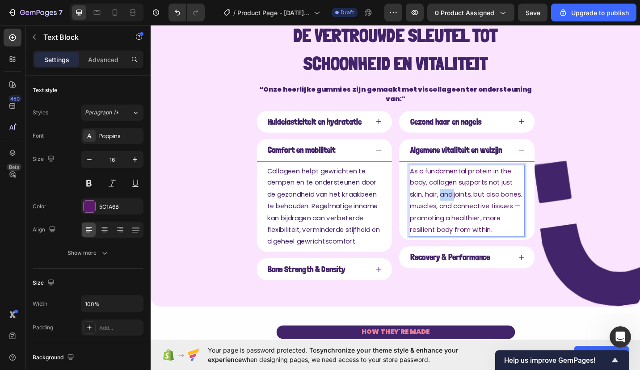
click at [477, 199] on p "As a fundamental protein in the body, collagen supports not just skin, hair, an…" at bounding box center [497, 217] width 125 height 77
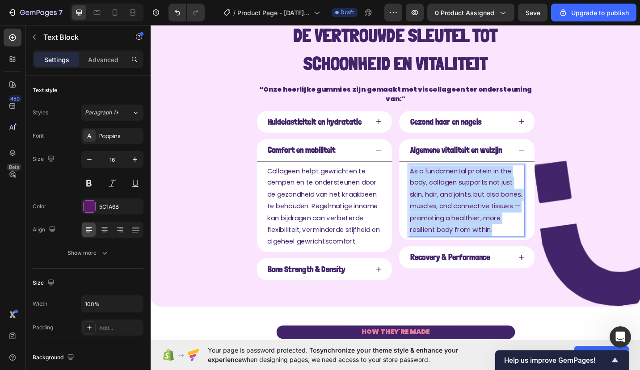
click at [477, 199] on p "As a fundamental protein in the body, collagen supports not just skin, hair, an…" at bounding box center [497, 217] width 125 height 77
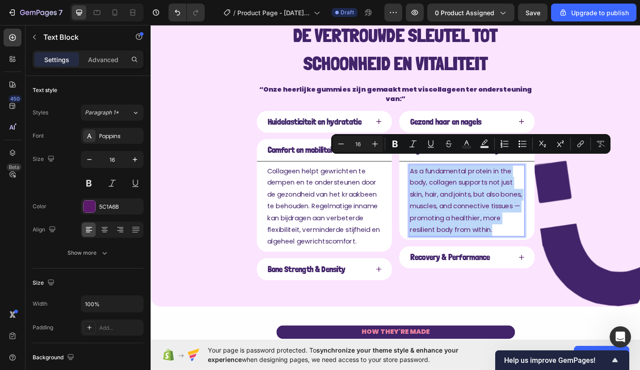
click at [477, 199] on p "As a fundamental protein in the body, collagen supports not just skin, hair, an…" at bounding box center [497, 217] width 125 height 77
copy p "As a fundamental protein in the body, collagen supports not just skin, hair, an…"
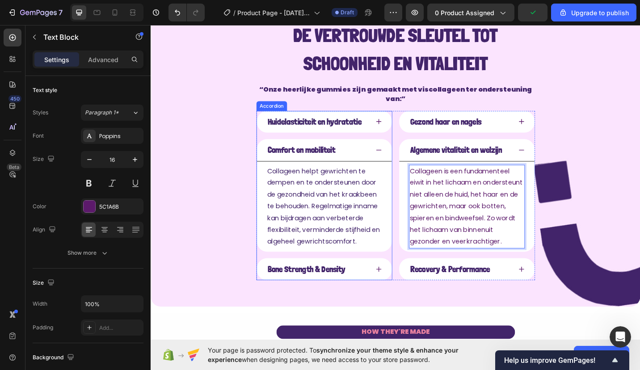
click at [304, 287] on strong "Bone Strength & Density" at bounding box center [321, 292] width 85 height 11
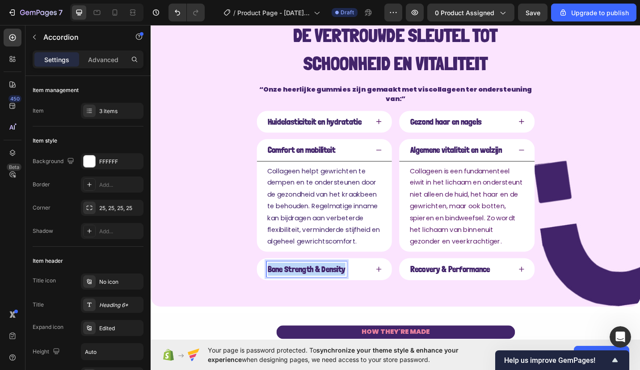
click at [304, 287] on strong "Bone Strength & Density" at bounding box center [321, 292] width 85 height 11
click at [398, 281] on div "Botsterkte en -dichtheid" at bounding box center [341, 293] width 148 height 24
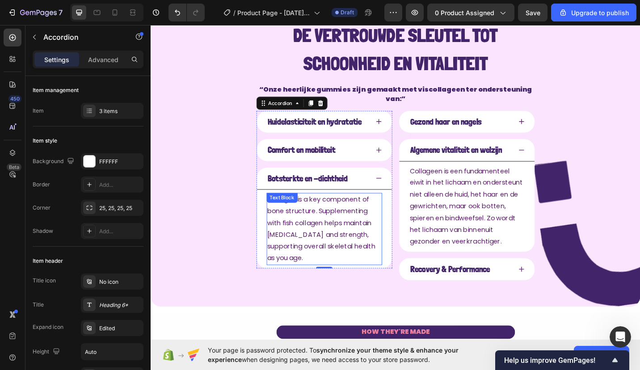
click at [315, 239] on p "Collagen is a key component of bone structure. Supplementing with fish collagen…" at bounding box center [341, 248] width 125 height 77
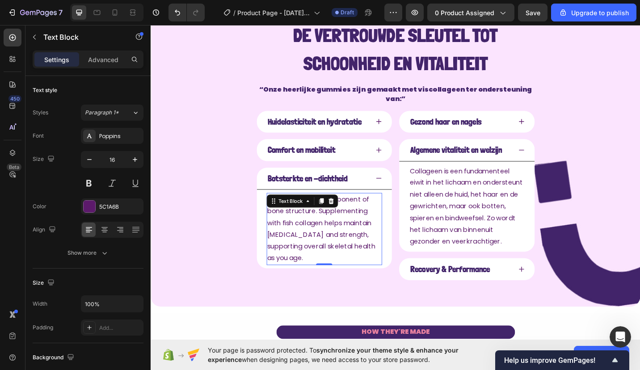
click at [315, 239] on p "Collagen is a key component of bone structure. Supplementing with fish collagen…" at bounding box center [341, 248] width 125 height 77
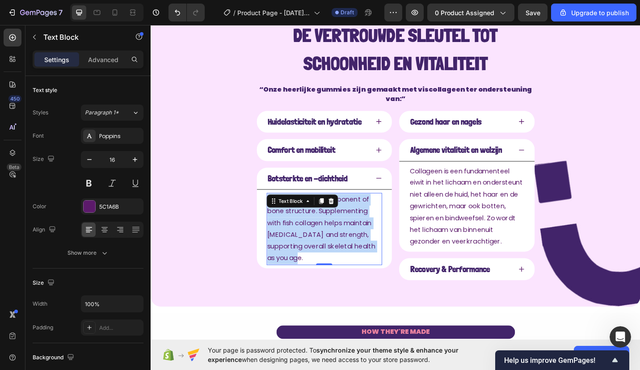
click at [315, 239] on p "Collagen is a key component of bone structure. Supplementing with fish collagen…" at bounding box center [341, 248] width 125 height 77
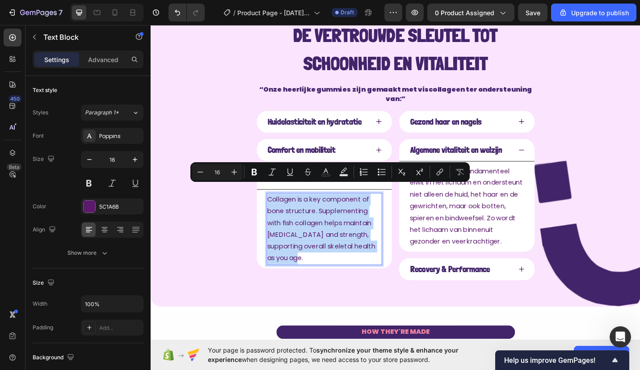
copy p "Collagen is a key component of bone structure. Supplementing with fish collagen…"
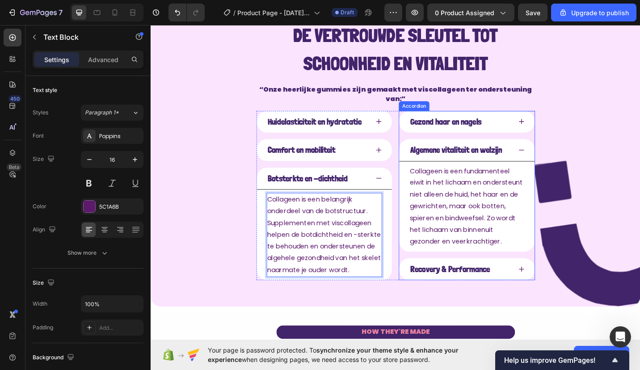
click at [445, 291] on strong "Recovery & Performance" at bounding box center [479, 292] width 88 height 11
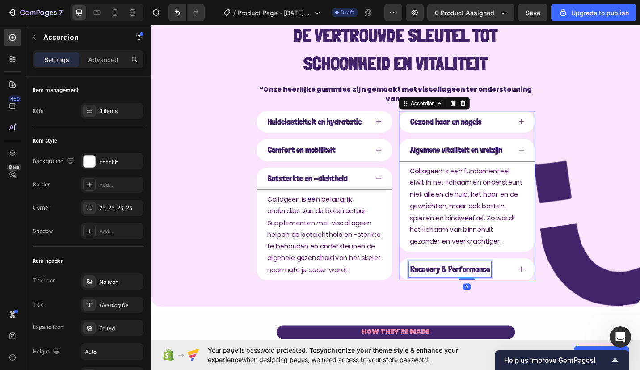
click at [445, 291] on strong "Recovery & Performance" at bounding box center [479, 292] width 88 height 11
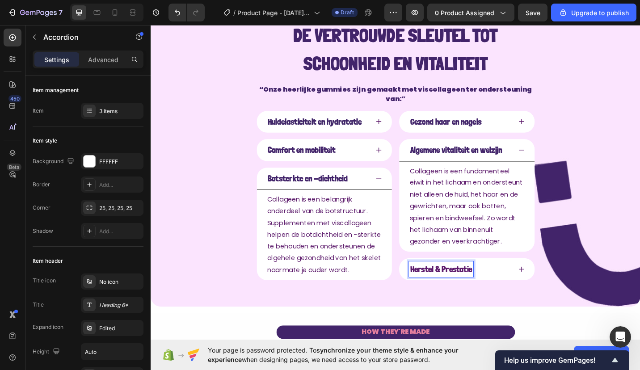
click at [474, 291] on p "Herstel & Prestatie" at bounding box center [469, 293] width 68 height 14
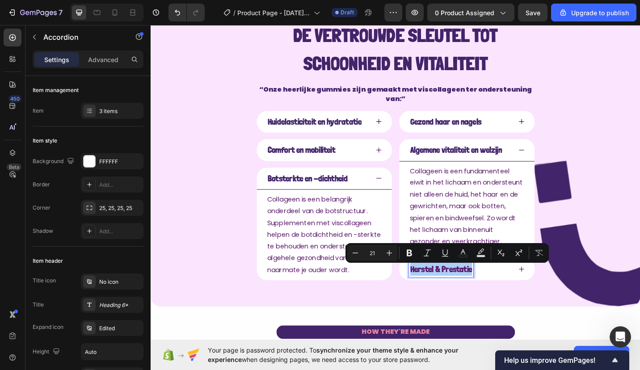
click at [461, 254] on icon "Editor contextual toolbar" at bounding box center [463, 253] width 9 height 9
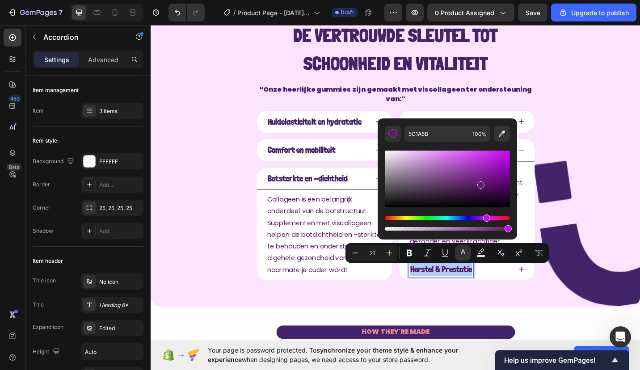
click at [501, 132] on icon "Editor contextual toolbar" at bounding box center [502, 133] width 9 height 9
type input "402668"
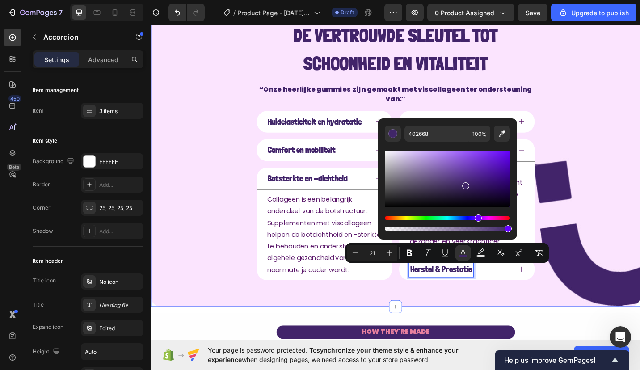
click at [640, 154] on div "De vertrouwde sleutel tot schoonheid en vitaliteit Text Block “Onze heerlijke g…" at bounding box center [419, 163] width 537 height 342
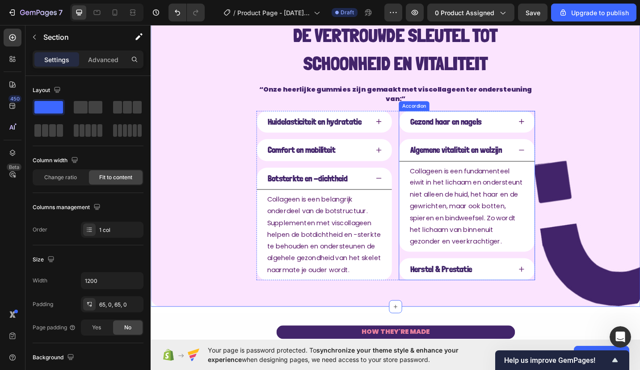
click at [554, 295] on icon at bounding box center [557, 292] width 7 height 7
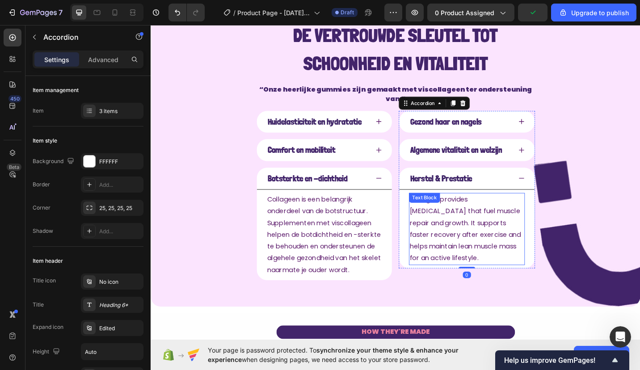
click at [481, 210] on p "Collagen provides amino acids that fuel muscle repair and growth. It supports f…" at bounding box center [497, 248] width 125 height 77
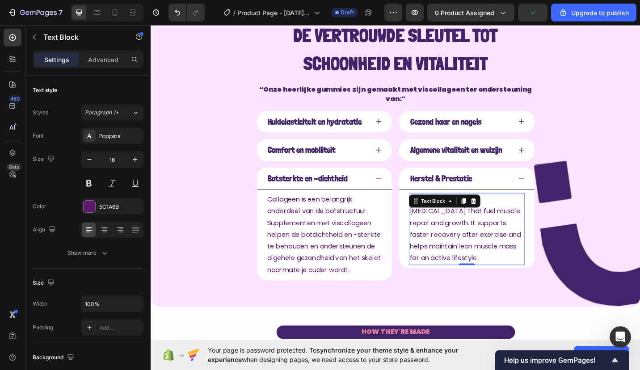
click at [481, 211] on div "Text Block" at bounding box center [473, 218] width 78 height 14
click at [472, 230] on p "Collagen provides amino acids that fuel muscle repair and growth. It supports f…" at bounding box center [497, 248] width 125 height 77
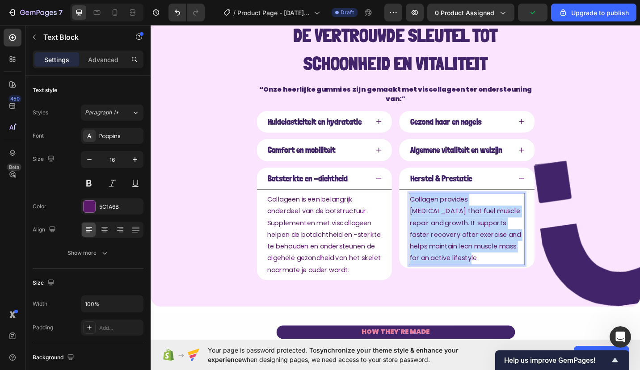
click at [472, 230] on p "Collagen provides amino acids that fuel muscle repair and growth. It supports f…" at bounding box center [497, 248] width 125 height 77
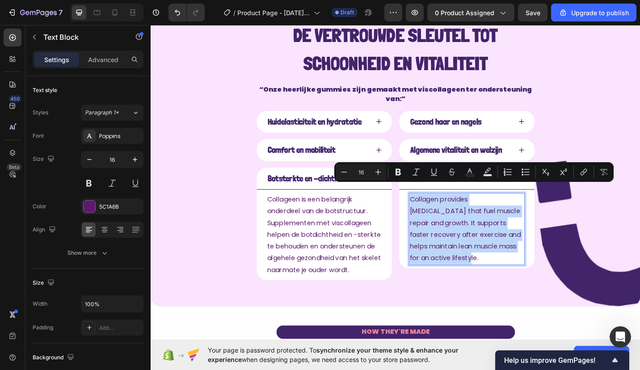
copy p "Collagen provides amino acids that fuel muscle repair and growth. It supports f…"
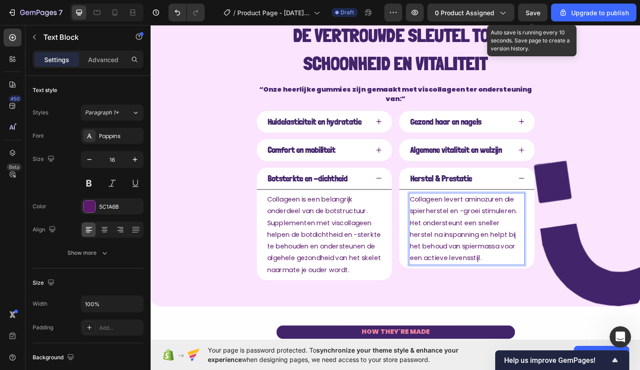
click at [548, 10] on button "Save" at bounding box center [533, 13] width 30 height 18
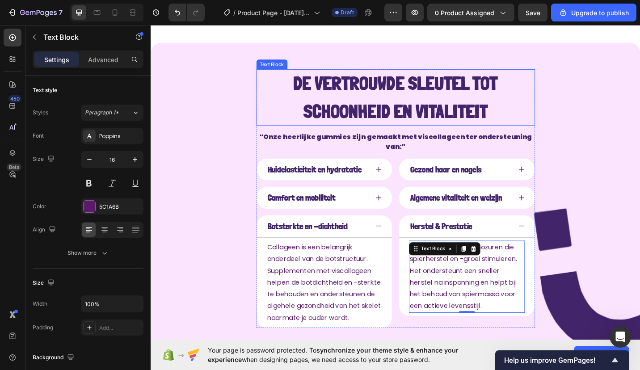
scroll to position [348, 0]
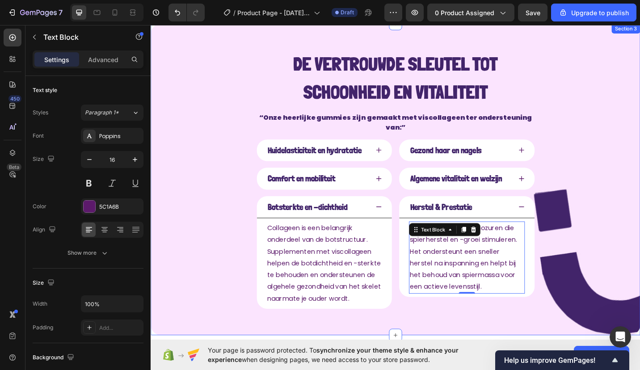
click at [179, 65] on div "De vertrouwde sleutel tot schoonheid en vitaliteit Text Block “Onze heerlijke g…" at bounding box center [419, 195] width 537 height 342
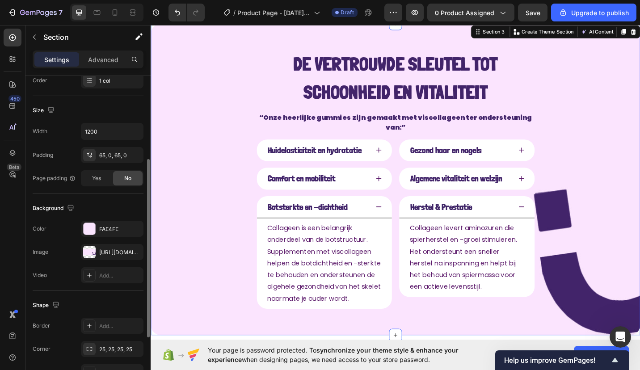
scroll to position [150, 0]
click at [106, 235] on div "FAE4FE" at bounding box center [112, 228] width 63 height 16
click at [99, 254] on div "[URL][DOMAIN_NAME]" at bounding box center [120, 252] width 42 height 8
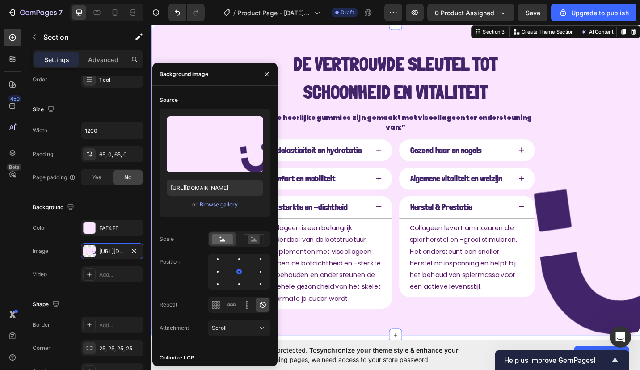
click at [213, 205] on div "Browse gallery" at bounding box center [219, 205] width 38 height 8
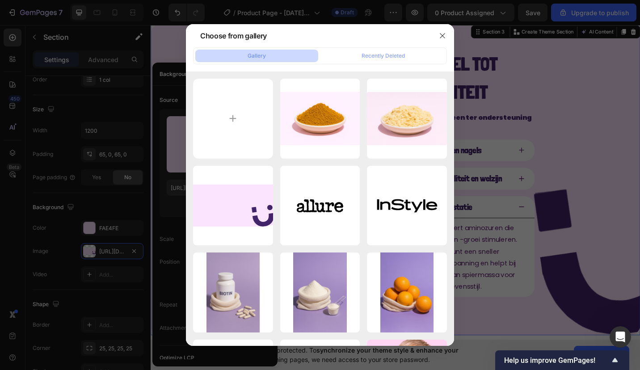
click at [240, 131] on input "file" at bounding box center [233, 119] width 80 height 80
type input "C:\fakepath\Nieuw project - 2025-09-25T184714.217.jpg"
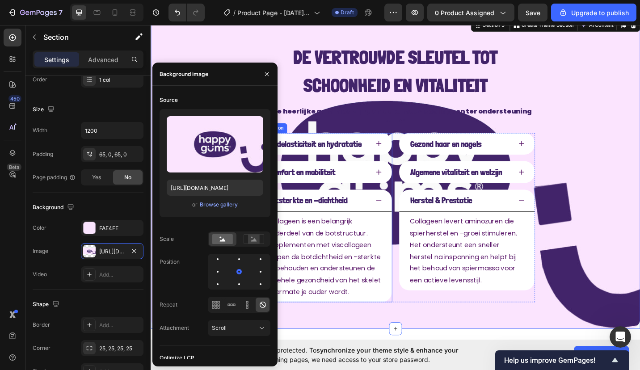
scroll to position [361, 0]
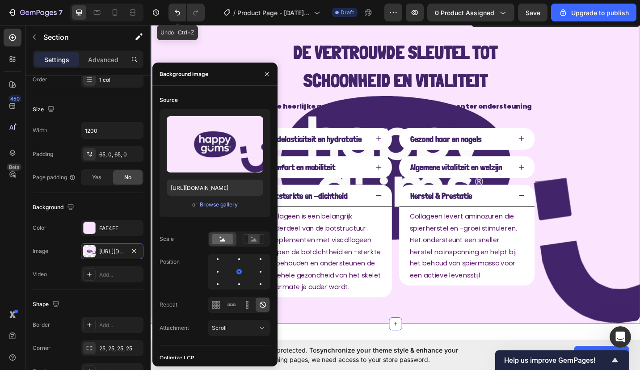
click at [182, 9] on icon "Undo/Redo" at bounding box center [177, 12] width 9 height 9
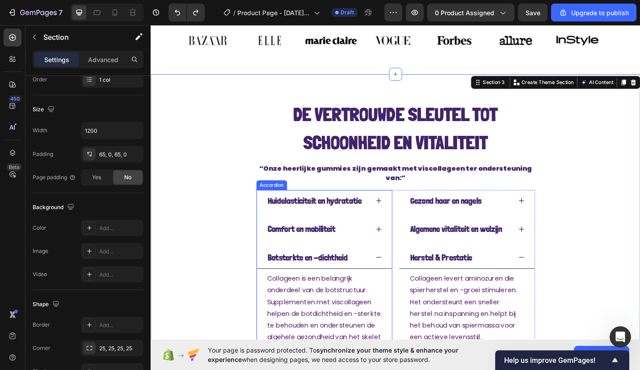
scroll to position [290, 0]
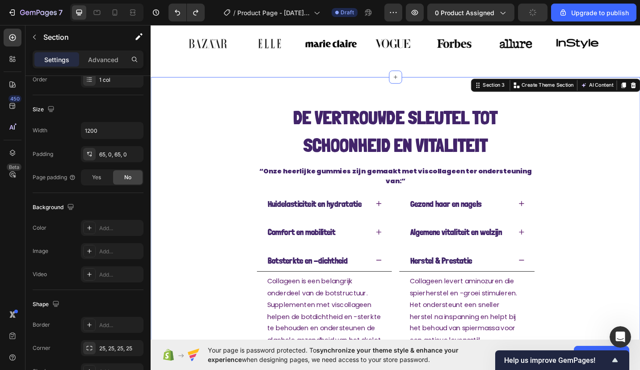
click at [207, 113] on div "De vertrouwde sleutel tot schoonheid en vitaliteit Text Block “Onze heerlijke g…" at bounding box center [419, 253] width 537 height 342
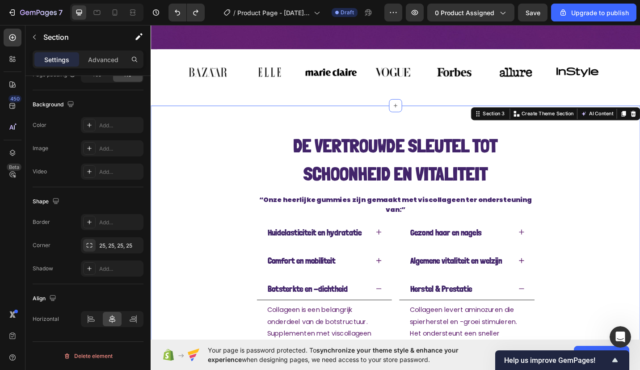
scroll to position [258, 0]
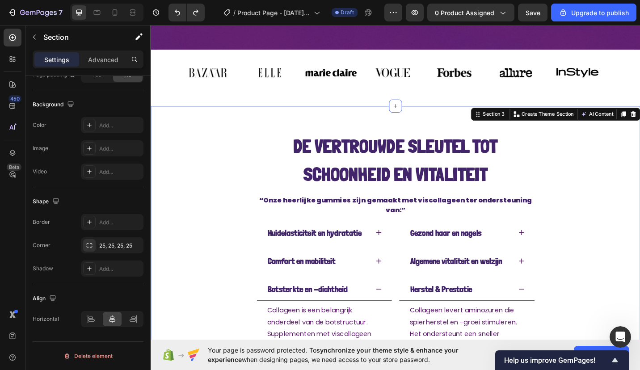
click at [513, 126] on div "Section 3" at bounding box center [527, 123] width 28 height 8
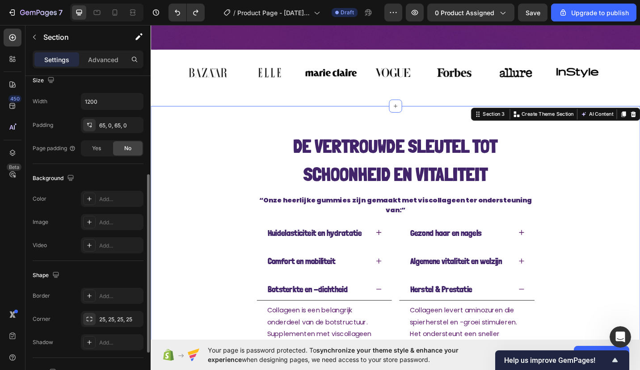
scroll to position [178, 0]
click at [105, 220] on div "Add..." at bounding box center [120, 224] width 42 height 8
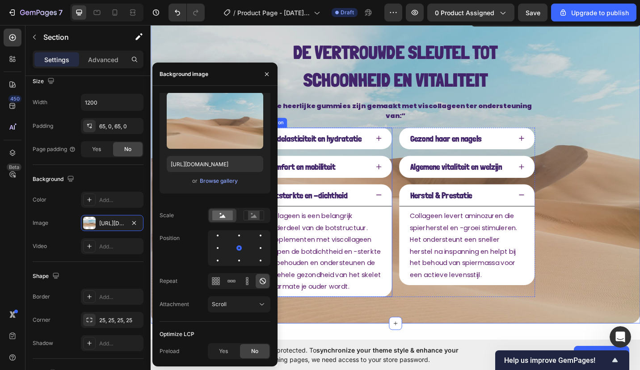
scroll to position [339, 0]
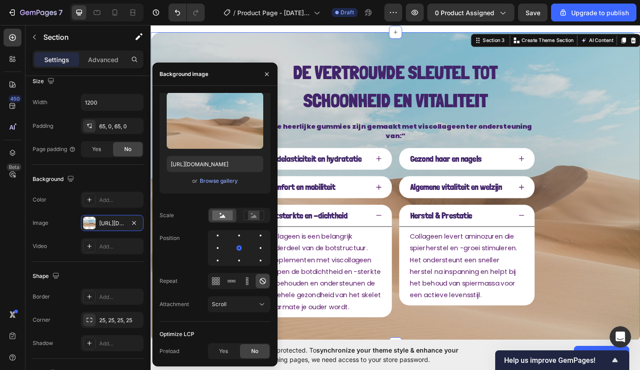
click at [210, 179] on div "Browse gallery" at bounding box center [219, 181] width 38 height 8
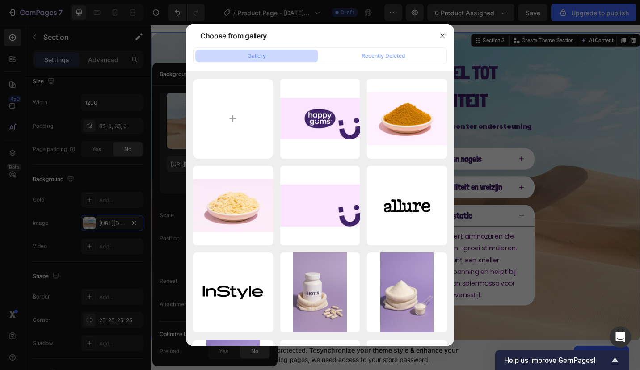
click at [360, 63] on div "Gallery Recently Deleted" at bounding box center [320, 55] width 254 height 17
click at [362, 57] on div "Recently Deleted" at bounding box center [383, 56] width 43 height 8
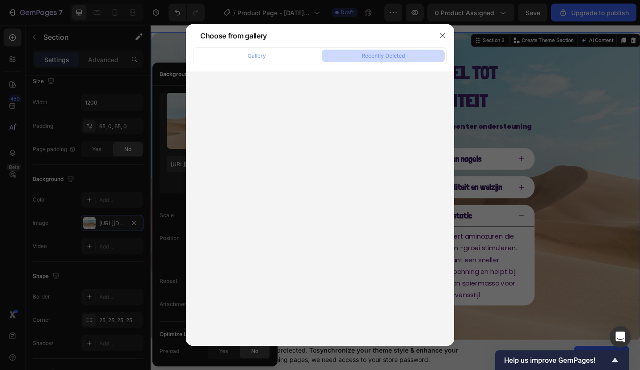
click at [258, 57] on div "Gallery" at bounding box center [257, 56] width 18 height 8
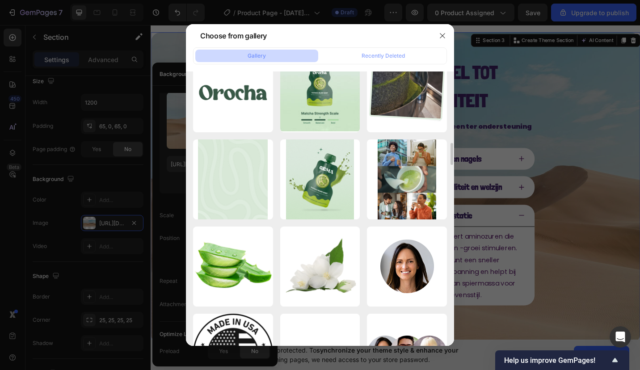
scroll to position [896, 0]
click at [0, 0] on div "bgg.png 453.62 kb" at bounding box center [0, 0] width 0 height 0
type input "https://cdn.shopify.com/s/files/1/0968/2046/1897/files/gempages_584425626782401…"
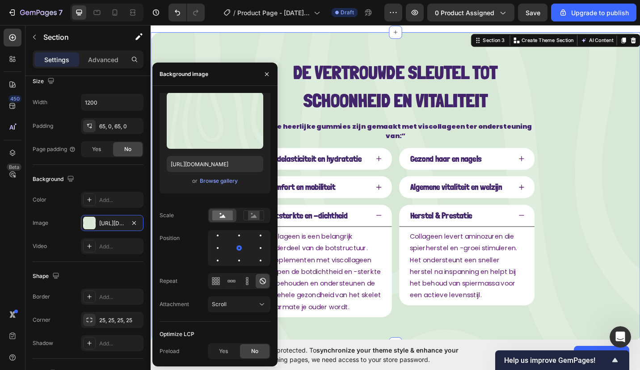
click at [621, 149] on div "De vertrouwde sleutel tot schoonheid en vitaliteit Text Block “Onze heerlijke g…" at bounding box center [419, 204] width 537 height 342
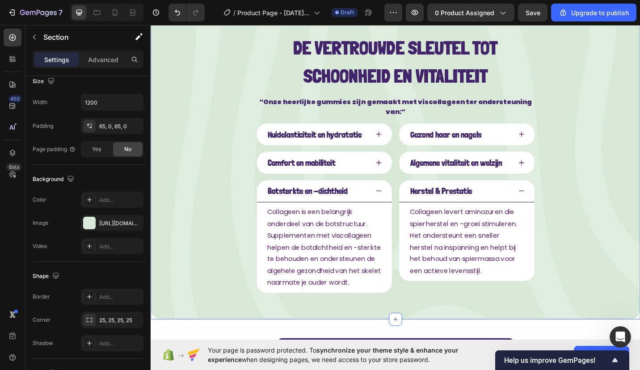
scroll to position [366, 0]
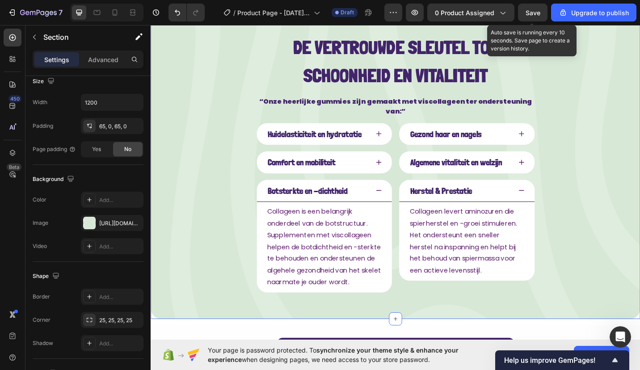
click at [533, 13] on span "Save" at bounding box center [533, 13] width 15 height 8
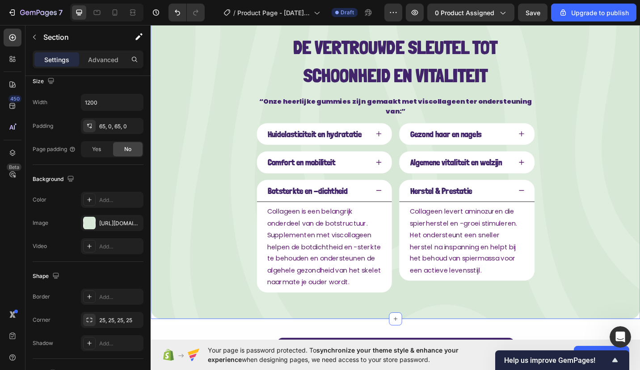
click at [104, 224] on div "https://cdn.shopify.com/s/files/1/0968/2046/1897/files/gempages_584425626782401…" at bounding box center [120, 224] width 42 height 8
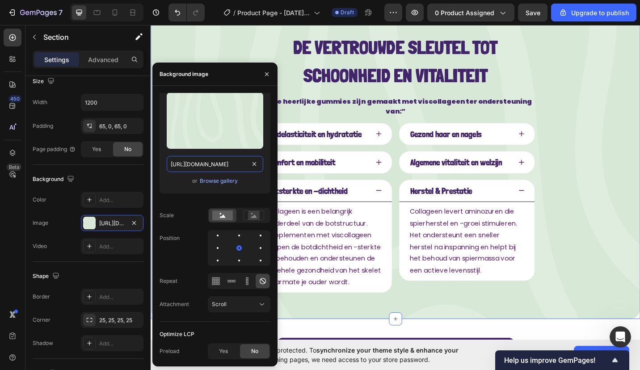
click at [202, 161] on input "https://cdn.shopify.com/s/files/1/0968/2046/1897/files/gempages_584425626782401…" at bounding box center [215, 164] width 97 height 16
click at [607, 247] on div "De vertrouwde sleutel tot schoonheid en vitaliteit Text Block “Onze heerlijke g…" at bounding box center [419, 177] width 537 height 342
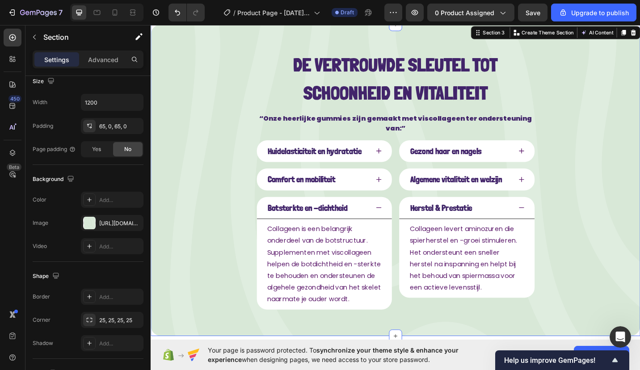
scroll to position [346, 0]
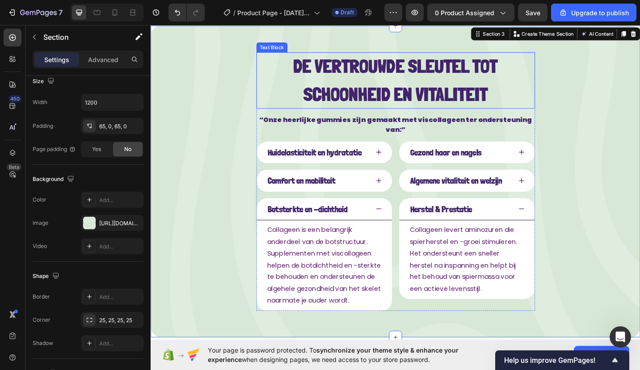
click at [468, 103] on strong "De vertrouwde sleutel tot schoonheid en vitaliteit" at bounding box center [419, 85] width 224 height 55
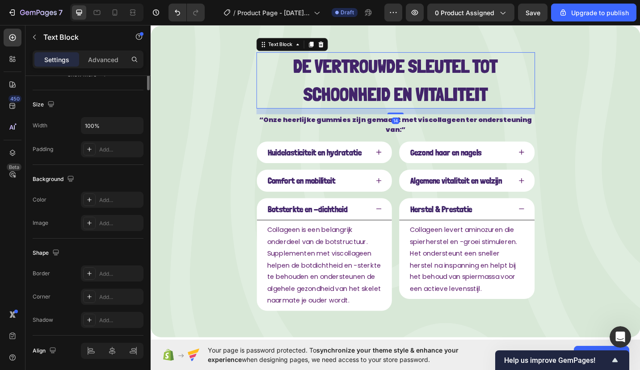
scroll to position [0, 0]
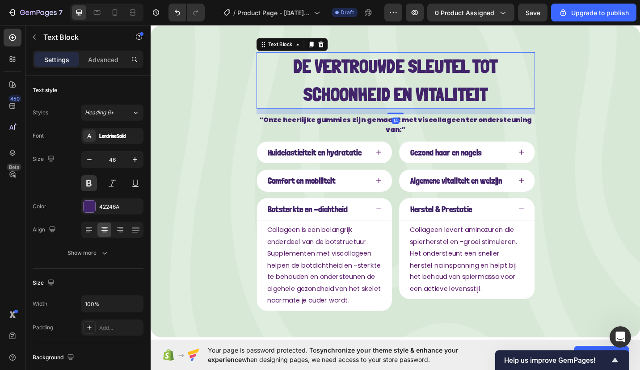
click at [135, 160] on icon "button" at bounding box center [135, 159] width 4 height 4
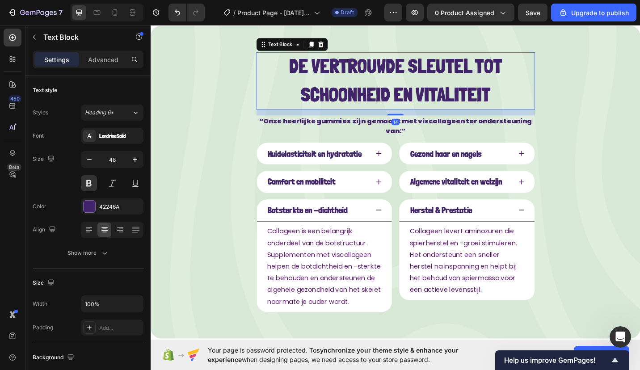
click at [135, 160] on icon "button" at bounding box center [135, 159] width 4 height 4
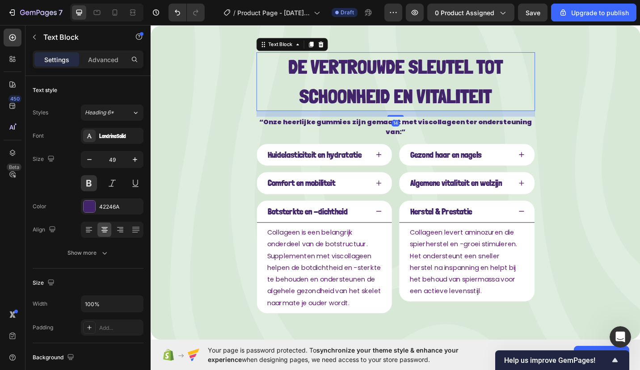
click at [135, 160] on icon "button" at bounding box center [135, 159] width 4 height 4
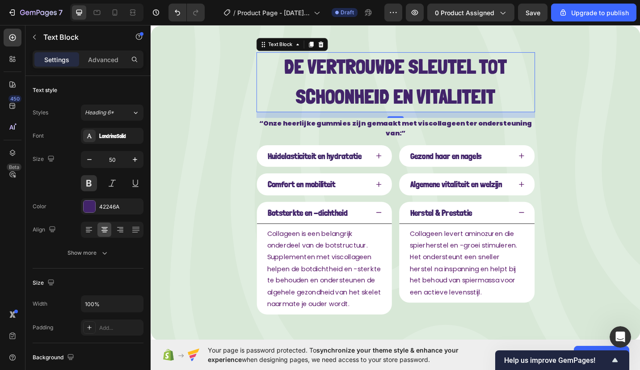
click at [135, 160] on icon "button" at bounding box center [135, 159] width 4 height 4
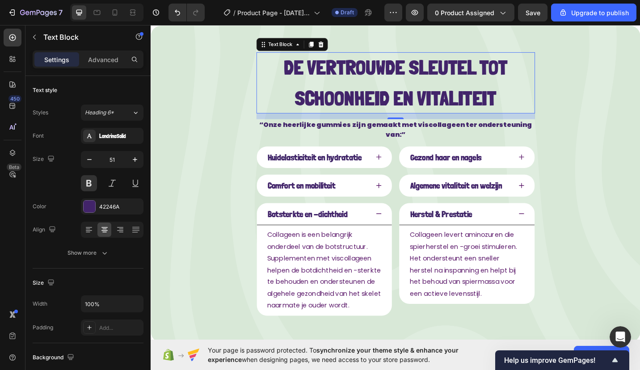
click at [135, 160] on icon "button" at bounding box center [135, 159] width 4 height 4
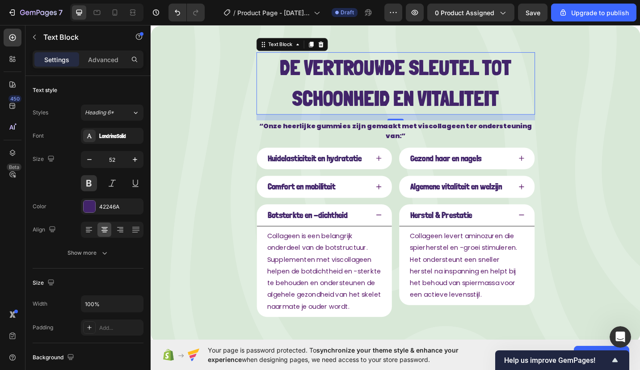
click at [135, 160] on icon "button" at bounding box center [135, 159] width 4 height 4
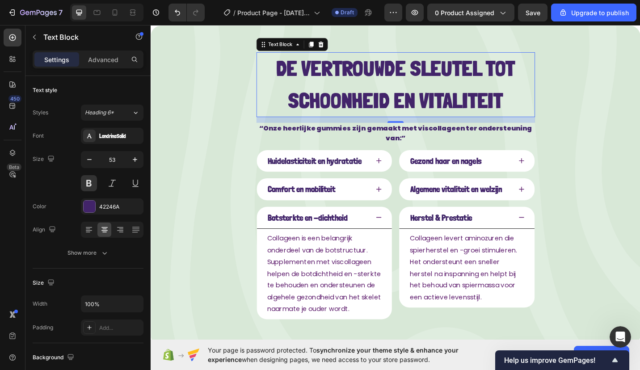
click at [135, 160] on icon "button" at bounding box center [135, 159] width 4 height 4
type input "54"
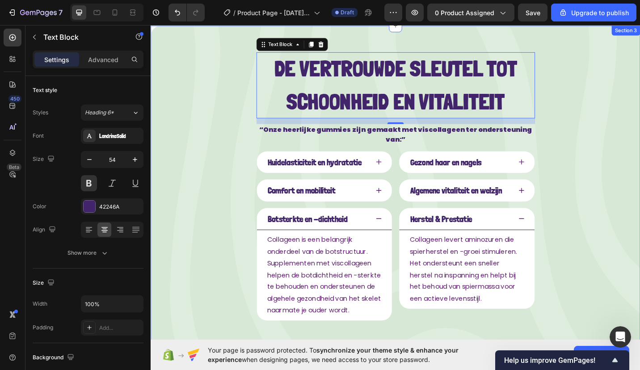
click at [219, 140] on div "De vertrouwde sleutel tot schoonheid en vitaliteit Text Block 14 “Onze heerlijk…" at bounding box center [419, 202] width 537 height 352
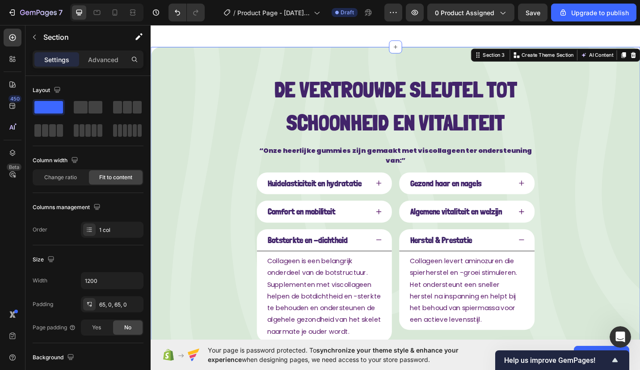
scroll to position [322, 0]
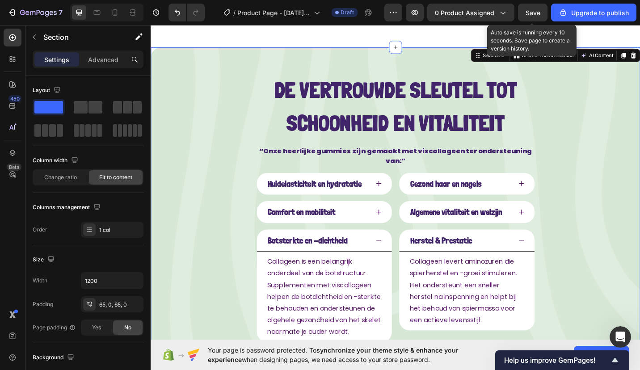
click at [523, 14] on button "Save" at bounding box center [533, 13] width 30 height 18
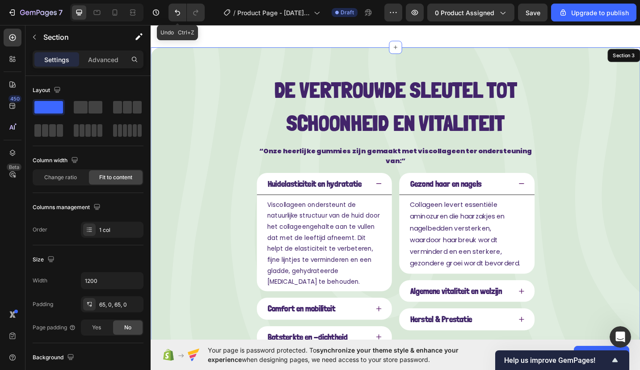
click at [179, 7] on button "Undo/Redo" at bounding box center [178, 13] width 18 height 18
click at [177, 9] on icon "Undo/Redo" at bounding box center [177, 12] width 9 height 9
click at [173, 17] on button "Undo/Redo" at bounding box center [178, 13] width 18 height 18
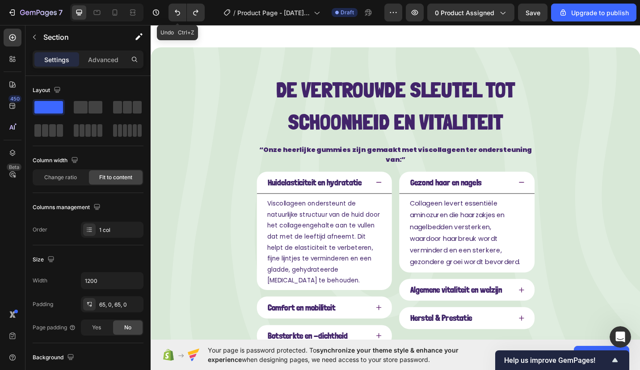
click at [173, 17] on button "Undo/Redo" at bounding box center [178, 13] width 18 height 18
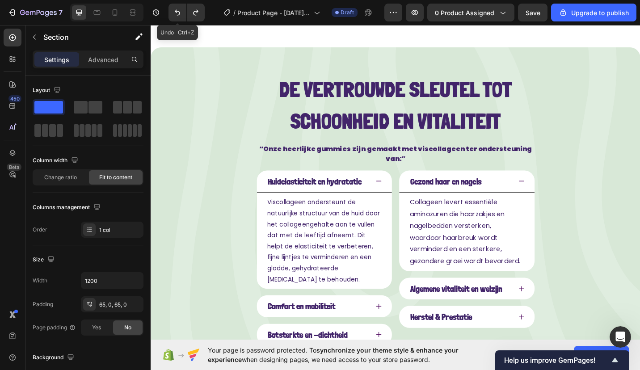
click at [173, 17] on button "Undo/Redo" at bounding box center [178, 13] width 18 height 18
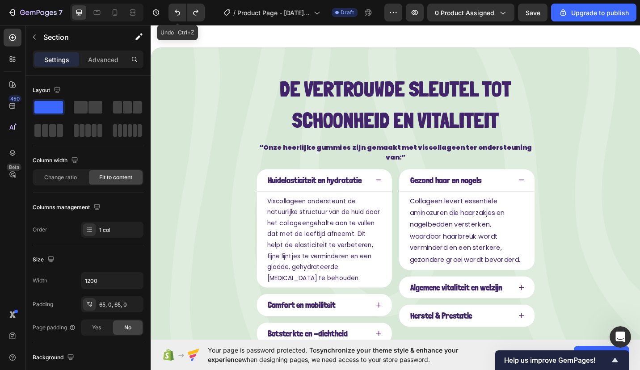
click at [173, 17] on button "Undo/Redo" at bounding box center [178, 13] width 18 height 18
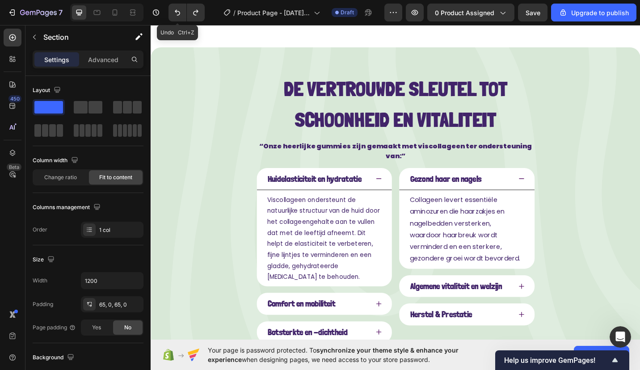
click at [173, 17] on button "Undo/Redo" at bounding box center [178, 13] width 18 height 18
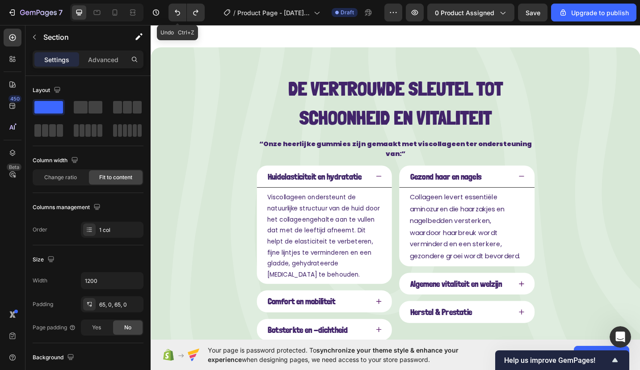
click at [173, 17] on button "Undo/Redo" at bounding box center [178, 13] width 18 height 18
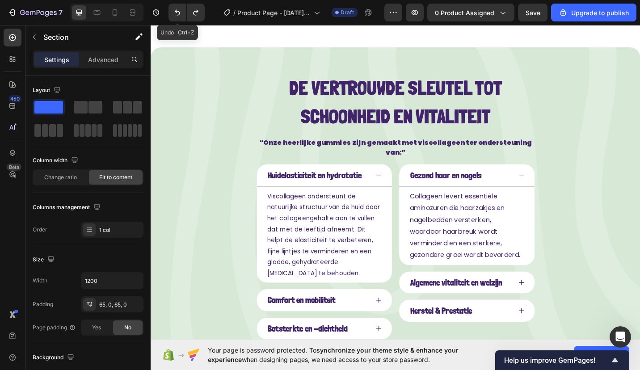
click at [173, 17] on button "Undo/Redo" at bounding box center [178, 13] width 18 height 18
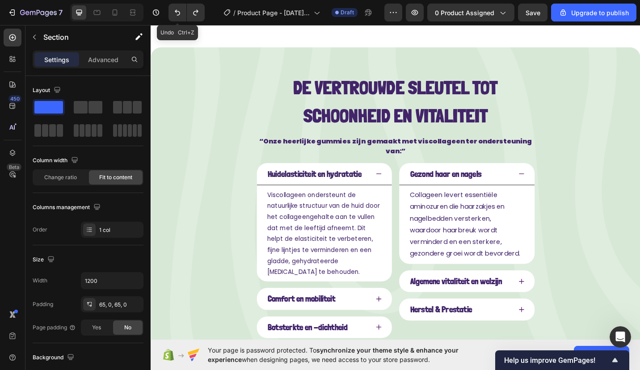
click at [173, 17] on button "Undo/Redo" at bounding box center [178, 13] width 18 height 18
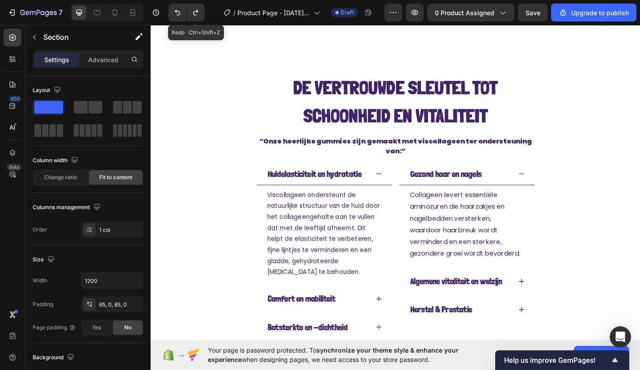
click at [191, 14] on button "Undo/Redo" at bounding box center [196, 13] width 18 height 18
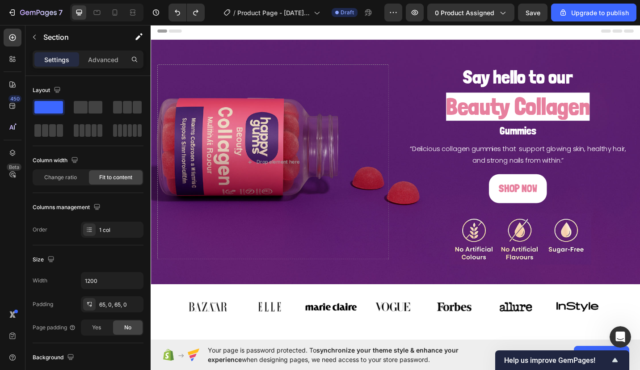
scroll to position [0, 0]
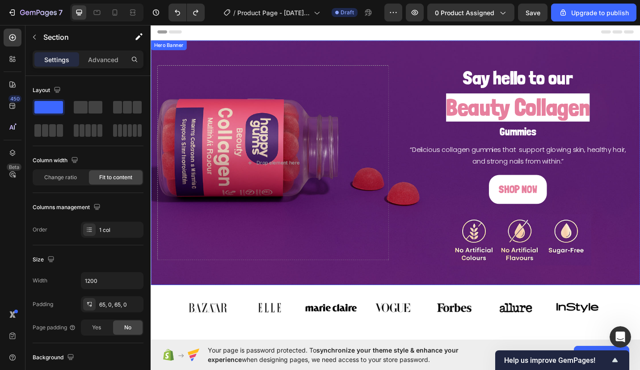
click at [287, 68] on div "Say hello to our Heading Beauty Collagen Heading Gummies Heading “Delicious col…" at bounding box center [419, 176] width 537 height 217
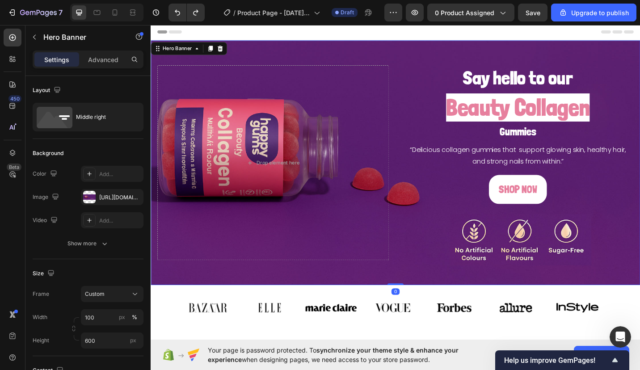
click at [279, 62] on div "Background Image" at bounding box center [419, 176] width 537 height 268
click at [223, 52] on icon at bounding box center [226, 50] width 7 height 7
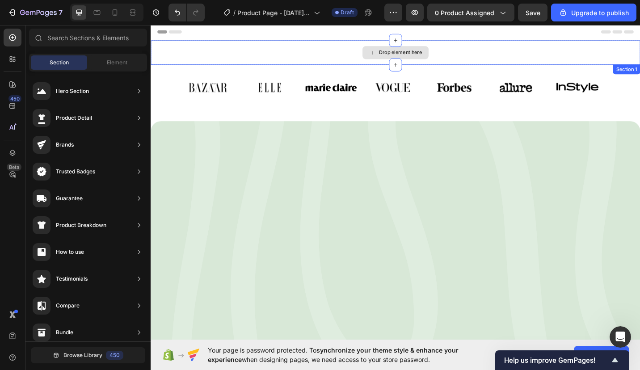
click at [221, 51] on div "Drop element here" at bounding box center [419, 55] width 537 height 27
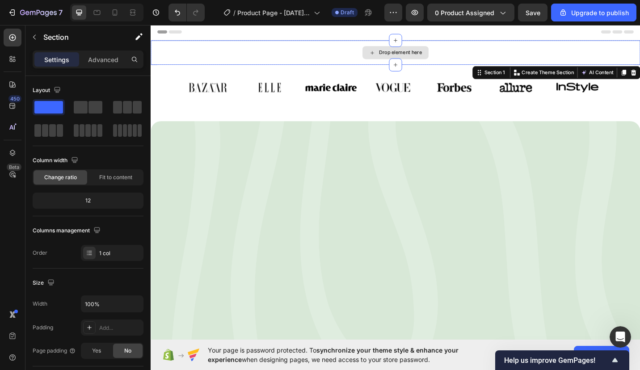
click at [529, 47] on div "Drop element here" at bounding box center [419, 55] width 537 height 27
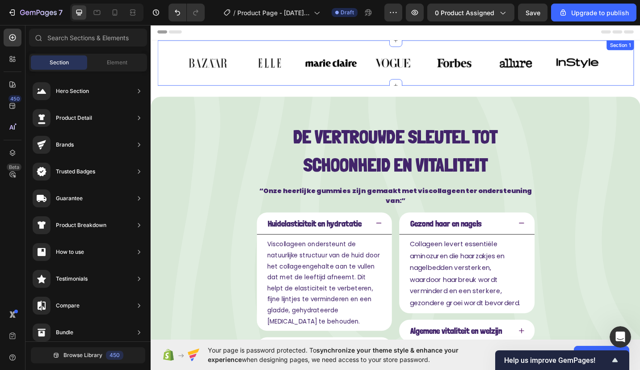
click at [640, 67] on div "Image Image Image Image Image Image Image Carousel Row Section 1" at bounding box center [419, 67] width 522 height 50
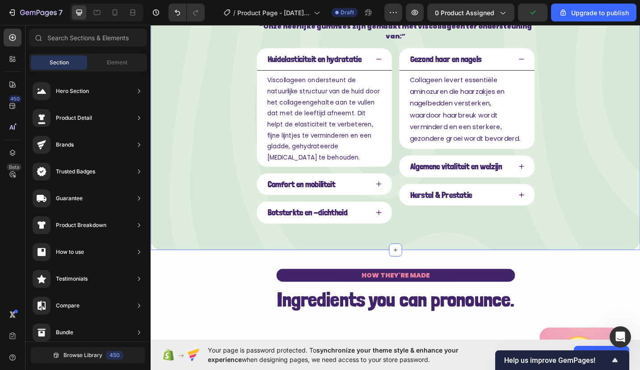
scroll to position [134, 0]
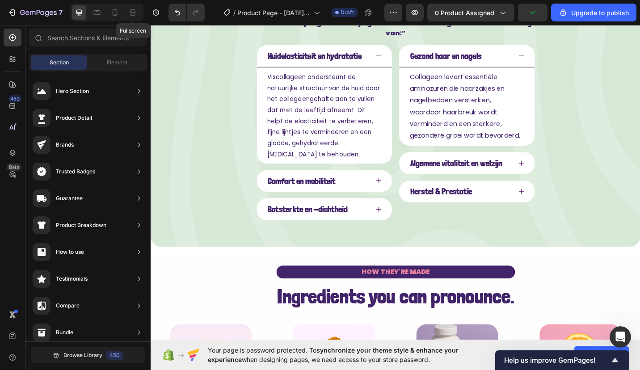
click at [128, 11] on icon at bounding box center [132, 12] width 9 height 9
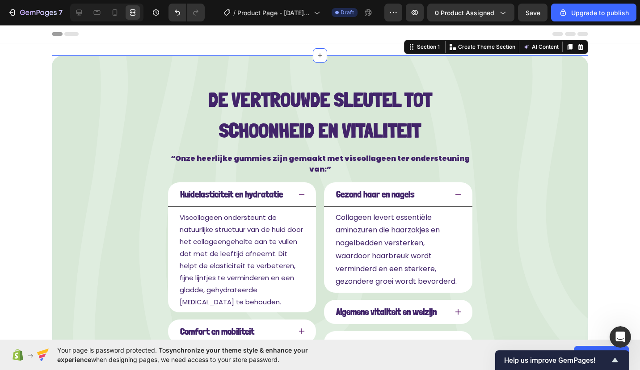
click at [61, 107] on div "De vertrouwde sleutel tot schoonheid en vitaliteit Text Block “Onze heerlijke g…" at bounding box center [320, 229] width 537 height 348
click at [417, 44] on div "Section 1" at bounding box center [428, 47] width 26 height 8
click at [81, 8] on icon at bounding box center [79, 12] width 9 height 9
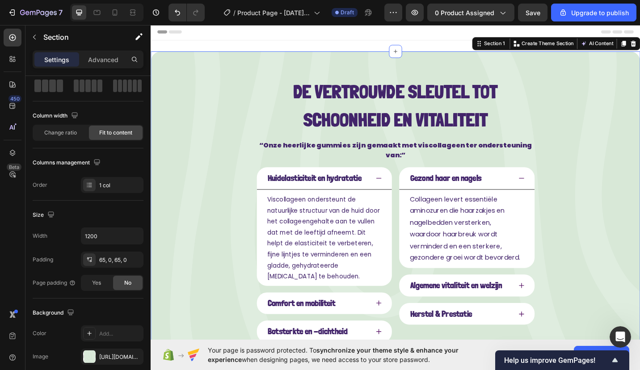
scroll to position [89, 0]
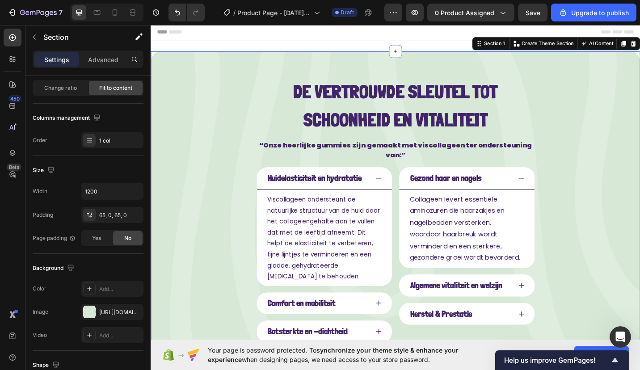
click at [94, 237] on span "Yes" at bounding box center [96, 238] width 9 height 8
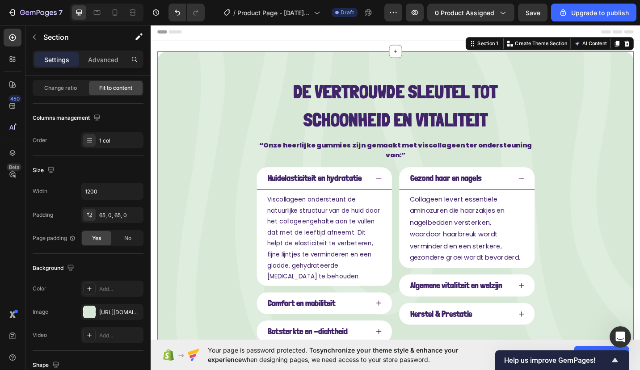
click at [122, 240] on div "No" at bounding box center [128, 238] width 30 height 14
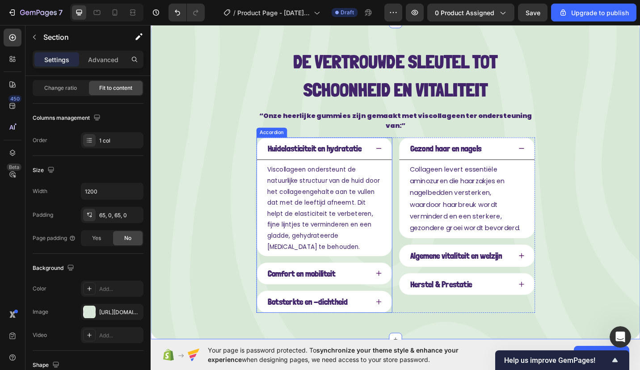
scroll to position [0, 0]
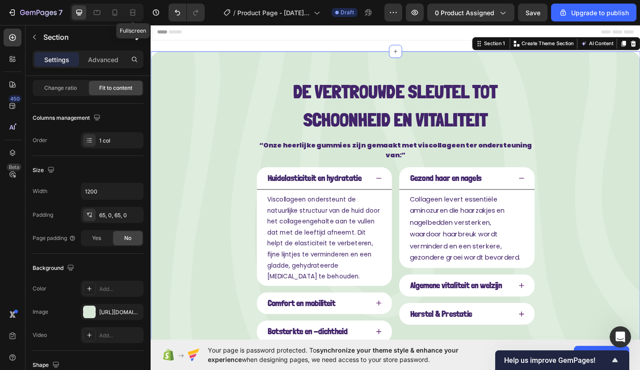
click at [131, 13] on icon at bounding box center [132, 12] width 9 height 9
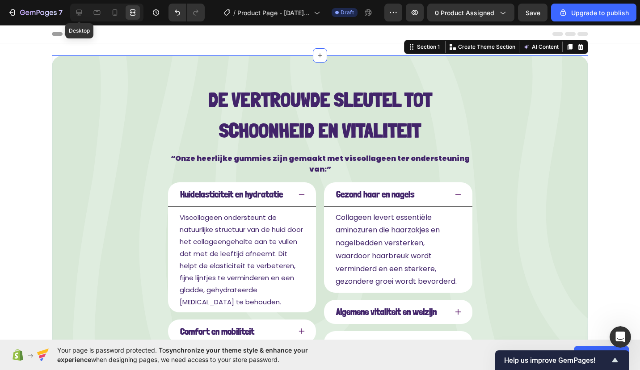
click at [82, 8] on icon at bounding box center [79, 12] width 9 height 9
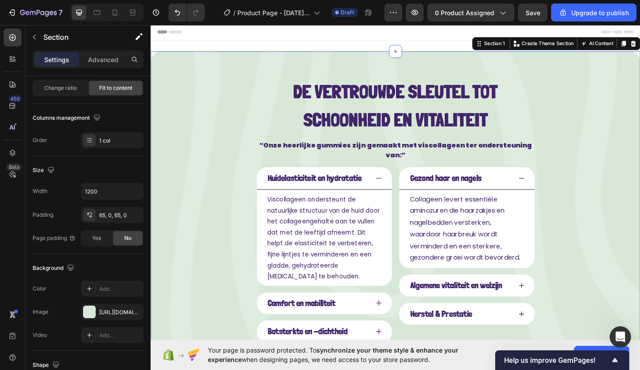
click at [111, 313] on div "https://cdn.shopify.com/s/files/1/0968/2046/1897/files/gempages_584425626782401…" at bounding box center [120, 313] width 42 height 8
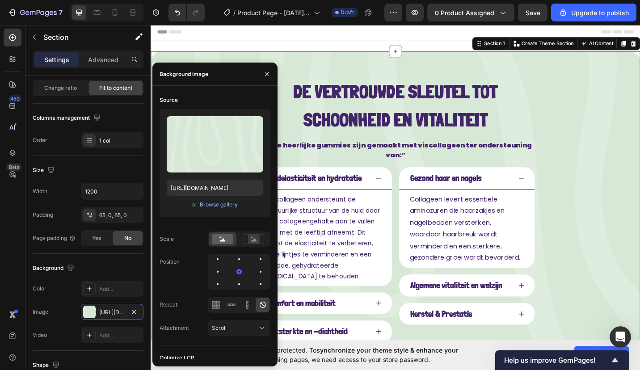
click at [234, 201] on div "Browse gallery" at bounding box center [219, 205] width 38 height 8
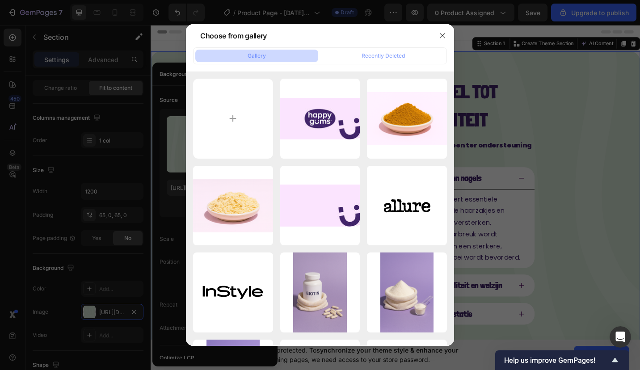
click at [229, 115] on input "file" at bounding box center [233, 119] width 80 height 80
type input "C:\fakepath\94f8af59-28c8-4409-89d3-edbdd0881396.png"
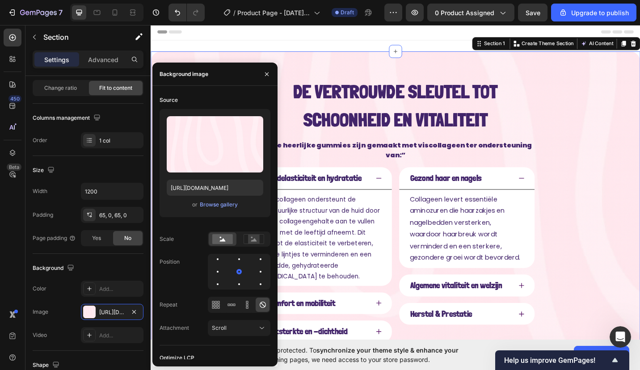
click at [595, 121] on div "De vertrouwde sleutel tot schoonheid en vitaliteit Text Block “Onze heerlijke g…" at bounding box center [419, 228] width 537 height 348
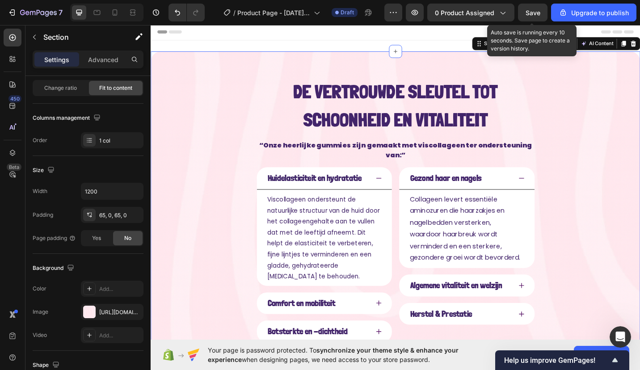
click at [540, 8] on div "Save" at bounding box center [533, 12] width 15 height 9
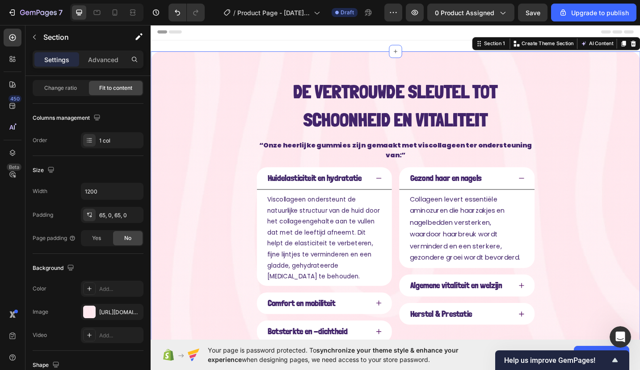
click at [200, 134] on div "De vertrouwde sleutel tot schoonheid en vitaliteit Text Block “Onze heerlijke g…" at bounding box center [419, 228] width 537 height 348
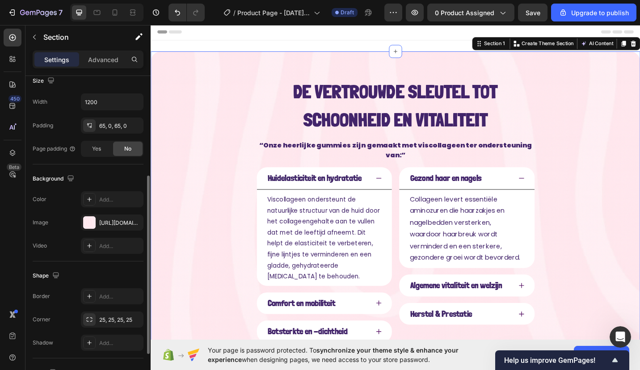
click at [102, 224] on div "https://cdn.shopify.com/s/files/1/0968/2046/1897/files/gempages_584425626782401…" at bounding box center [120, 223] width 42 height 8
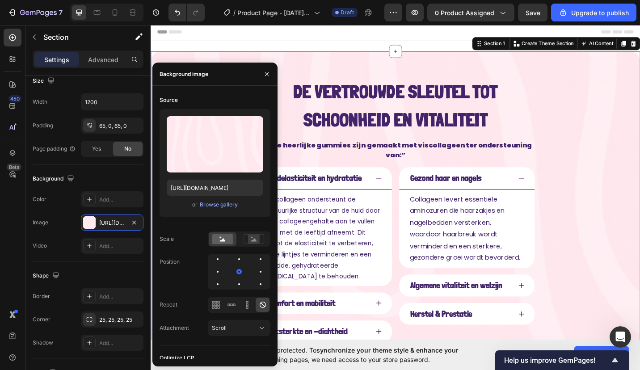
click at [197, 205] on span "or" at bounding box center [194, 204] width 5 height 11
click at [204, 206] on div "Browse gallery" at bounding box center [219, 205] width 38 height 8
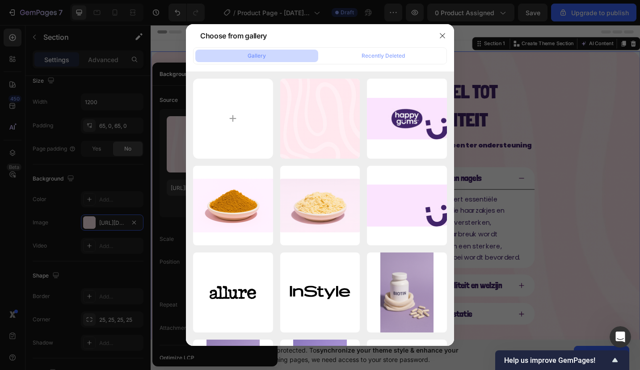
click at [0, 0] on div "Nieuw project - 2025-...51.jpg 42.83 kb" at bounding box center [0, 0] width 0 height 0
type input "[URL][DOMAIN_NAME]"
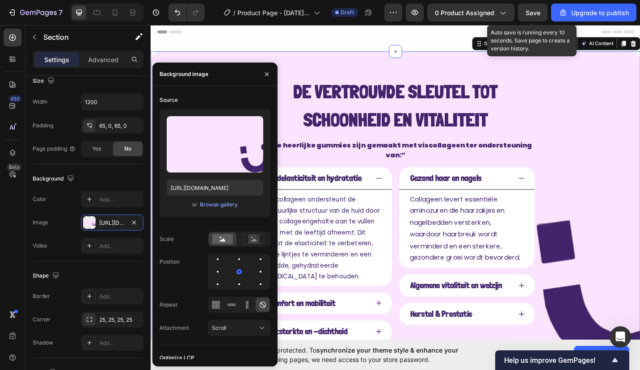
click at [546, 13] on button "Save" at bounding box center [533, 13] width 30 height 18
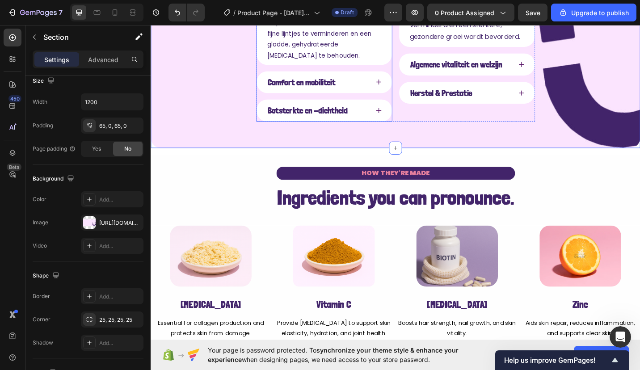
scroll to position [243, 0]
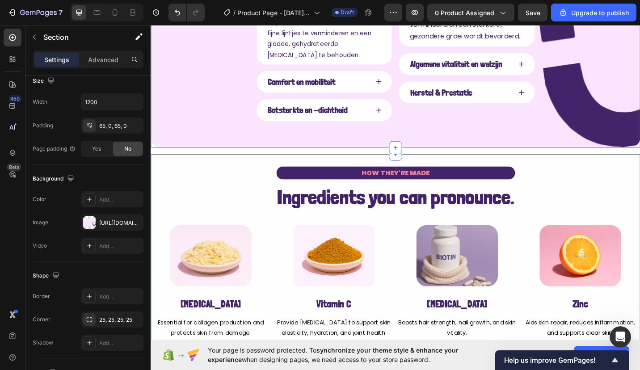
click at [250, 167] on div "HOW THEY'RE MADE Text Block Ingredients you can pronounce. Heading Row Image Vi…" at bounding box center [419, 279] width 537 height 225
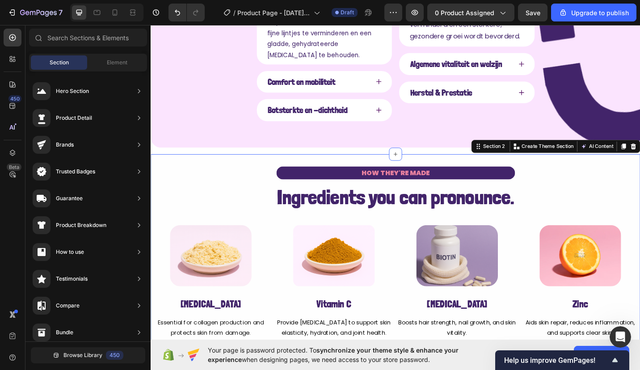
click at [246, 153] on div "De vertrouwde sleutel tot schoonheid en vitaliteit Text Block “Onze heerlijke g…" at bounding box center [419, 101] width 537 height 580
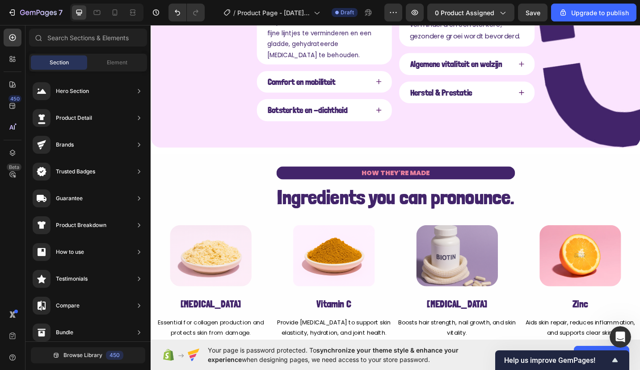
click at [242, 151] on div "De vertrouwde sleutel tot schoonheid en vitaliteit Text Block “Onze heerlijke g…" at bounding box center [419, 101] width 537 height 580
click at [234, 180] on div "HOW THEY'RE MADE Text Block Ingredients you can pronounce. Heading Row Image Vi…" at bounding box center [419, 279] width 537 height 199
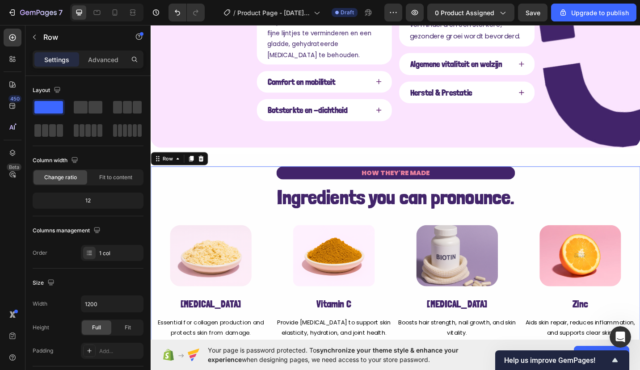
click at [207, 166] on div at bounding box center [205, 171] width 11 height 11
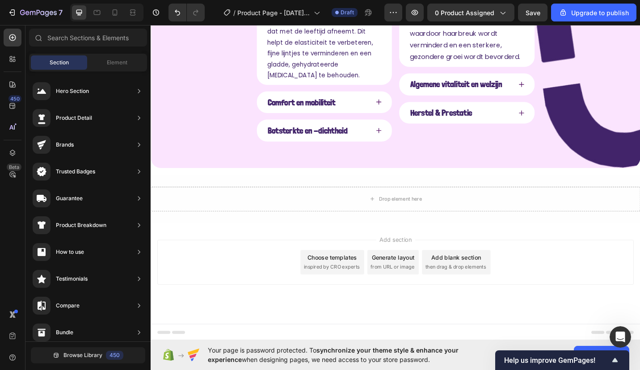
scroll to position [209, 0]
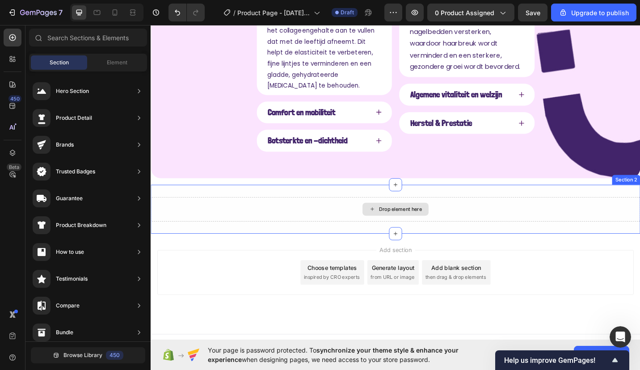
click at [288, 214] on div "Drop element here" at bounding box center [419, 227] width 537 height 27
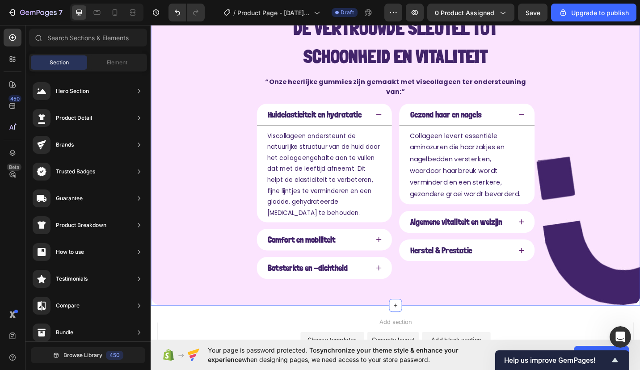
scroll to position [0, 0]
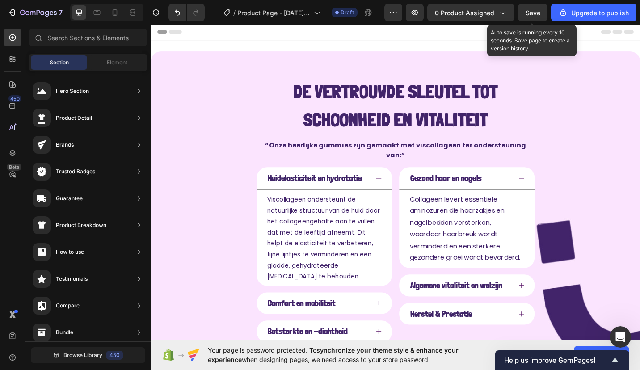
click at [527, 13] on span "Save" at bounding box center [533, 13] width 15 height 8
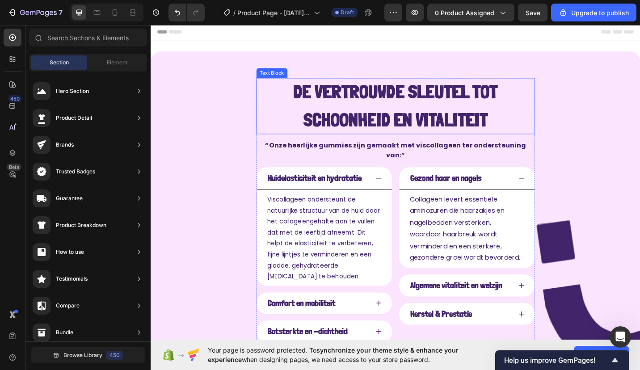
click at [223, 73] on div "De vertrouwde sleutel tot schoonheid en vitaliteit Text Block “Onze heerlijke g…" at bounding box center [419, 228] width 537 height 348
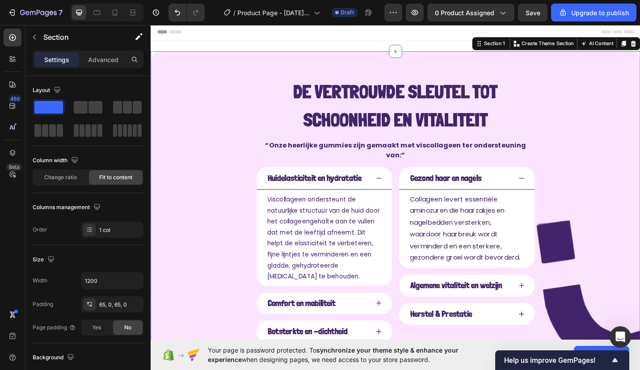
click at [56, 183] on div "Change ratio" at bounding box center [61, 177] width 54 height 14
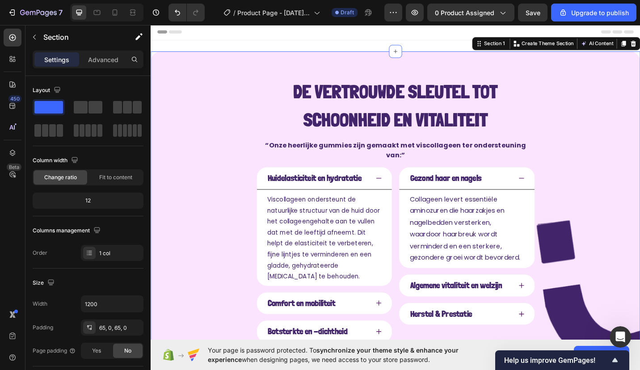
click at [103, 182] on div "Fit to content" at bounding box center [116, 177] width 54 height 14
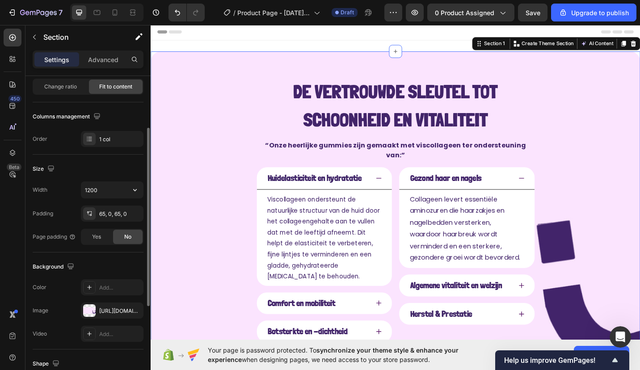
scroll to position [92, 0]
click at [102, 191] on input "1200" at bounding box center [112, 189] width 62 height 16
click at [137, 187] on icon "button" at bounding box center [135, 189] width 9 height 9
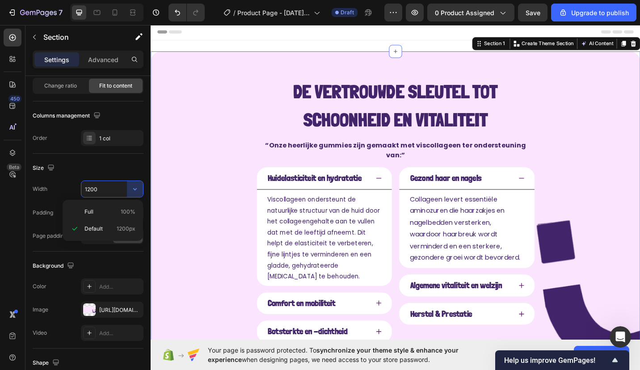
click at [115, 208] on p "Full 100%" at bounding box center [110, 212] width 51 height 8
type input "100%"
click at [525, 13] on button "Save" at bounding box center [533, 13] width 30 height 18
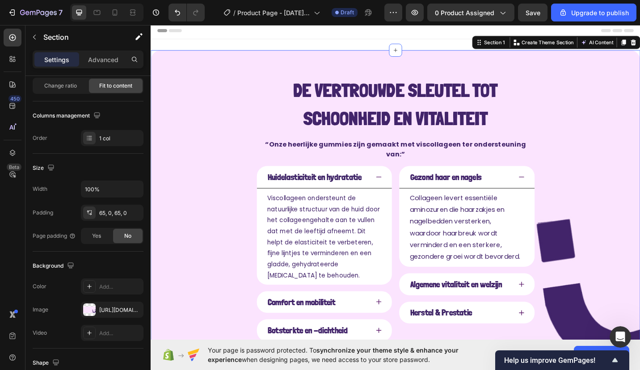
scroll to position [1, 0]
click at [229, 165] on div "De vertrouwde sleutel tot schoonheid en vitaliteit Text Block “Onze heerlijke g…" at bounding box center [419, 227] width 537 height 348
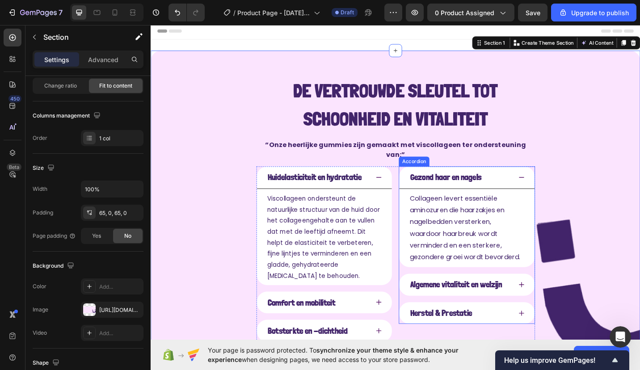
click at [518, 184] on div "Gezond haar en nagels" at bounding box center [490, 192] width 113 height 17
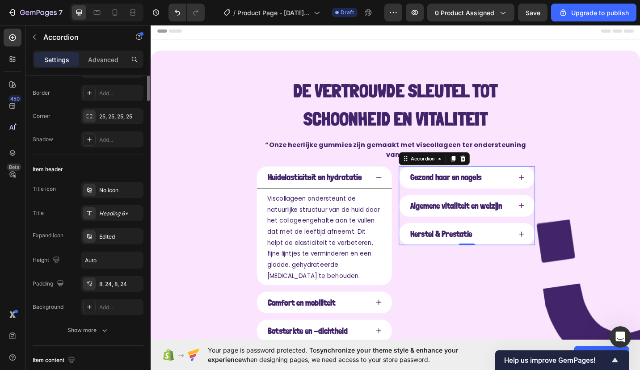
scroll to position [0, 0]
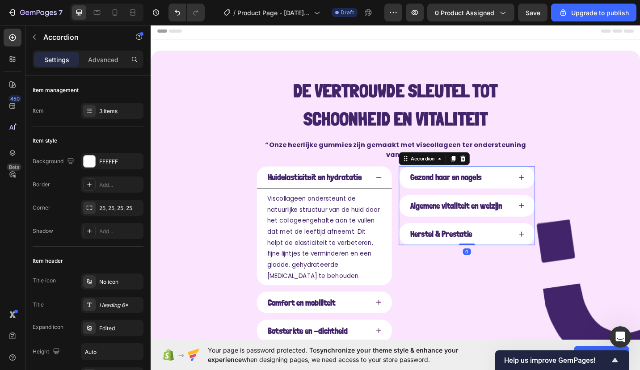
click at [483, 166] on div at bounding box center [482, 171] width 11 height 11
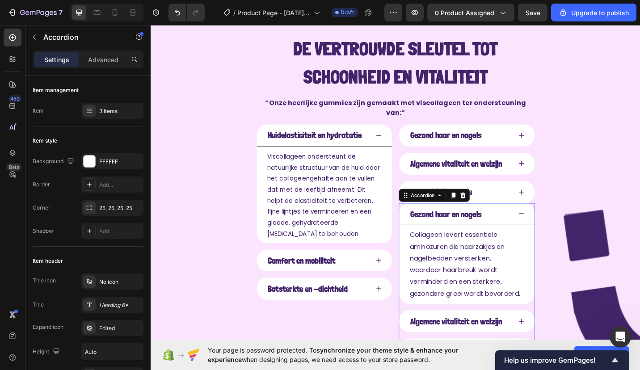
scroll to position [47, 0]
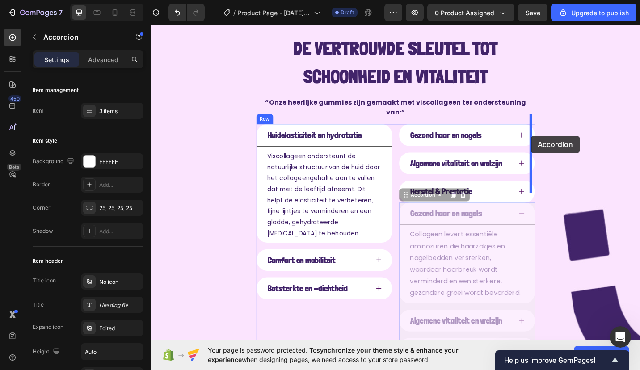
drag, startPoint x: 425, startPoint y: 204, endPoint x: 568, endPoint y: 147, distance: 153.5
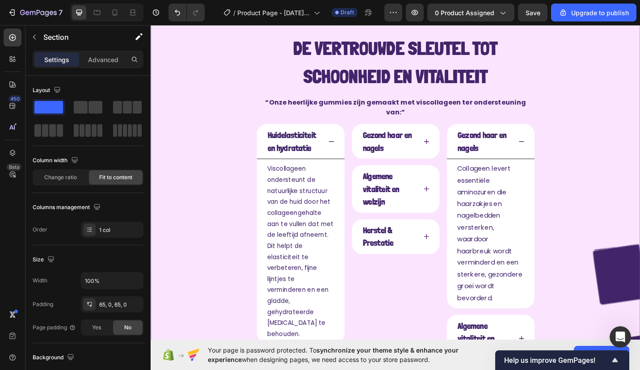
click at [609, 174] on div "De vertrouwde sleutel tot schoonheid en vitaliteit Text Block “Onze heerlijke g…" at bounding box center [419, 250] width 537 height 487
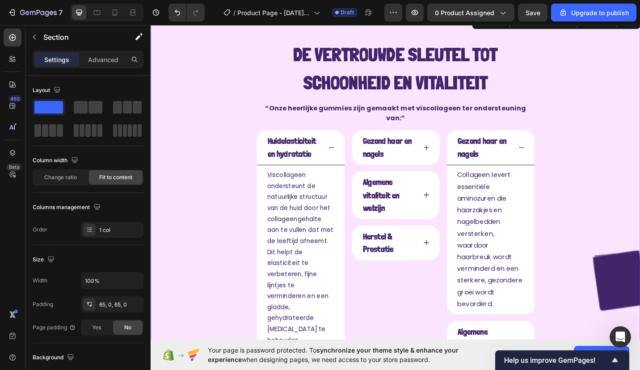
scroll to position [40, 0]
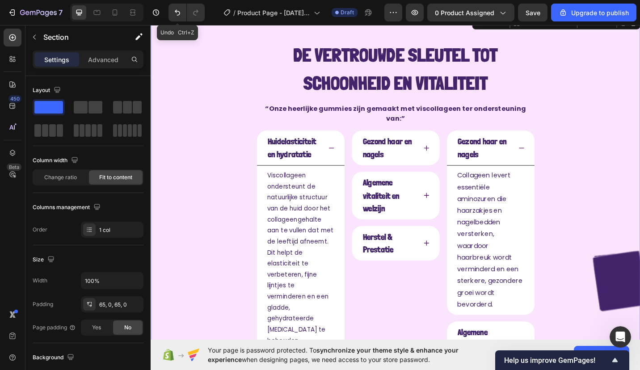
click at [176, 15] on icon "Undo/Redo" at bounding box center [177, 12] width 9 height 9
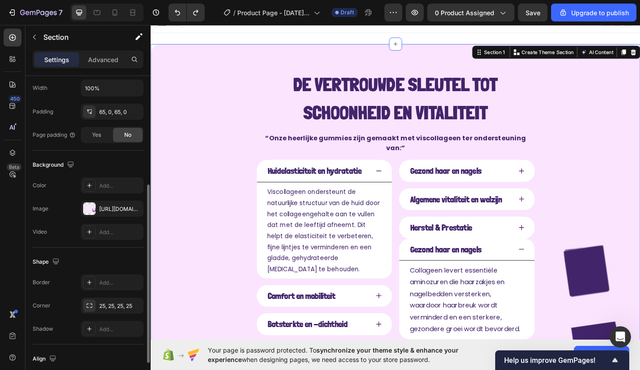
scroll to position [194, 0]
click at [99, 200] on div "[URL][DOMAIN_NAME]" at bounding box center [112, 208] width 63 height 16
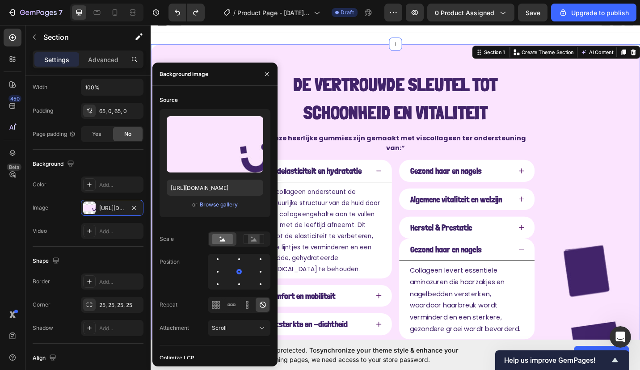
click at [208, 209] on button "Browse gallery" at bounding box center [218, 204] width 39 height 9
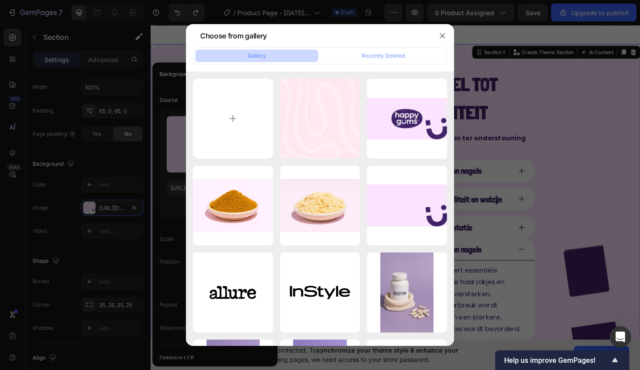
click at [234, 131] on input "file" at bounding box center [233, 119] width 80 height 80
type input "C:\fakepath\Nieuw project - 2025-09-26T153821.666.jpg"
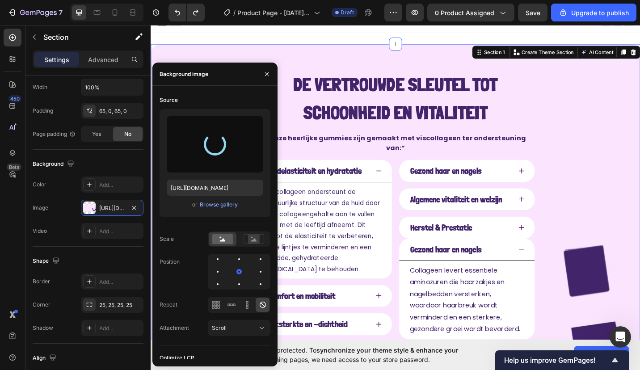
type input "https://cdn.shopify.com/s/files/1/0968/2046/1897/files/gempages_584425626782401…"
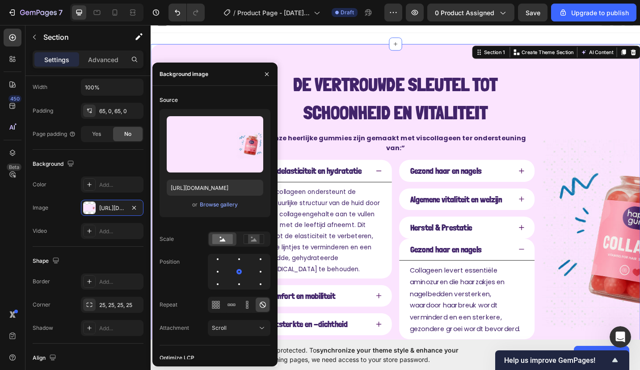
click at [267, 74] on icon "button" at bounding box center [266, 74] width 7 height 7
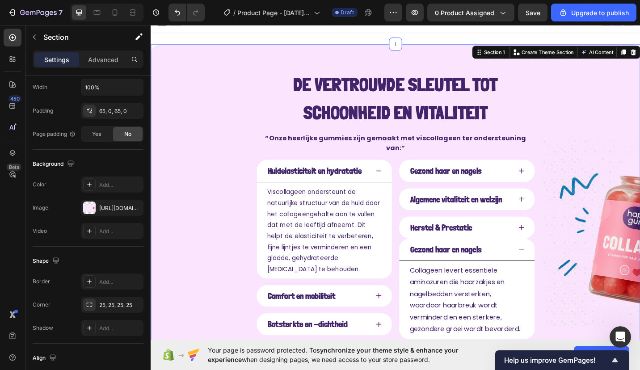
click at [526, 17] on button "Save" at bounding box center [533, 13] width 30 height 18
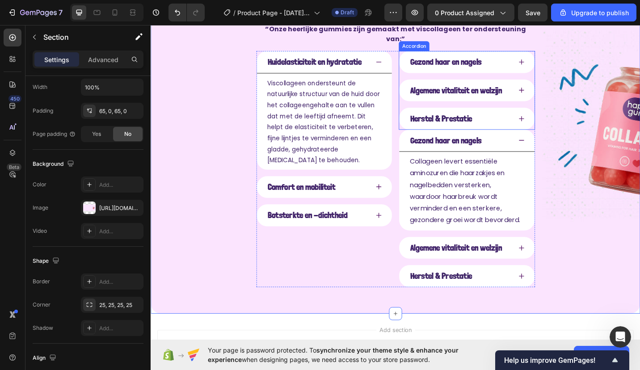
scroll to position [128, 0]
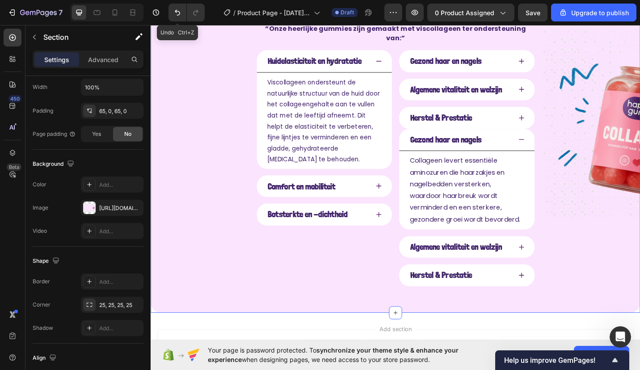
click at [179, 13] on icon "Undo/Redo" at bounding box center [177, 12] width 9 height 9
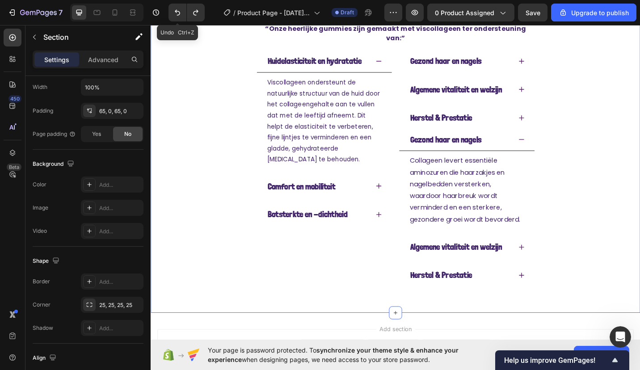
click at [179, 13] on icon "Undo/Redo" at bounding box center [177, 12] width 9 height 9
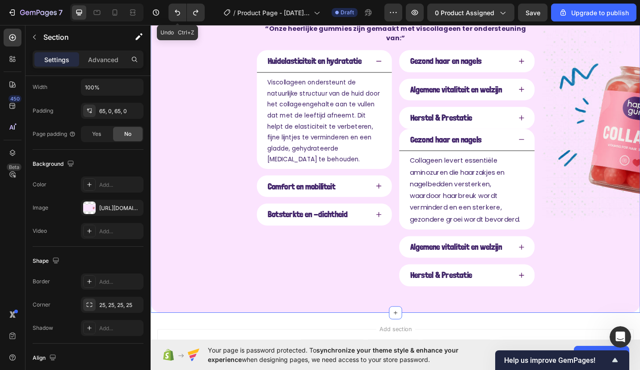
click at [179, 13] on icon "Undo/Redo" at bounding box center [177, 12] width 9 height 9
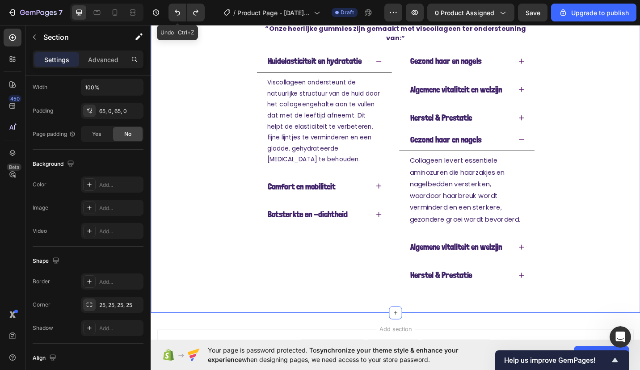
click at [179, 13] on icon "Undo/Redo" at bounding box center [177, 12] width 9 height 9
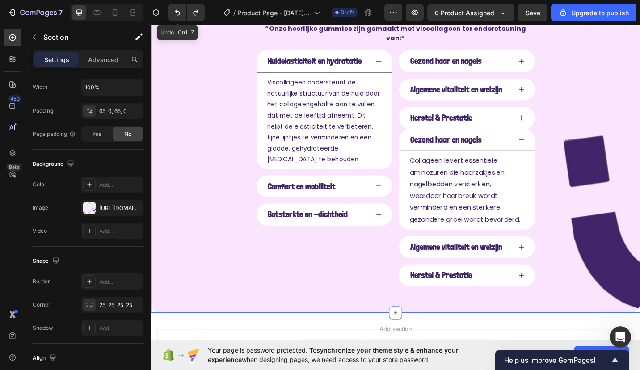
click at [174, 9] on icon "Undo/Redo" at bounding box center [177, 12] width 9 height 9
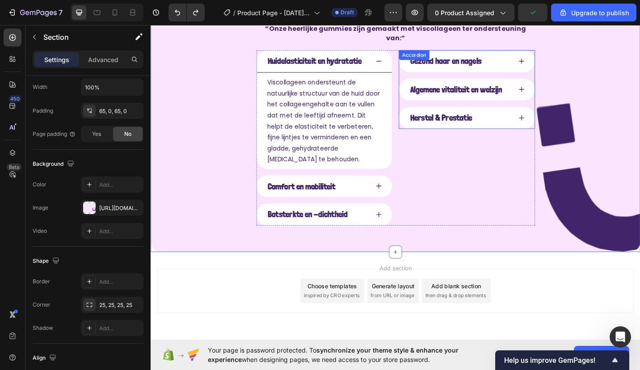
click at [459, 55] on div "Gezond haar en nagels Algemene vitaliteit en welzijn Herstel & Prestatie Accord…" at bounding box center [497, 96] width 149 height 86
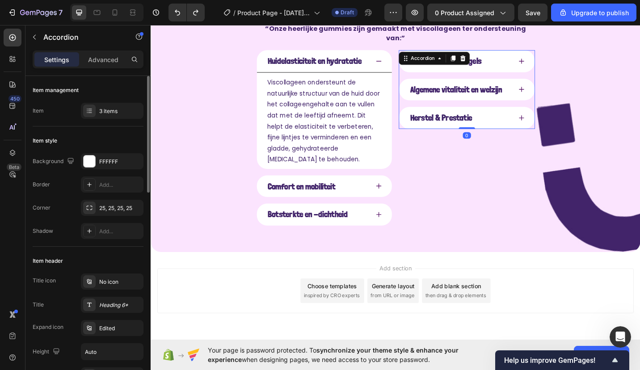
scroll to position [3872, 0]
click at [528, 60] on div "Gezond haar en nagels" at bounding box center [490, 64] width 113 height 17
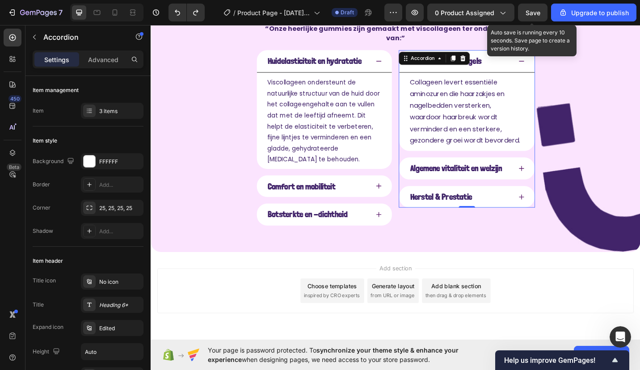
click at [540, 6] on button "Save" at bounding box center [533, 13] width 30 height 18
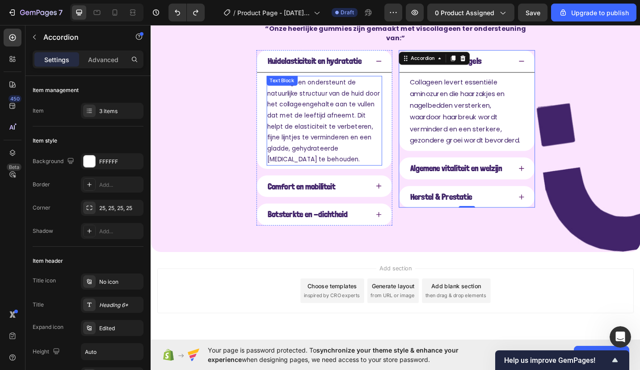
scroll to position [0, 0]
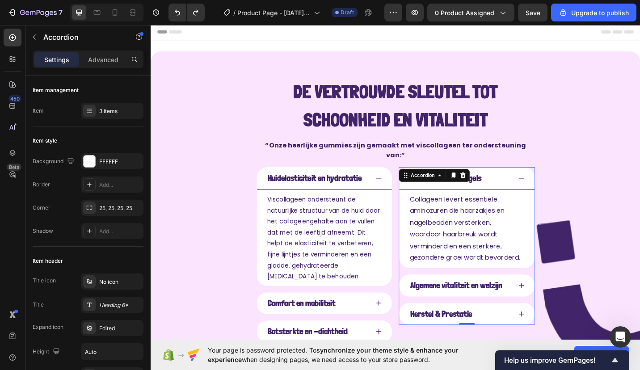
click at [178, 35] on div "Header" at bounding box center [419, 33] width 522 height 18
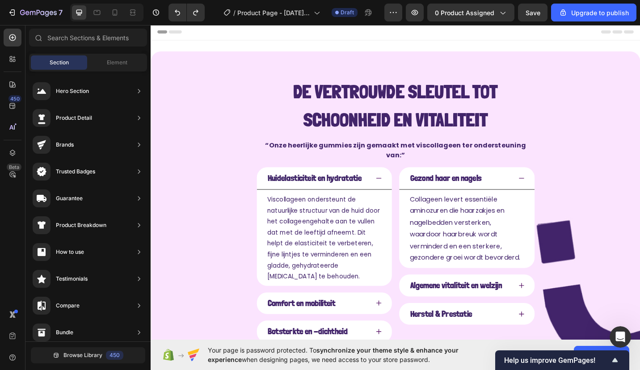
click at [173, 32] on icon at bounding box center [177, 33] width 14 height 4
click at [162, 31] on icon at bounding box center [163, 33] width 11 height 4
click at [175, 30] on div "Header" at bounding box center [419, 33] width 522 height 18
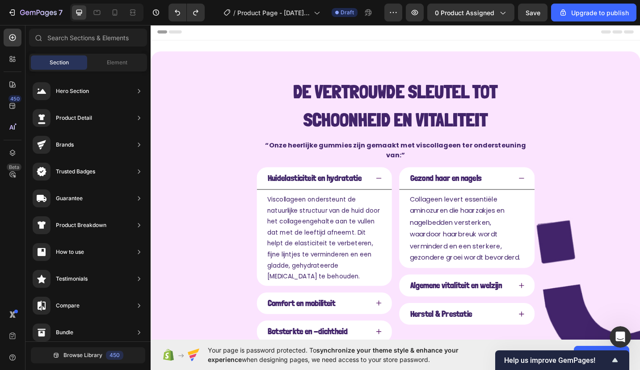
drag, startPoint x: 175, startPoint y: 30, endPoint x: 428, endPoint y: 27, distance: 253.1
click at [428, 27] on div "Header" at bounding box center [419, 33] width 522 height 18
click at [178, 11] on icon "Undo/Redo" at bounding box center [177, 13] width 5 height 6
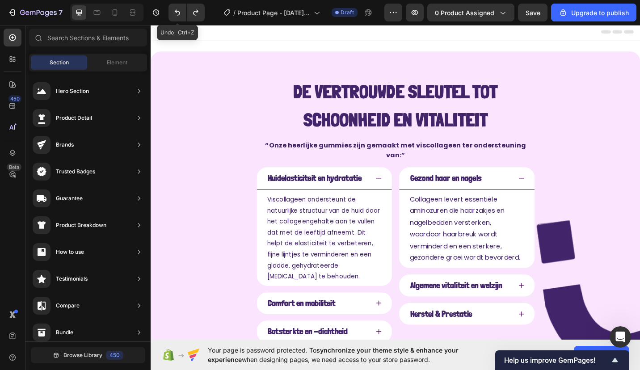
click at [178, 11] on icon "Undo/Redo" at bounding box center [177, 13] width 5 height 6
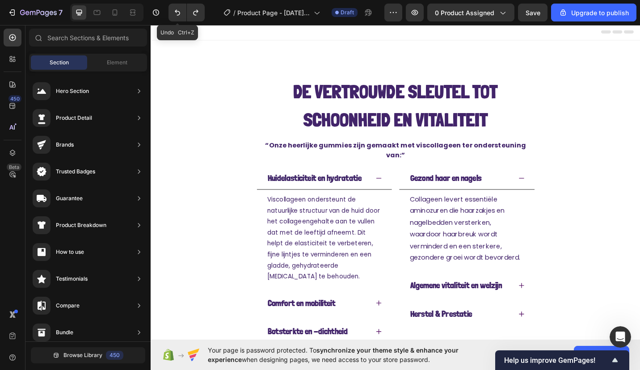
click at [178, 11] on icon "Undo/Redo" at bounding box center [177, 13] width 5 height 6
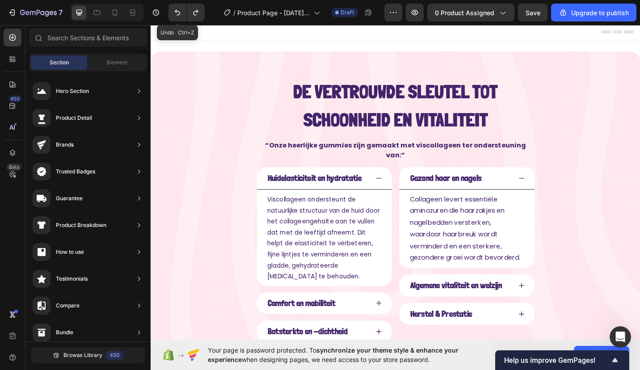
click at [178, 11] on icon "Undo/Redo" at bounding box center [177, 13] width 5 height 6
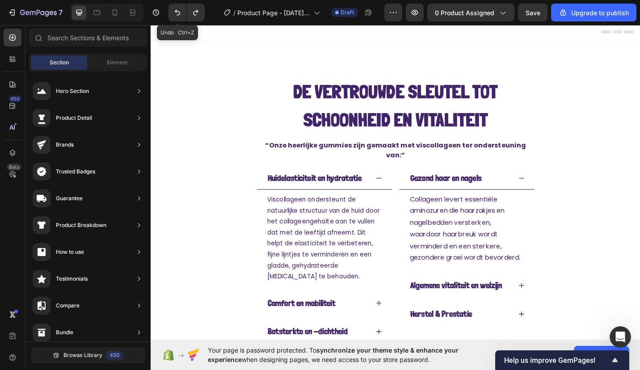
click at [178, 11] on icon "Undo/Redo" at bounding box center [177, 13] width 5 height 6
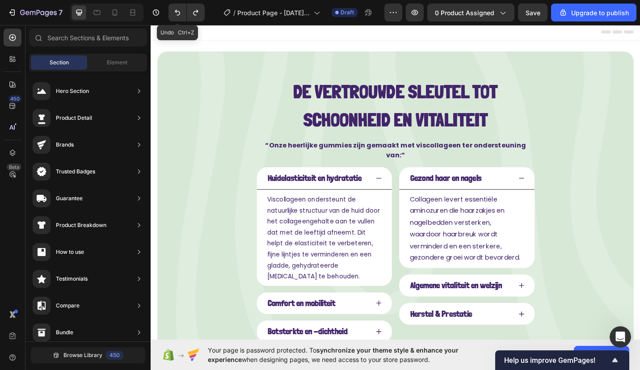
click at [178, 11] on icon "Undo/Redo" at bounding box center [177, 13] width 5 height 6
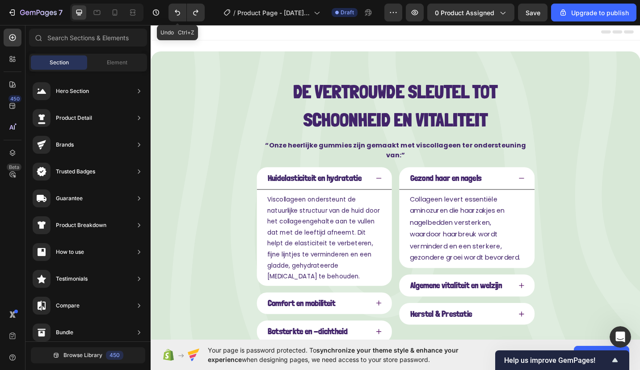
click at [178, 11] on icon "Undo/Redo" at bounding box center [177, 13] width 5 height 6
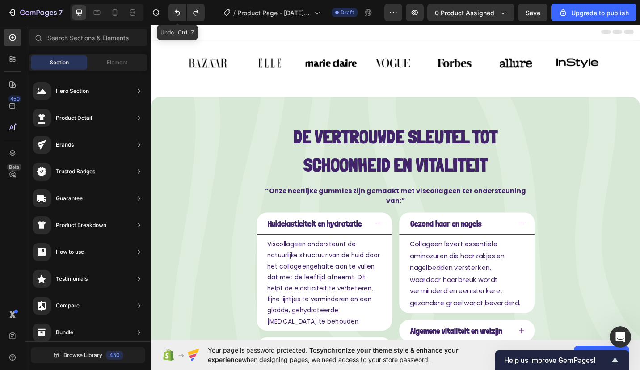
click at [178, 11] on icon "Undo/Redo" at bounding box center [177, 13] width 5 height 6
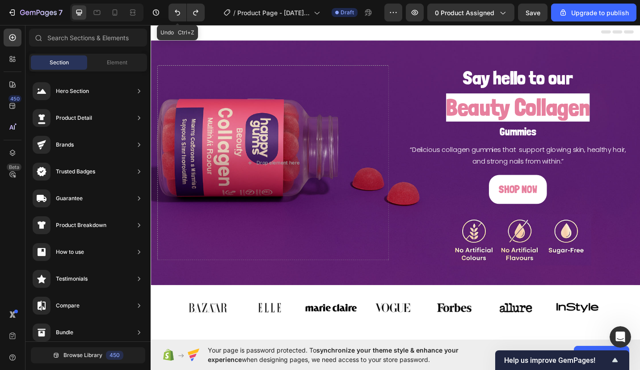
click at [178, 11] on icon "Undo/Redo" at bounding box center [177, 13] width 5 height 6
click at [265, 61] on div "Background Image" at bounding box center [419, 176] width 537 height 268
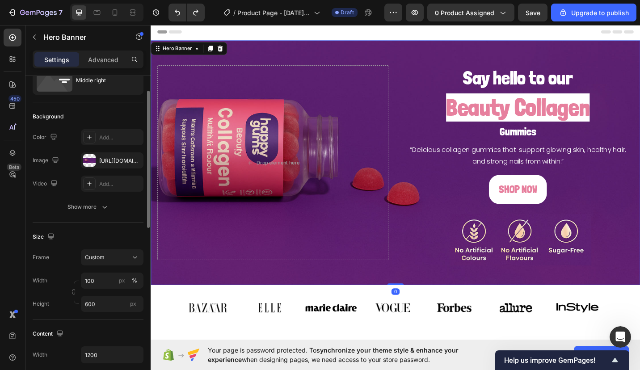
scroll to position [37, 0]
click at [103, 166] on div "https://cdn.shopify.com/s/files/1/0968/2046/1897/files/gempages_584425626782401…" at bounding box center [112, 160] width 63 height 16
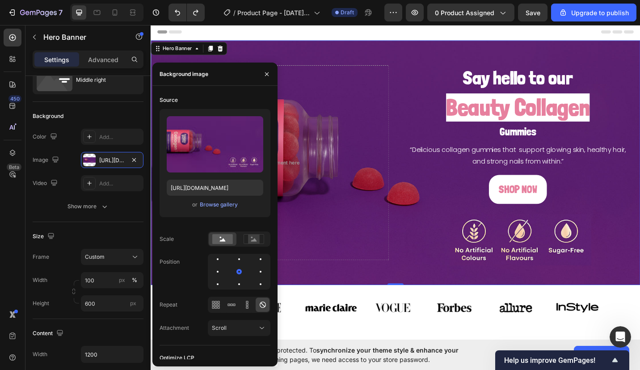
click at [215, 202] on div "Browse gallery" at bounding box center [219, 205] width 38 height 8
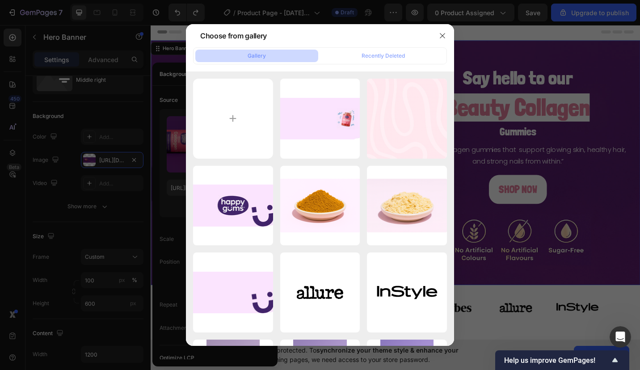
click at [200, 115] on input "file" at bounding box center [233, 119] width 80 height 80
type input "C:\fakepath\f90aeedf-78dd-4b22-97d7-9c7cae114aef.png"
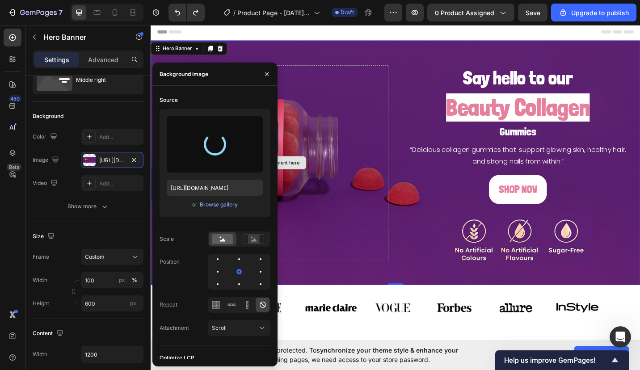
type input "https://cdn.shopify.com/s/files/1/0968/2046/1897/files/gempages_584425626782401…"
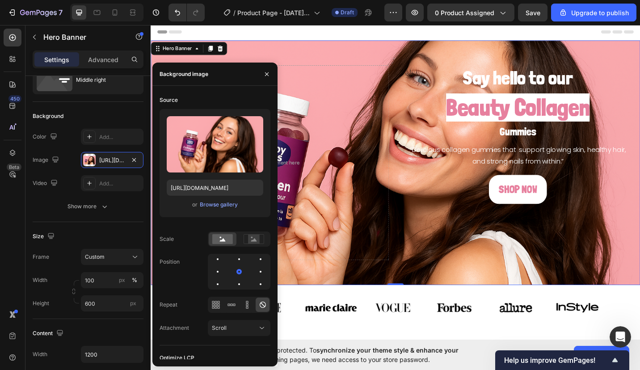
click at [531, 16] on span "Save" at bounding box center [533, 13] width 15 height 8
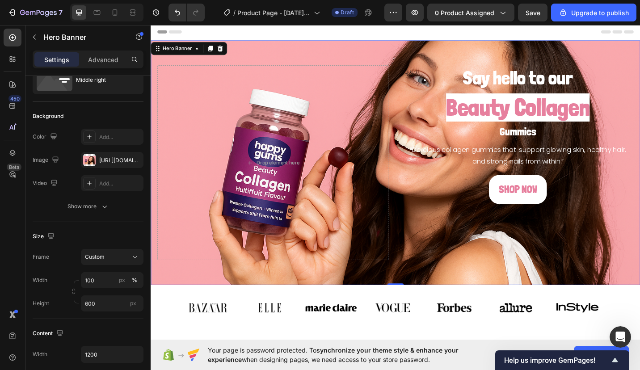
click at [550, 237] on div "SHOP NOW Button" at bounding box center [553, 236] width 254 height 93
click at [538, 224] on div "SHOP NOW Button" at bounding box center [553, 236] width 254 height 93
click at [544, 219] on button "SHOP NOW" at bounding box center [553, 206] width 64 height 32
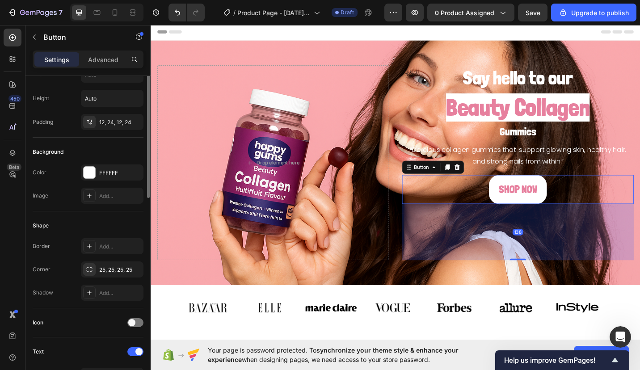
scroll to position [0, 0]
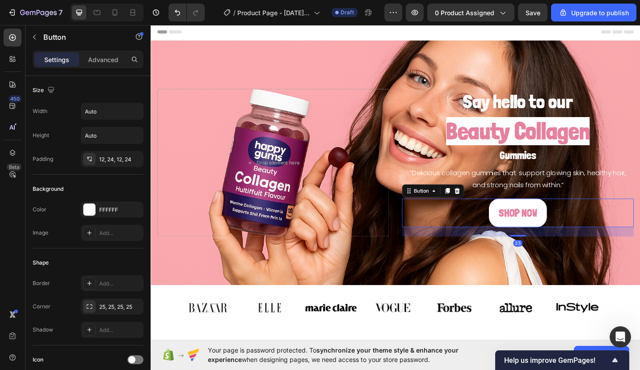
drag, startPoint x: 554, startPoint y: 282, endPoint x: 547, endPoint y: 230, distance: 51.9
click at [547, 230] on div "SHOP NOW Button 23" at bounding box center [553, 232] width 254 height 32
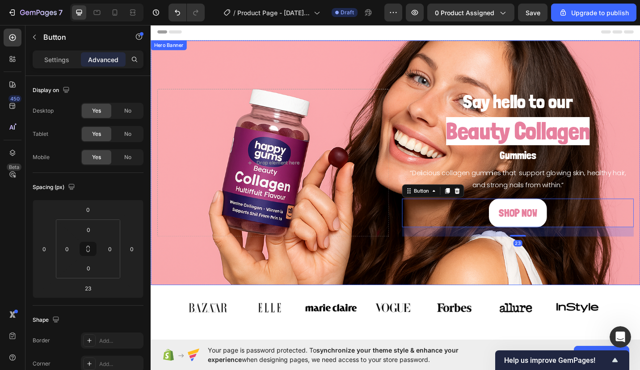
click at [432, 73] on div "Background Image" at bounding box center [419, 176] width 537 height 268
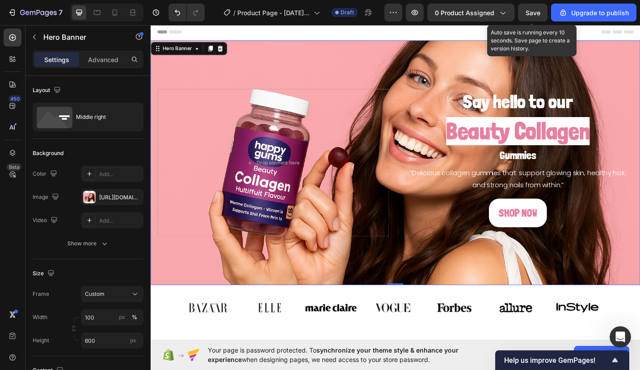
click at [533, 12] on span "Save" at bounding box center [533, 13] width 15 height 8
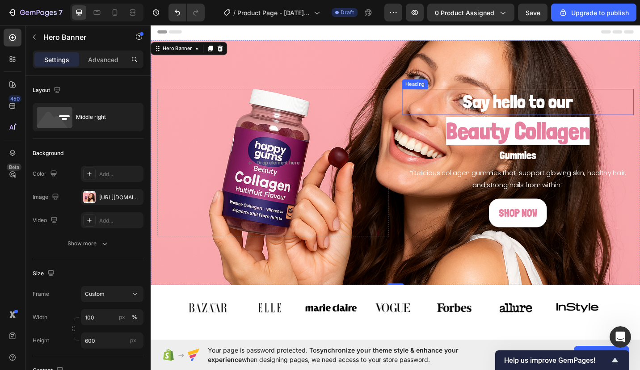
click at [506, 111] on h2 "Say hello to our" at bounding box center [553, 109] width 254 height 29
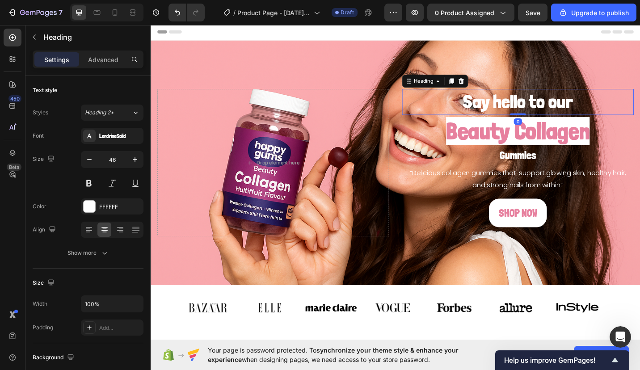
click at [138, 159] on icon "button" at bounding box center [135, 159] width 9 height 9
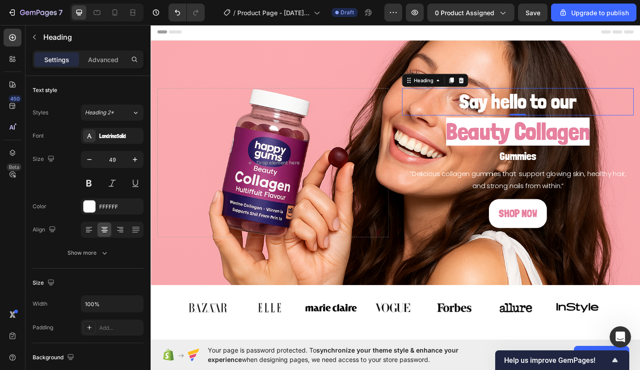
click at [138, 159] on icon "button" at bounding box center [135, 159] width 9 height 9
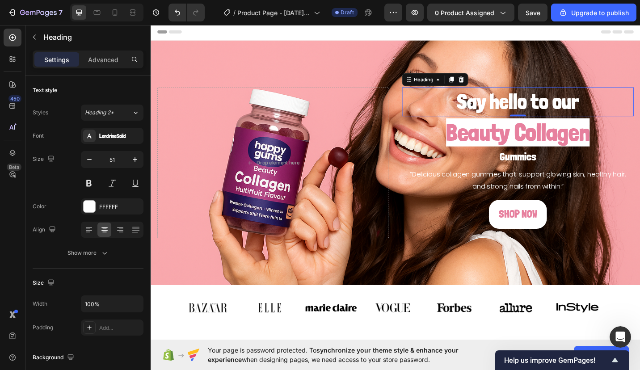
click at [89, 157] on icon "button" at bounding box center [89, 159] width 9 height 9
type input "50"
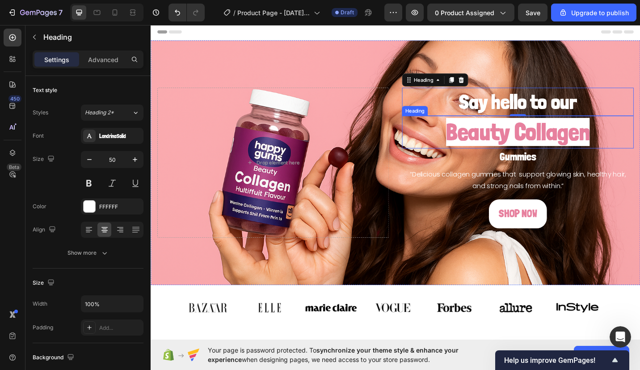
click at [478, 135] on span "Beauty Collagen" at bounding box center [552, 142] width 157 height 31
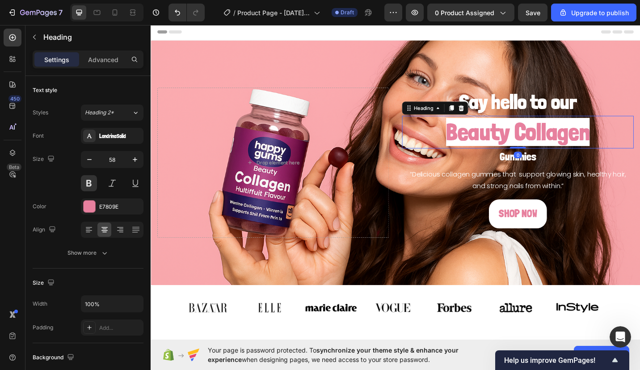
click at [132, 158] on icon "button" at bounding box center [135, 159] width 9 height 9
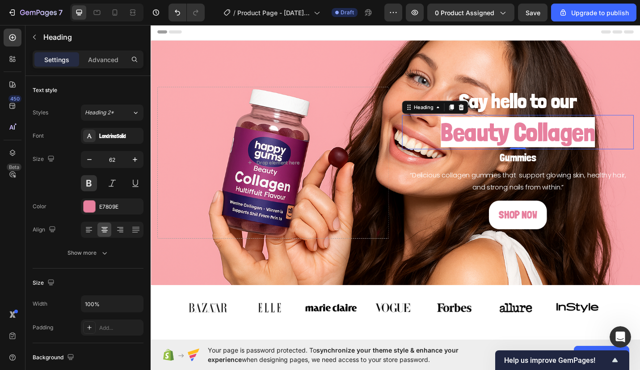
click at [132, 158] on icon "button" at bounding box center [135, 159] width 9 height 9
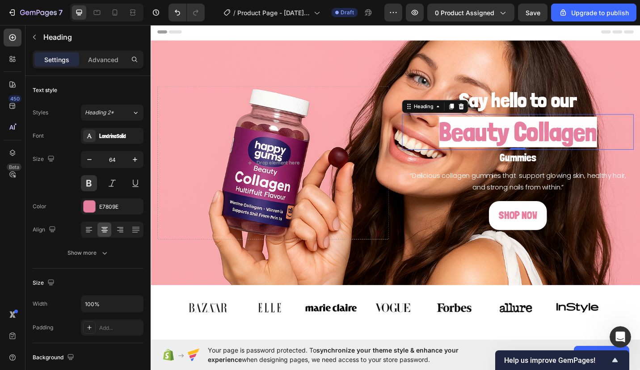
click at [132, 158] on icon "button" at bounding box center [135, 159] width 9 height 9
type input "66"
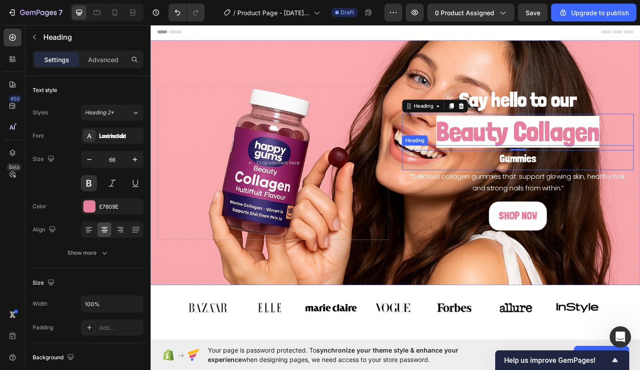
click at [542, 170] on span "Gummies" at bounding box center [553, 172] width 40 height 14
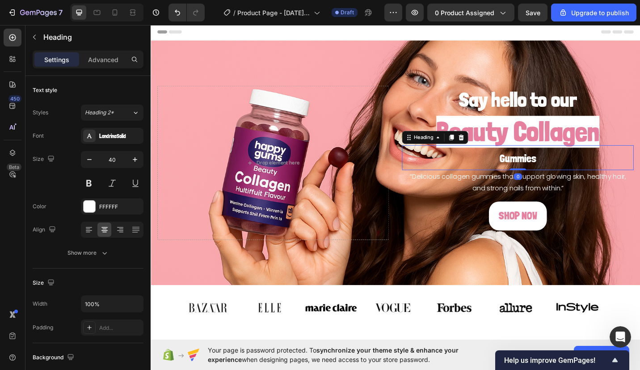
click at [132, 161] on icon "button" at bounding box center [135, 159] width 9 height 9
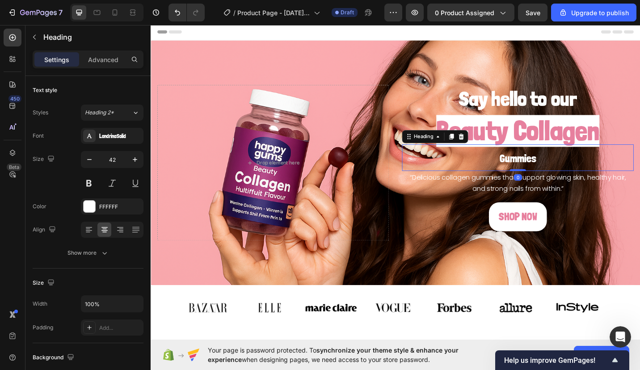
click at [132, 161] on icon "button" at bounding box center [135, 159] width 9 height 9
type input "45"
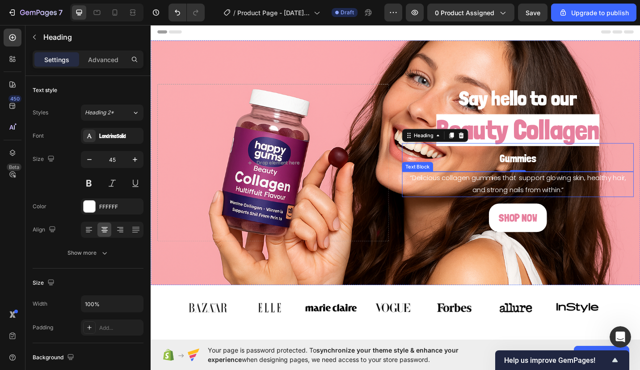
click at [477, 194] on p "“Delicious collagen gummies that support glowing skin, healthy hair, and strong…" at bounding box center [553, 200] width 252 height 26
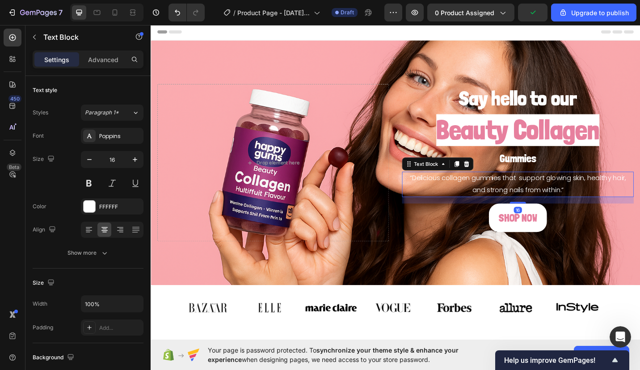
click at [135, 163] on icon "button" at bounding box center [135, 159] width 9 height 9
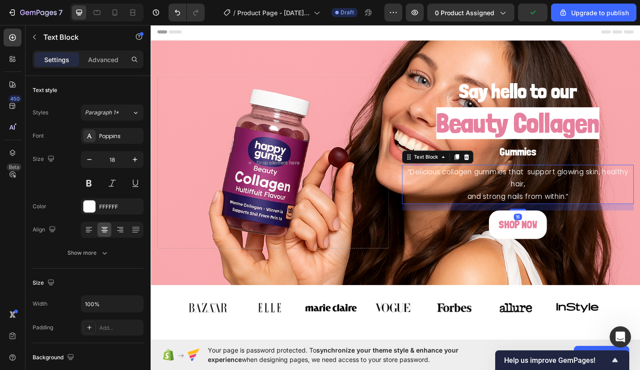
click at [135, 163] on icon "button" at bounding box center [135, 159] width 9 height 9
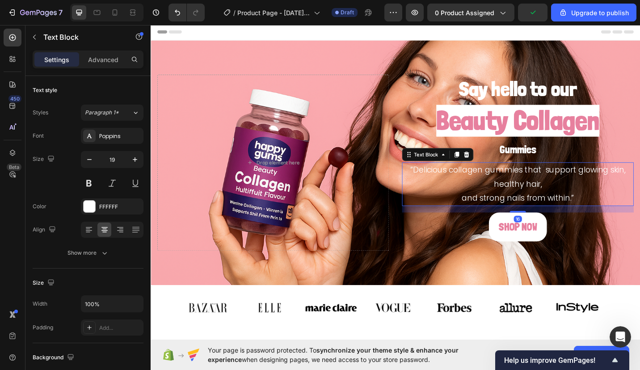
click at [135, 163] on icon "button" at bounding box center [135, 159] width 9 height 9
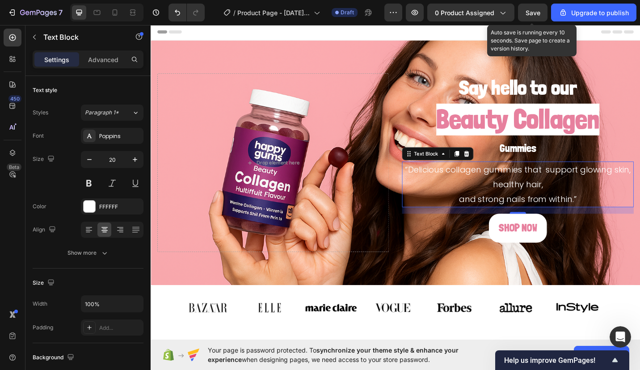
click at [529, 15] on span "Save" at bounding box center [533, 13] width 15 height 8
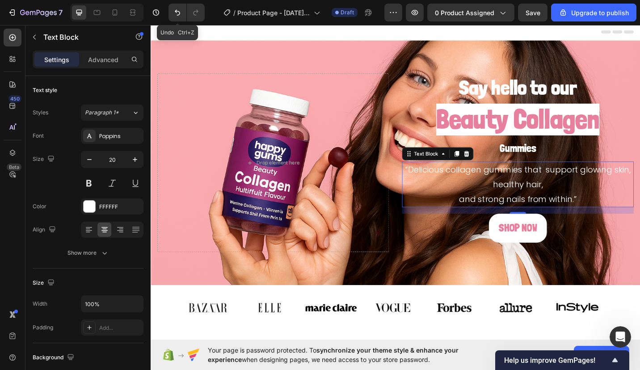
click at [174, 18] on button "Undo/Redo" at bounding box center [178, 13] width 18 height 18
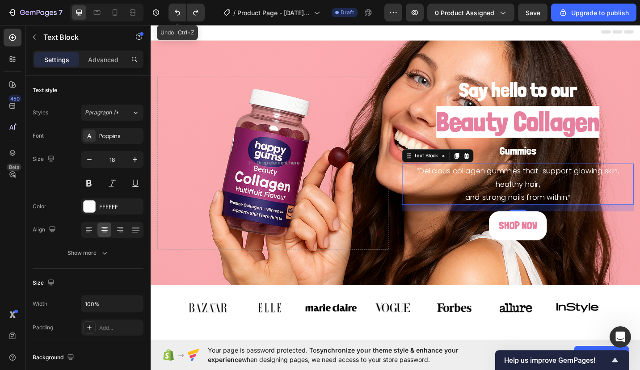
click at [174, 18] on button "Undo/Redo" at bounding box center [178, 13] width 18 height 18
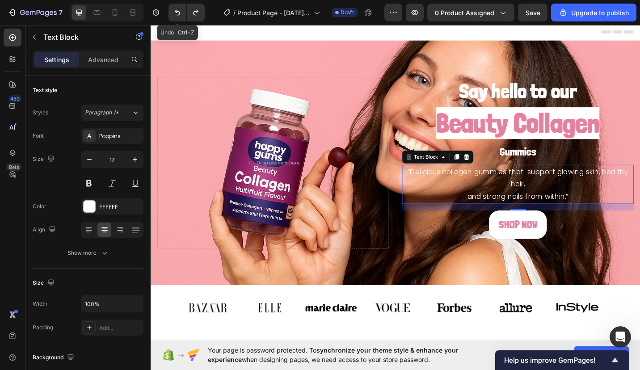
click at [174, 18] on button "Undo/Redo" at bounding box center [178, 13] width 18 height 18
type input "16"
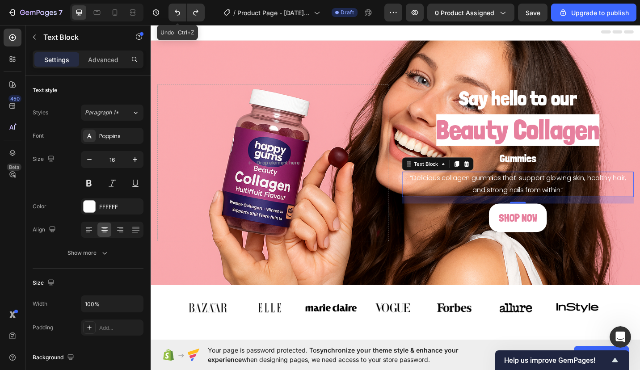
click at [174, 18] on button "Undo/Redo" at bounding box center [178, 13] width 18 height 18
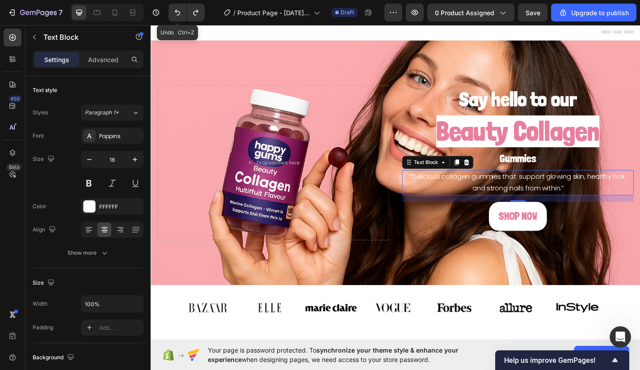
click at [174, 18] on button "Undo/Redo" at bounding box center [178, 13] width 18 height 18
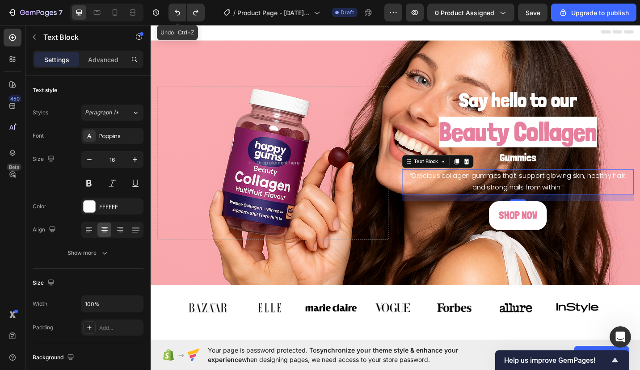
click at [174, 18] on button "Undo/Redo" at bounding box center [178, 13] width 18 height 18
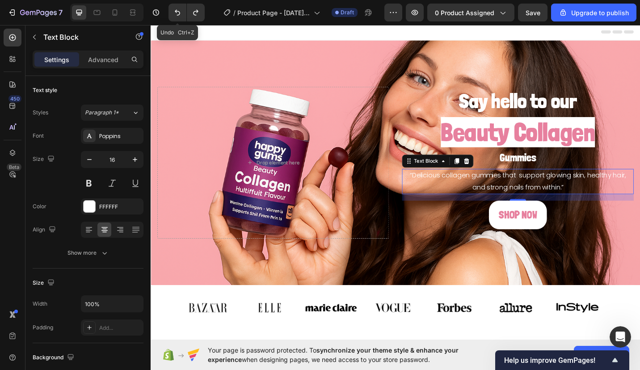
click at [174, 18] on button "Undo/Redo" at bounding box center [178, 13] width 18 height 18
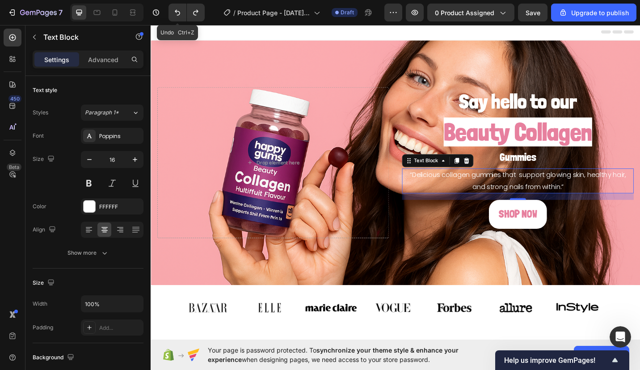
click at [174, 18] on button "Undo/Redo" at bounding box center [178, 13] width 18 height 18
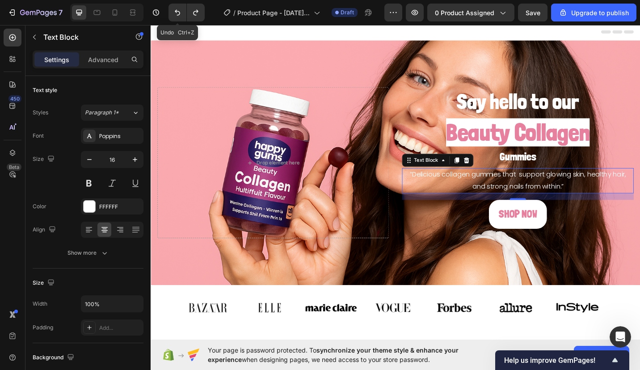
click at [174, 18] on button "Undo/Redo" at bounding box center [178, 13] width 18 height 18
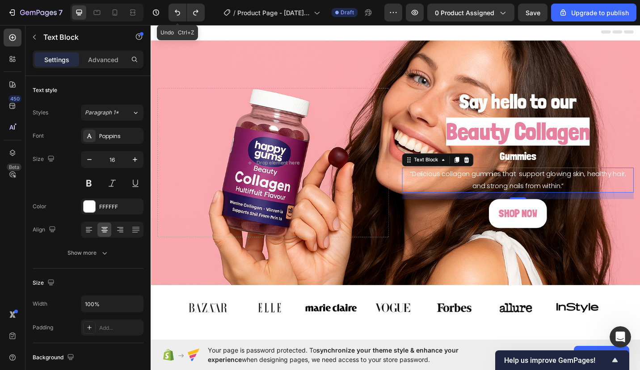
click at [174, 18] on button "Undo/Redo" at bounding box center [178, 13] width 18 height 18
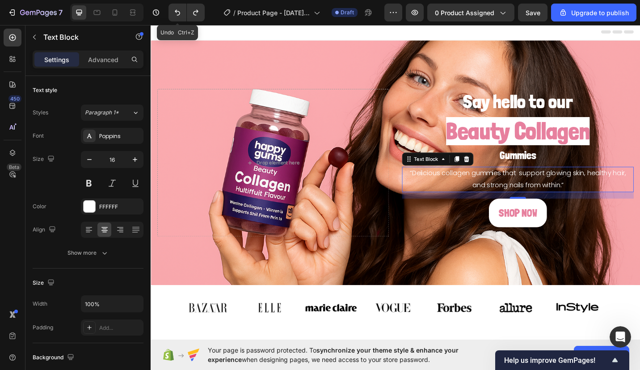
click at [174, 18] on button "Undo/Redo" at bounding box center [178, 13] width 18 height 18
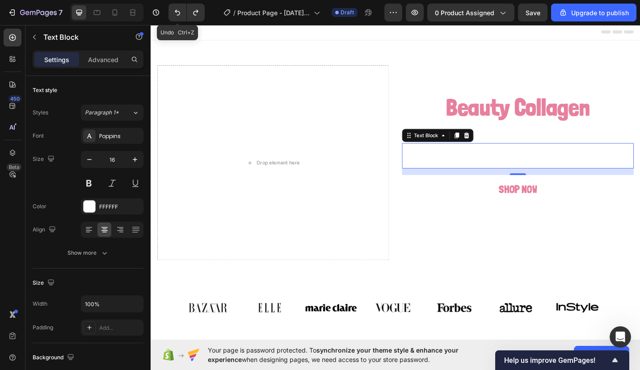
click at [174, 18] on button "Undo/Redo" at bounding box center [178, 13] width 18 height 18
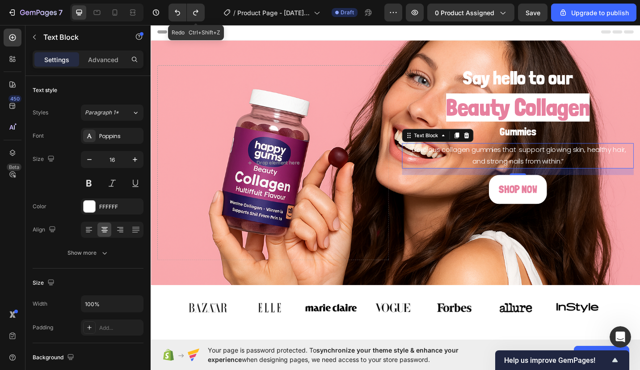
click at [193, 13] on icon "Undo/Redo" at bounding box center [195, 12] width 9 height 9
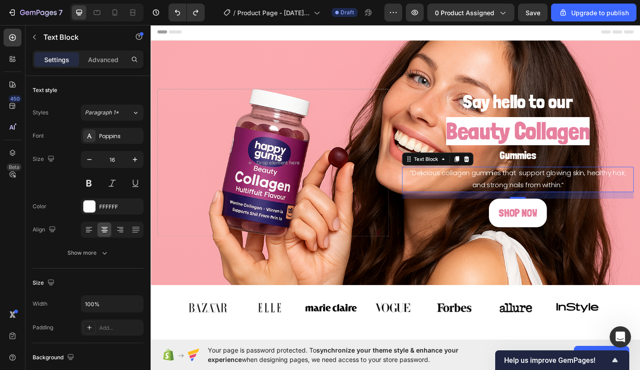
drag, startPoint x: 344, startPoint y: 37, endPoint x: 299, endPoint y: 100, distance: 77.2
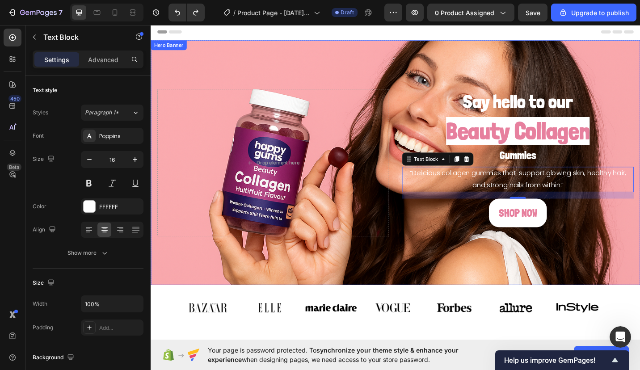
click at [304, 69] on div "Background Image" at bounding box center [419, 176] width 537 height 268
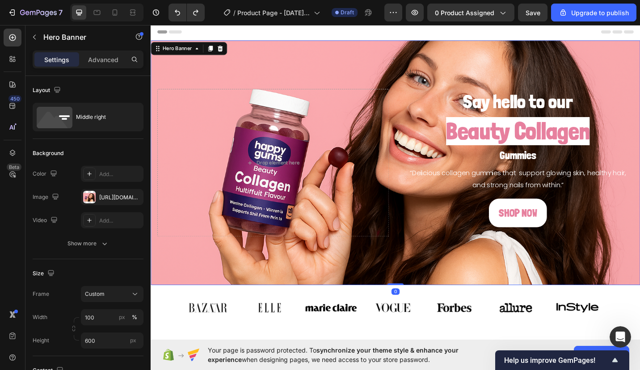
click at [113, 194] on div "https://cdn.shopify.com/s/files/1/0968/2046/1897/files/gempages_584425626782401…" at bounding box center [120, 198] width 42 height 8
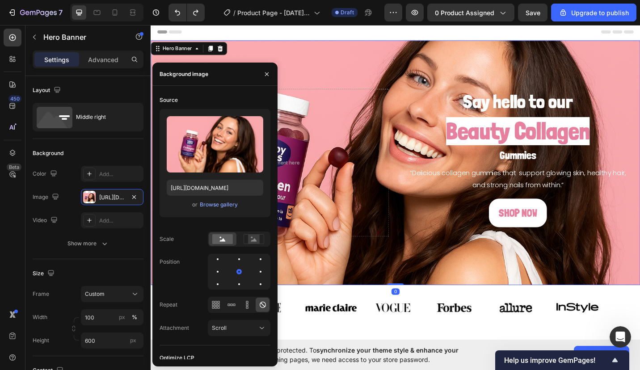
click at [216, 208] on div "Browse gallery" at bounding box center [219, 205] width 38 height 8
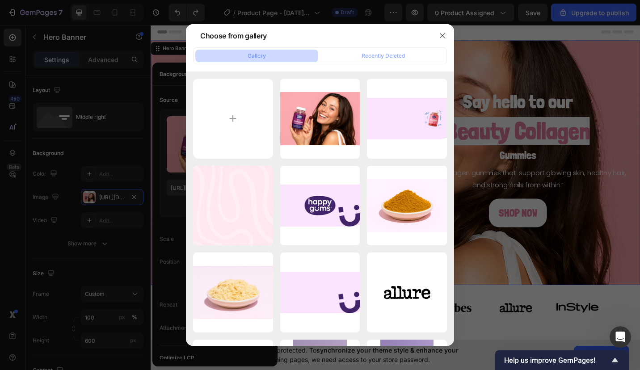
click at [234, 114] on input "file" at bounding box center [233, 119] width 80 height 80
type input "C:\fakepath\2c8ad7c5-680e-4050-9622-122f3954cdb7.png"
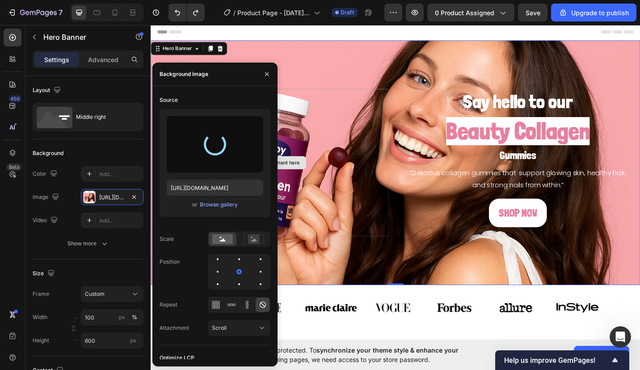
type input "https://cdn.shopify.com/s/files/1/0968/2046/1897/files/gempages_584425626782401…"
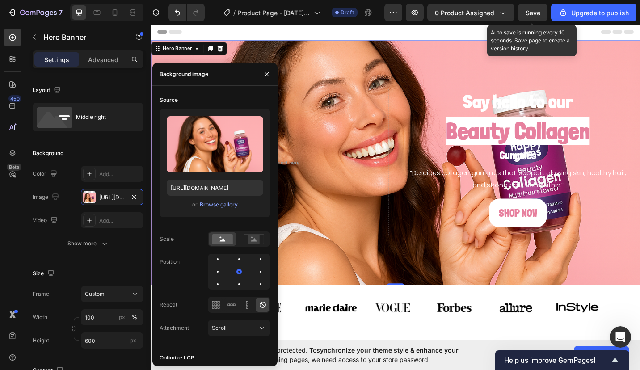
click at [527, 11] on span "Save" at bounding box center [533, 13] width 15 height 8
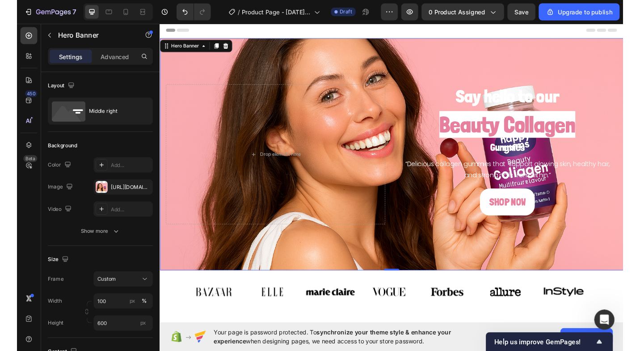
scroll to position [3872, 0]
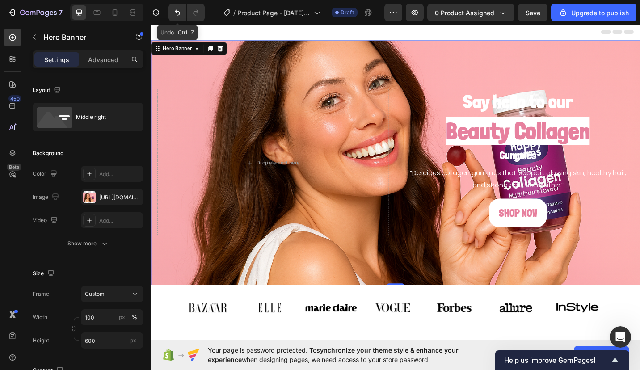
click at [179, 17] on button "Undo/Redo" at bounding box center [178, 13] width 18 height 18
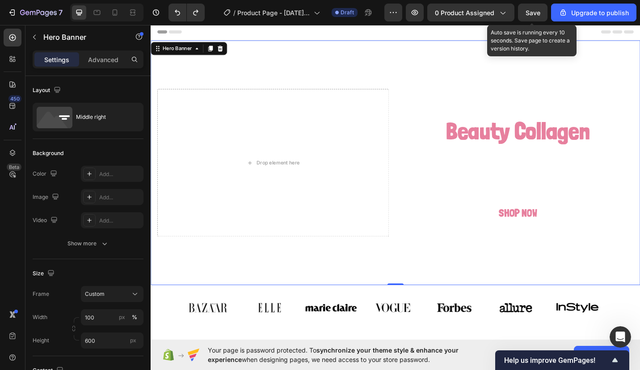
click at [533, 15] on span "Save" at bounding box center [533, 13] width 15 height 8
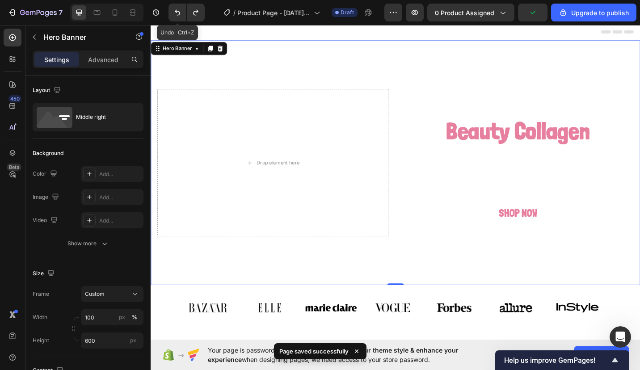
click at [176, 13] on icon "Undo/Redo" at bounding box center [177, 12] width 9 height 9
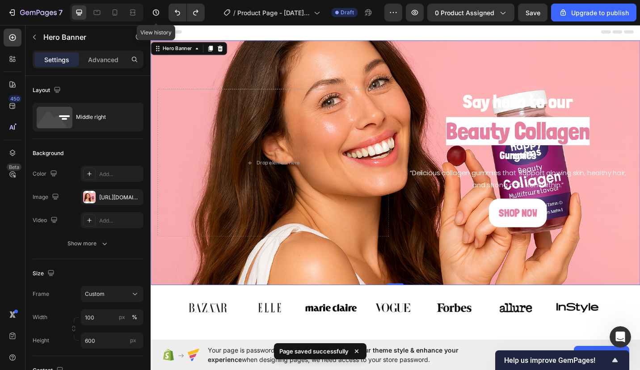
click at [175, 13] on icon "Undo/Redo" at bounding box center [177, 12] width 9 height 9
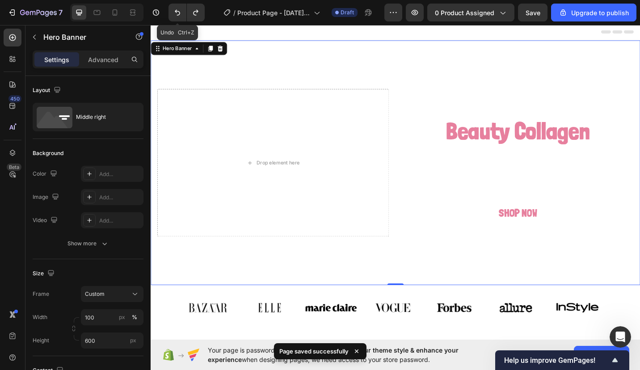
click at [175, 13] on icon "Undo/Redo" at bounding box center [177, 12] width 9 height 9
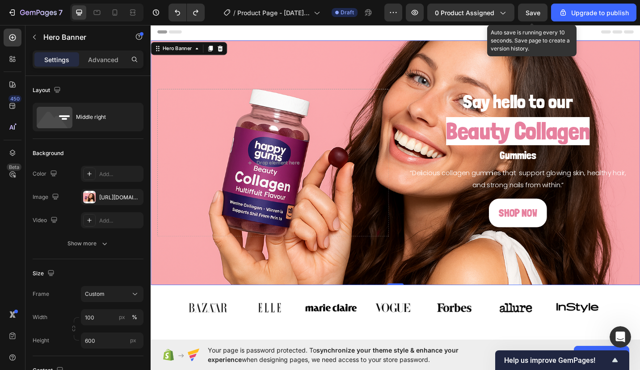
click at [534, 15] on span "Save" at bounding box center [533, 13] width 15 height 8
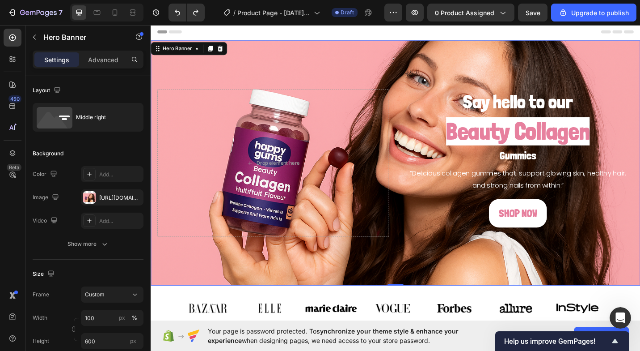
scroll to position [3882, 0]
